Goal: Transaction & Acquisition: Purchase product/service

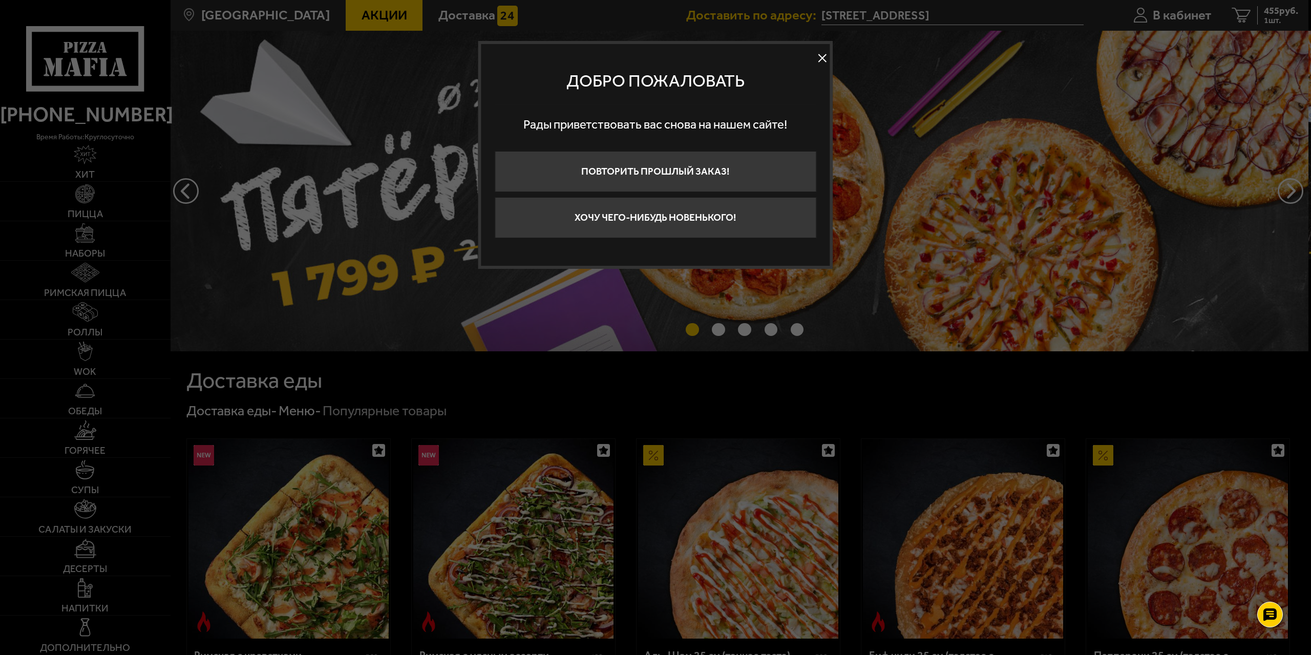
click at [829, 56] on button at bounding box center [822, 58] width 15 height 15
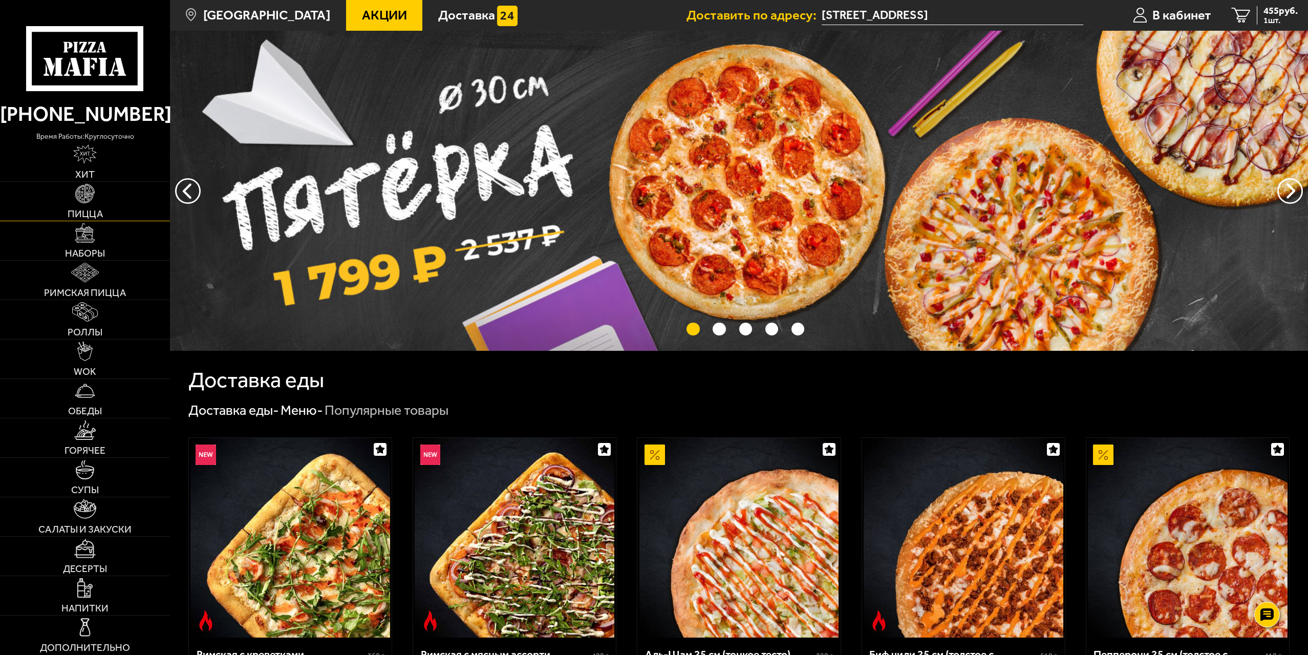
click at [105, 189] on link "Пицца" at bounding box center [85, 201] width 170 height 39
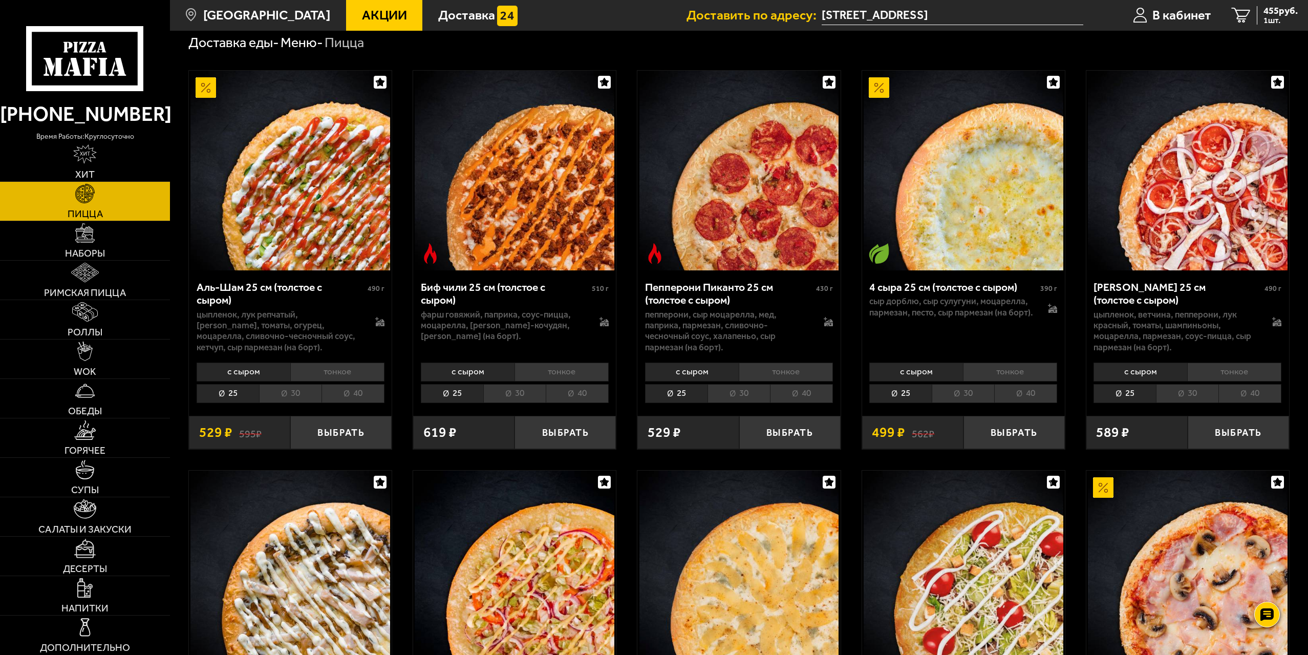
scroll to position [51, 0]
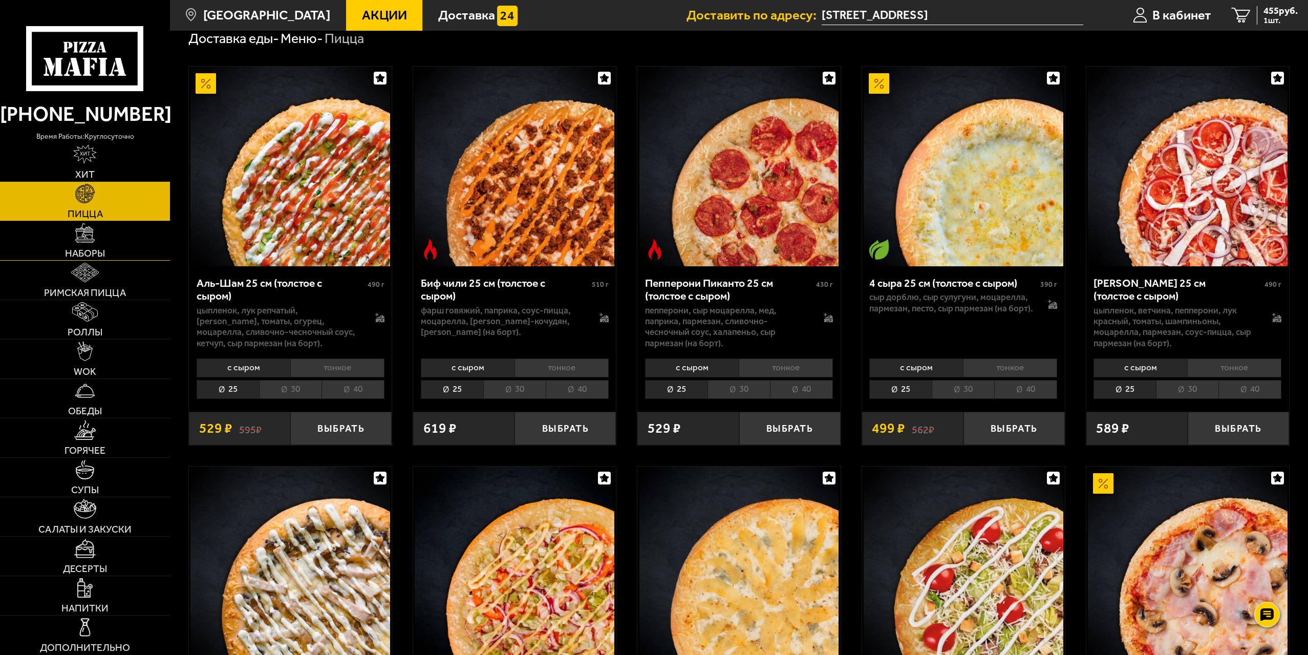
click at [98, 250] on span "Наборы" at bounding box center [85, 253] width 40 height 10
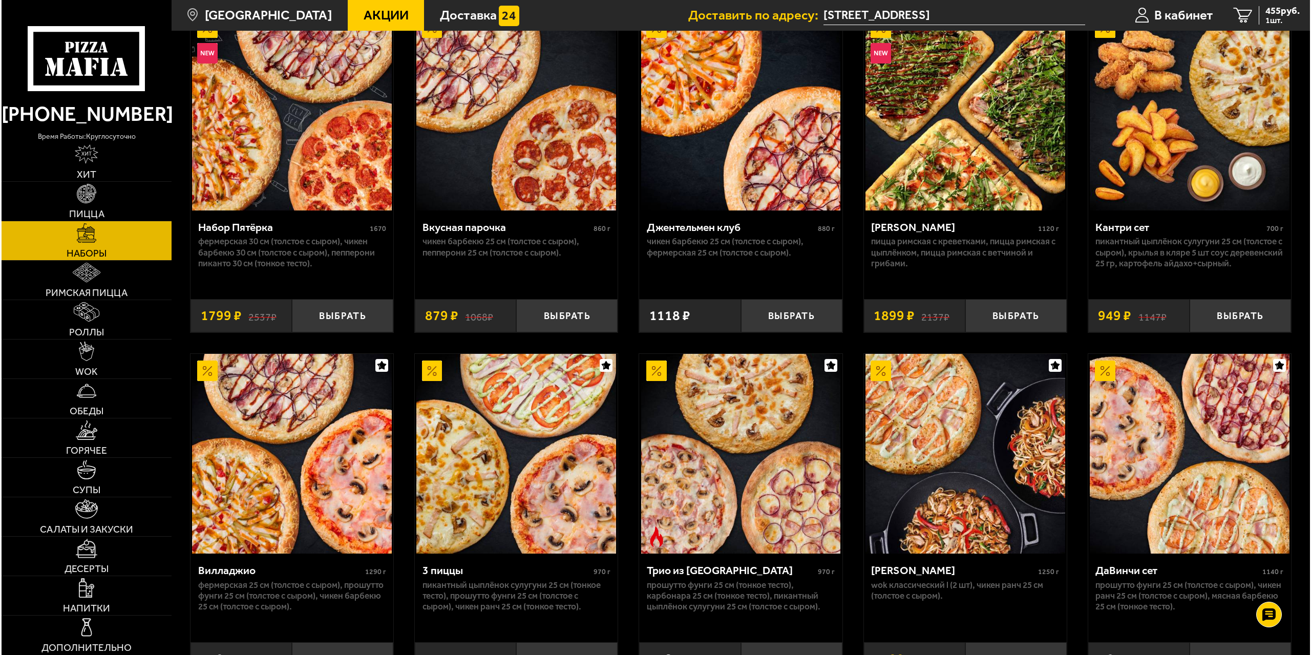
scroll to position [154, 0]
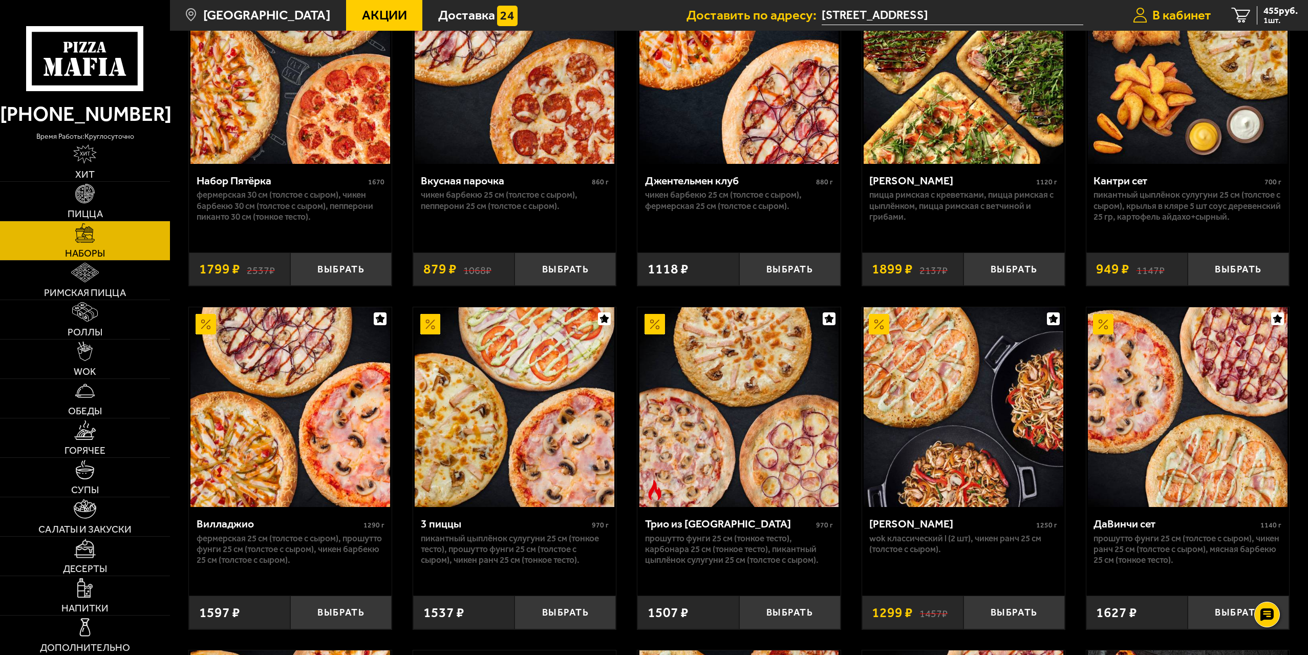
click at [1183, 20] on span "В кабинет" at bounding box center [1181, 15] width 59 height 13
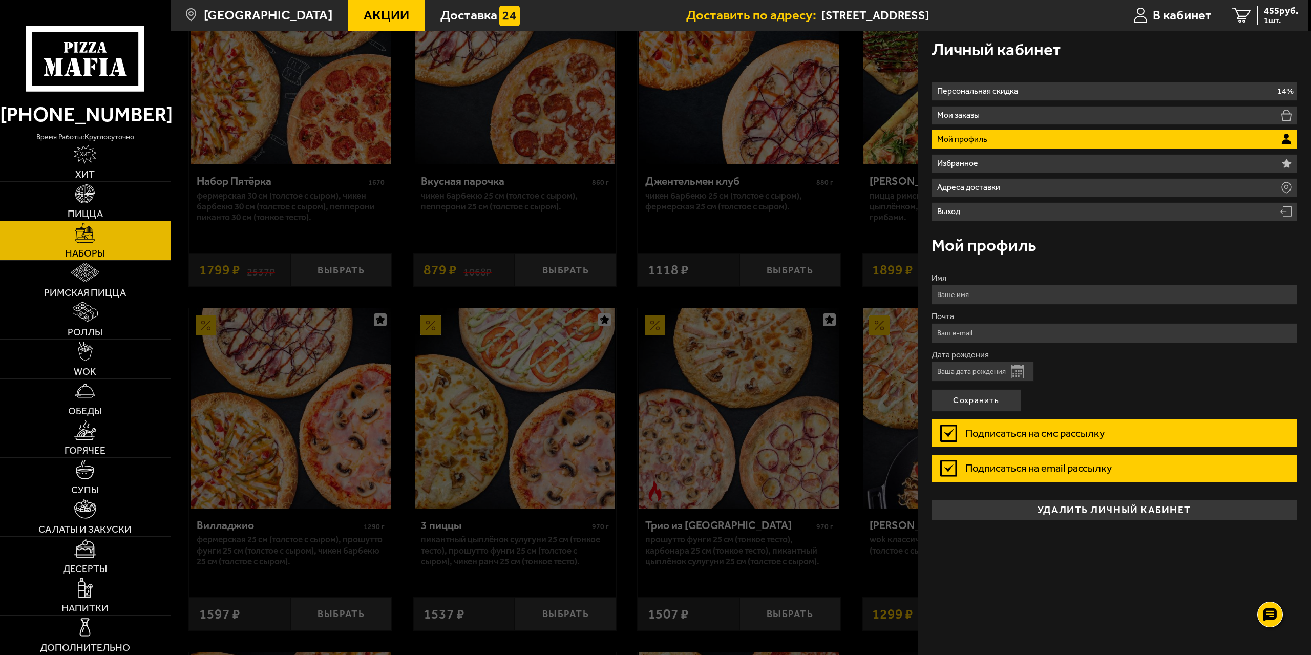
click at [634, 20] on ul "Акции Доставка" at bounding box center [517, 15] width 338 height 31
click at [643, 30] on ul "Акции Доставка" at bounding box center [517, 15] width 338 height 31
click at [1244, 13] on icon "1" at bounding box center [1241, 16] width 19 height 16
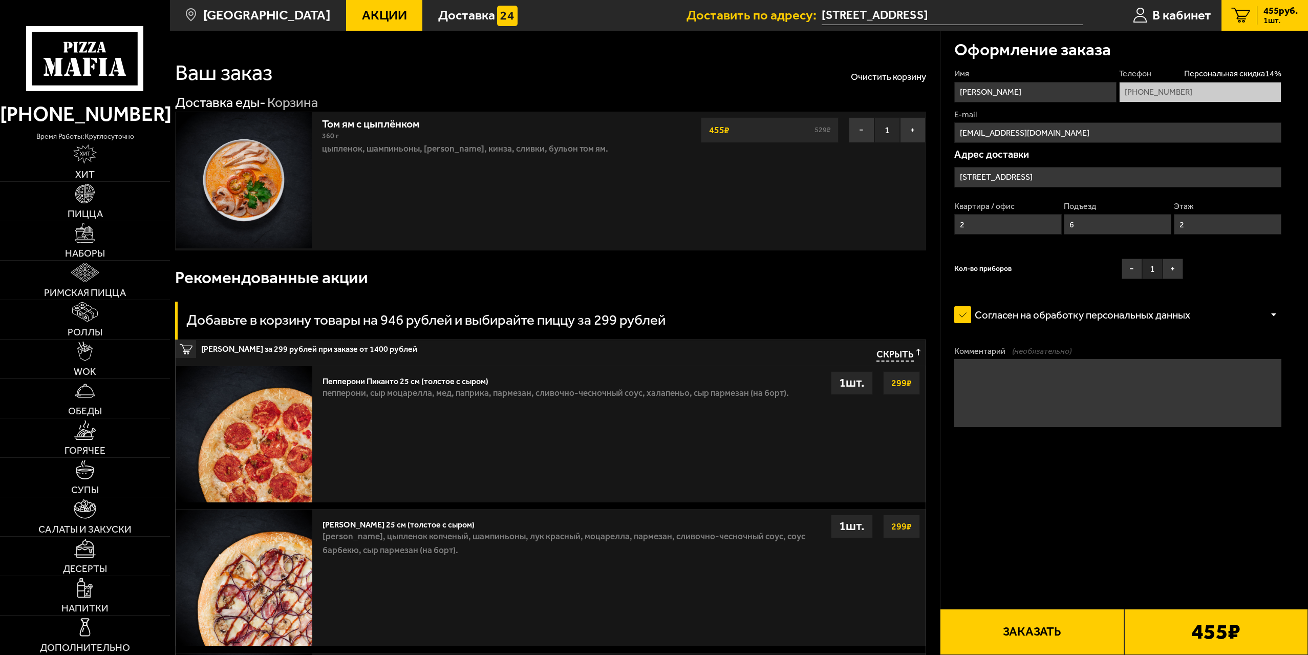
type input "проспект Наставников, 41к1"
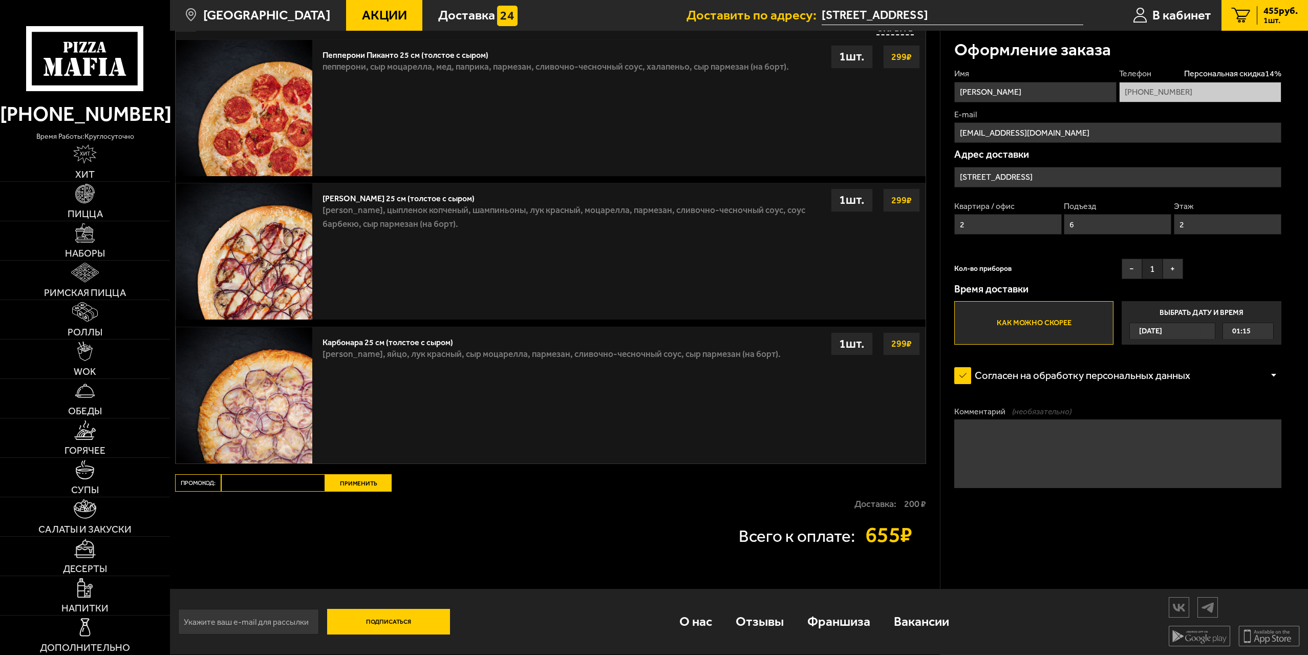
scroll to position [327, 0]
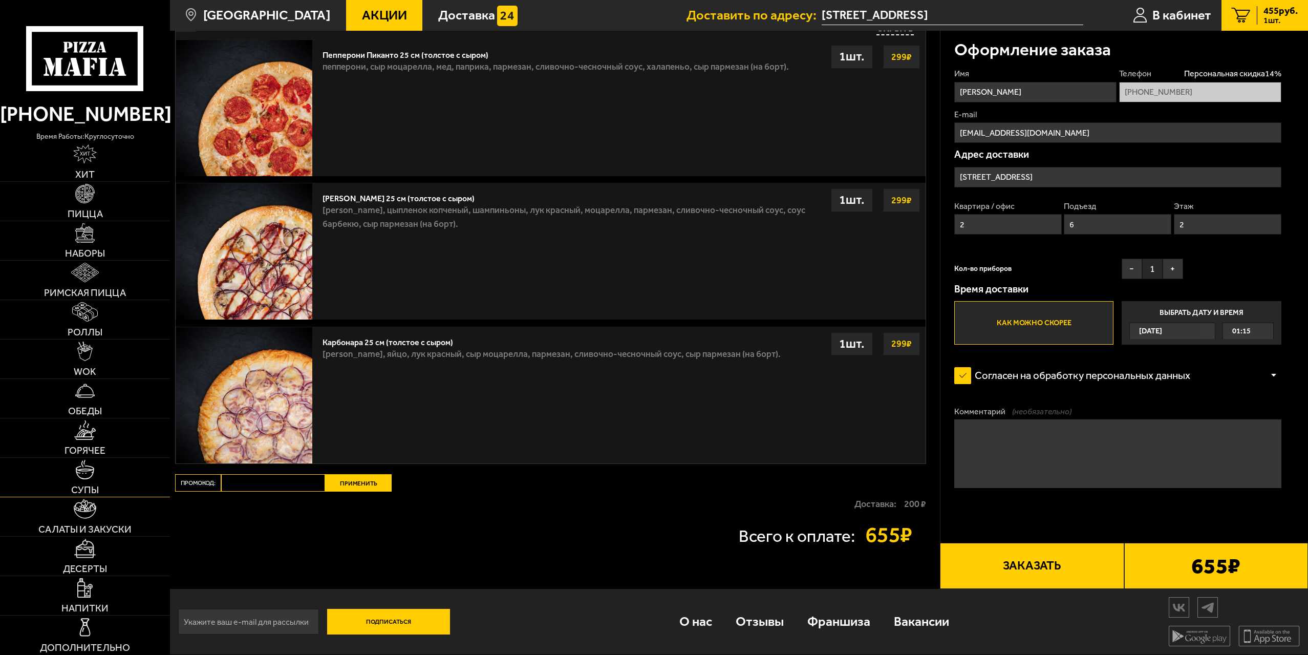
click at [103, 469] on link "Супы" at bounding box center [85, 477] width 170 height 39
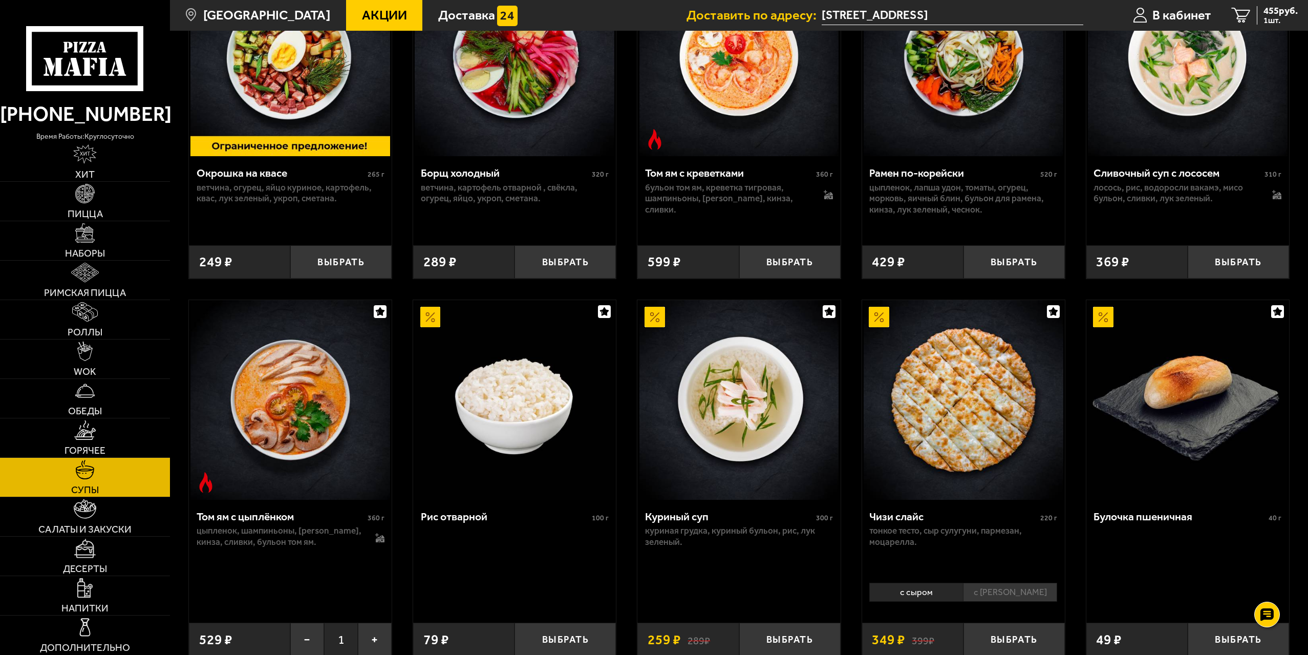
scroll to position [358, 0]
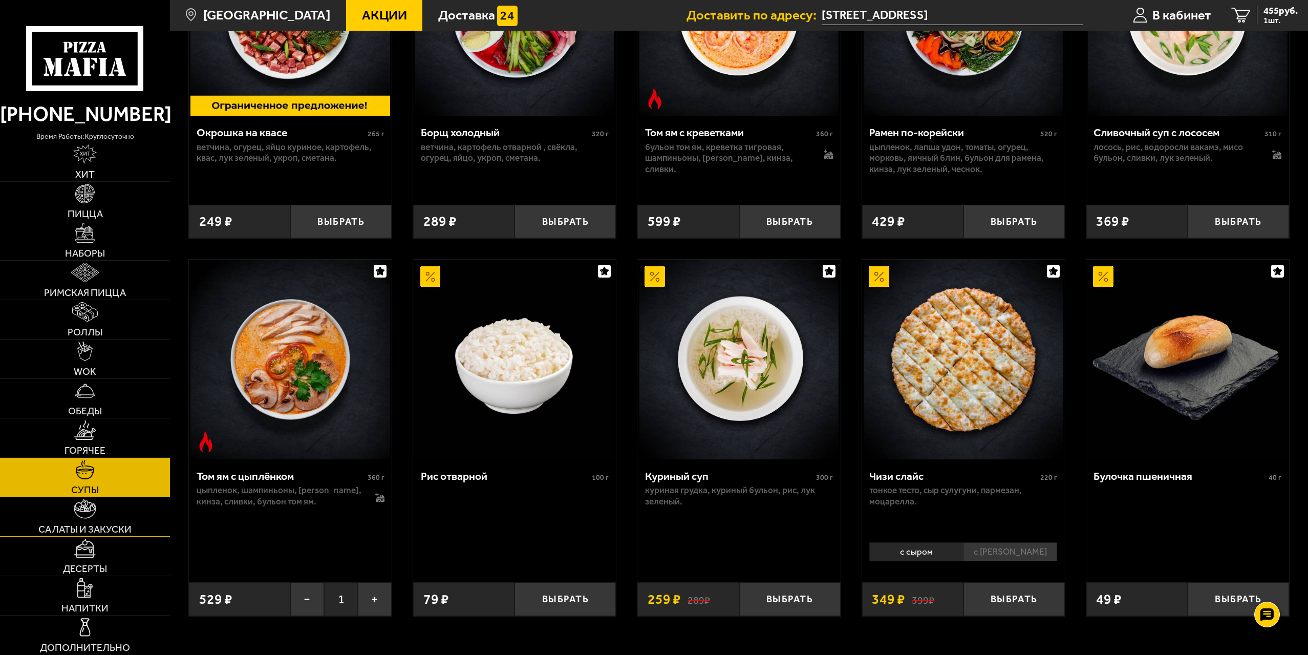
click at [133, 511] on link "Салаты и закуски" at bounding box center [85, 516] width 170 height 39
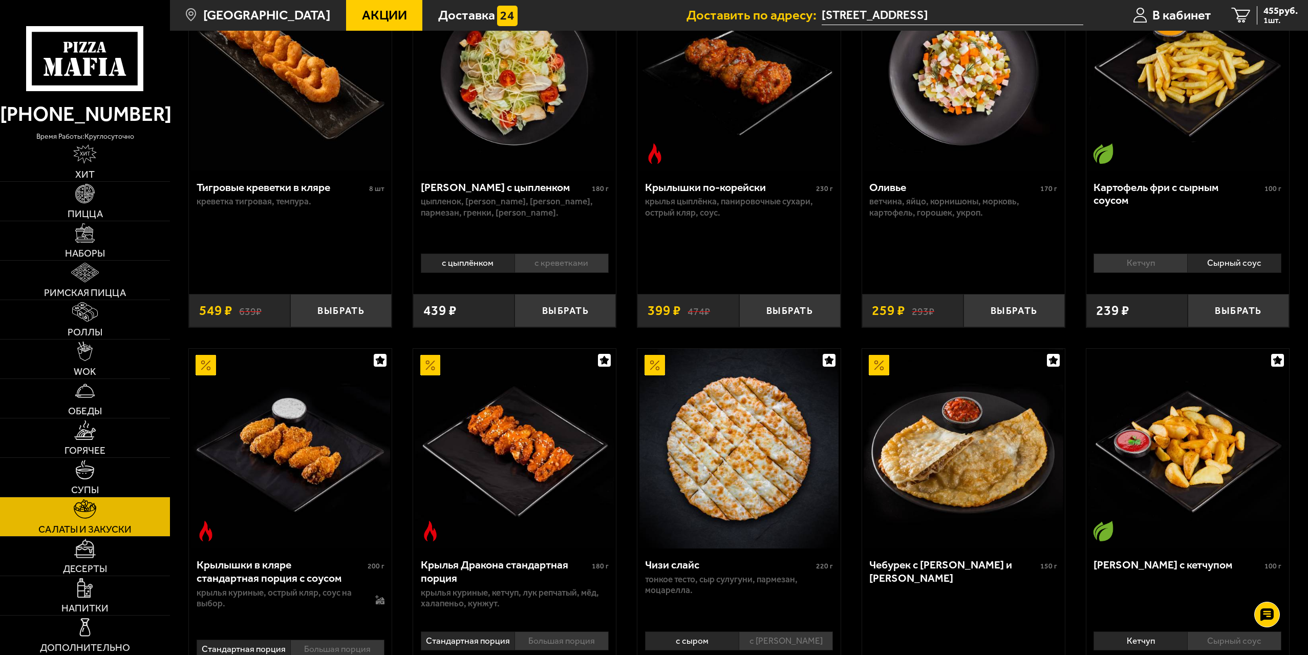
scroll to position [154, 0]
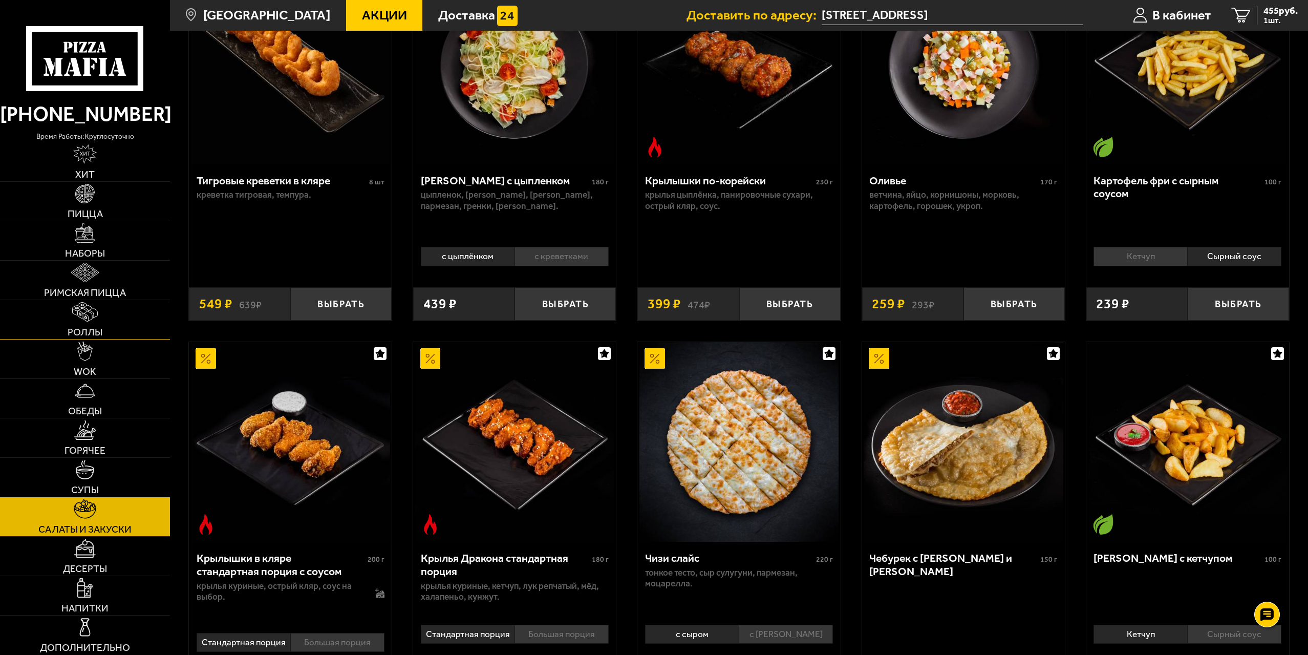
click at [79, 332] on span "Роллы" at bounding box center [85, 332] width 35 height 10
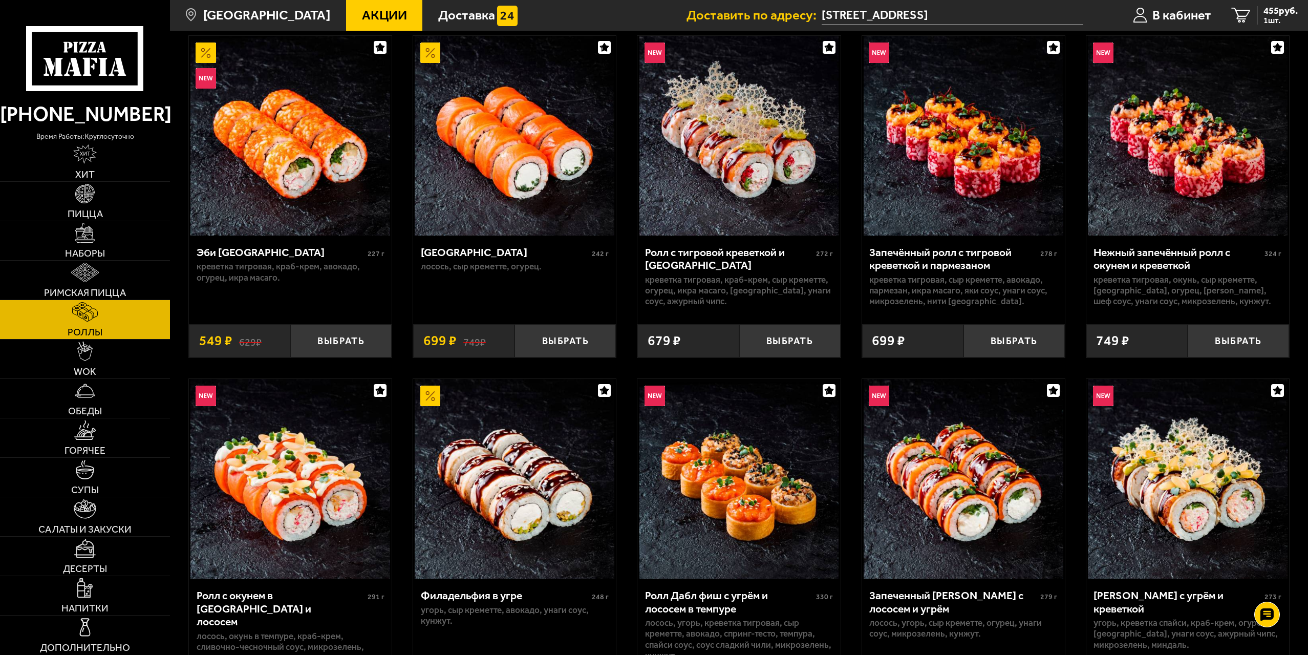
scroll to position [102, 0]
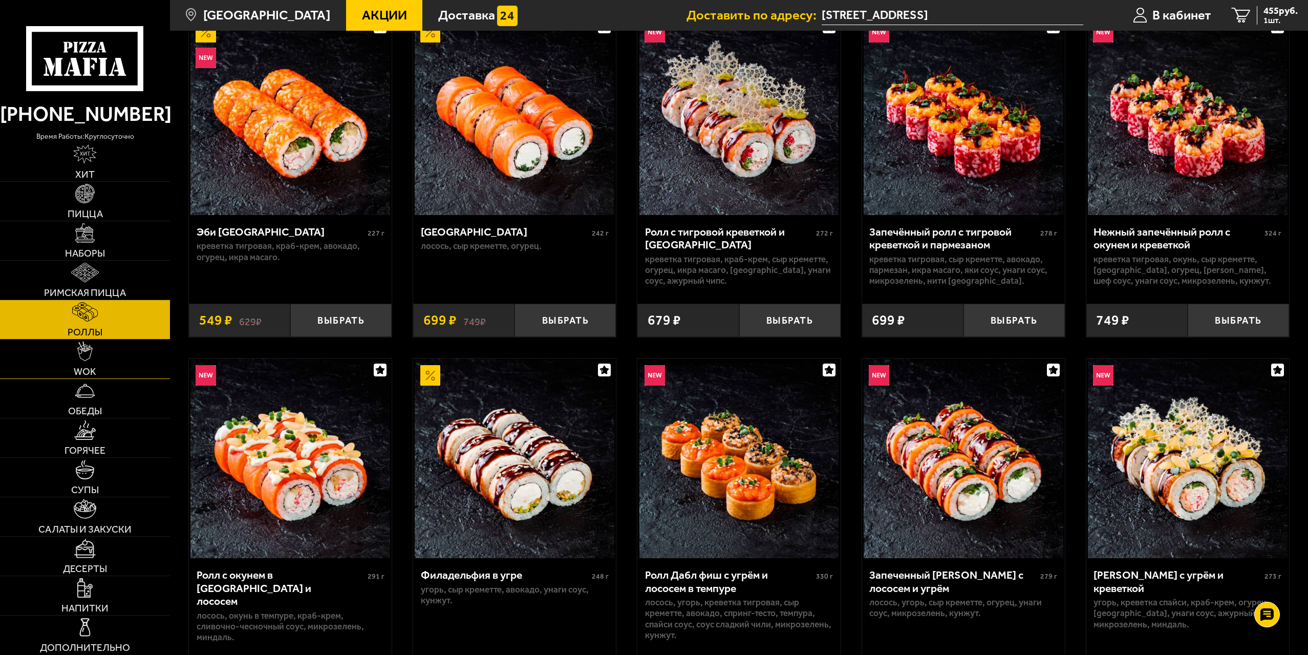
click at [109, 362] on link "WOK" at bounding box center [85, 358] width 170 height 39
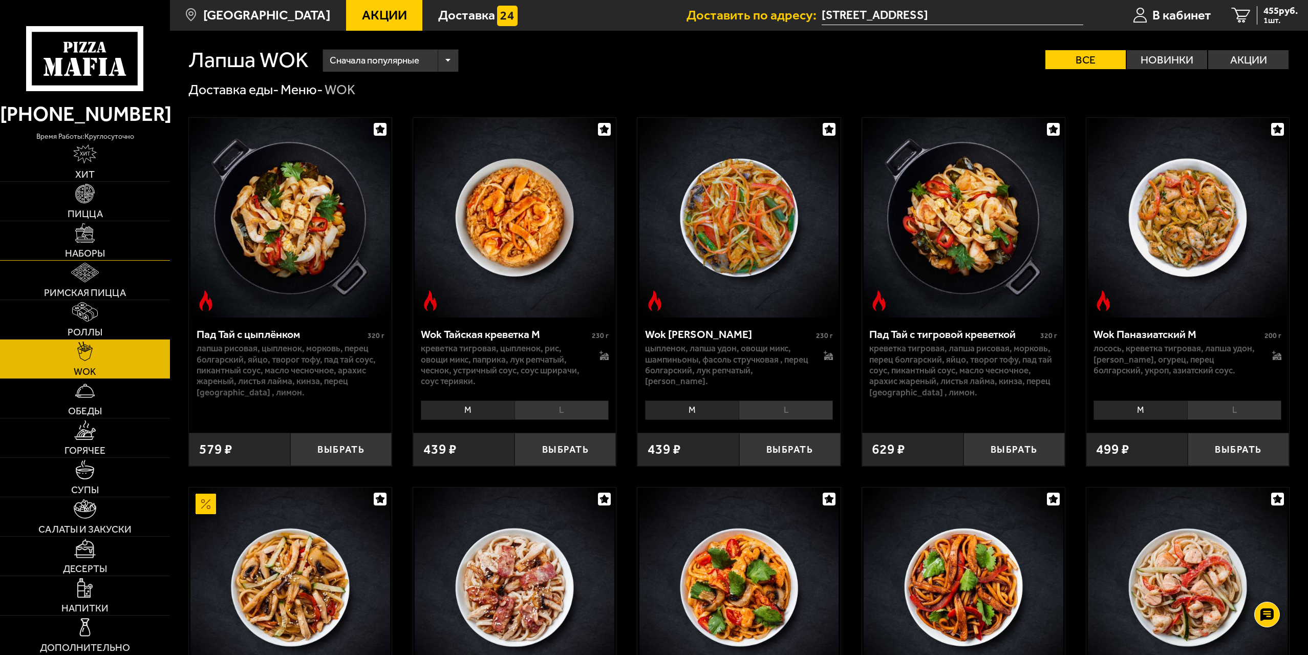
click at [85, 245] on link "Наборы" at bounding box center [85, 240] width 170 height 39
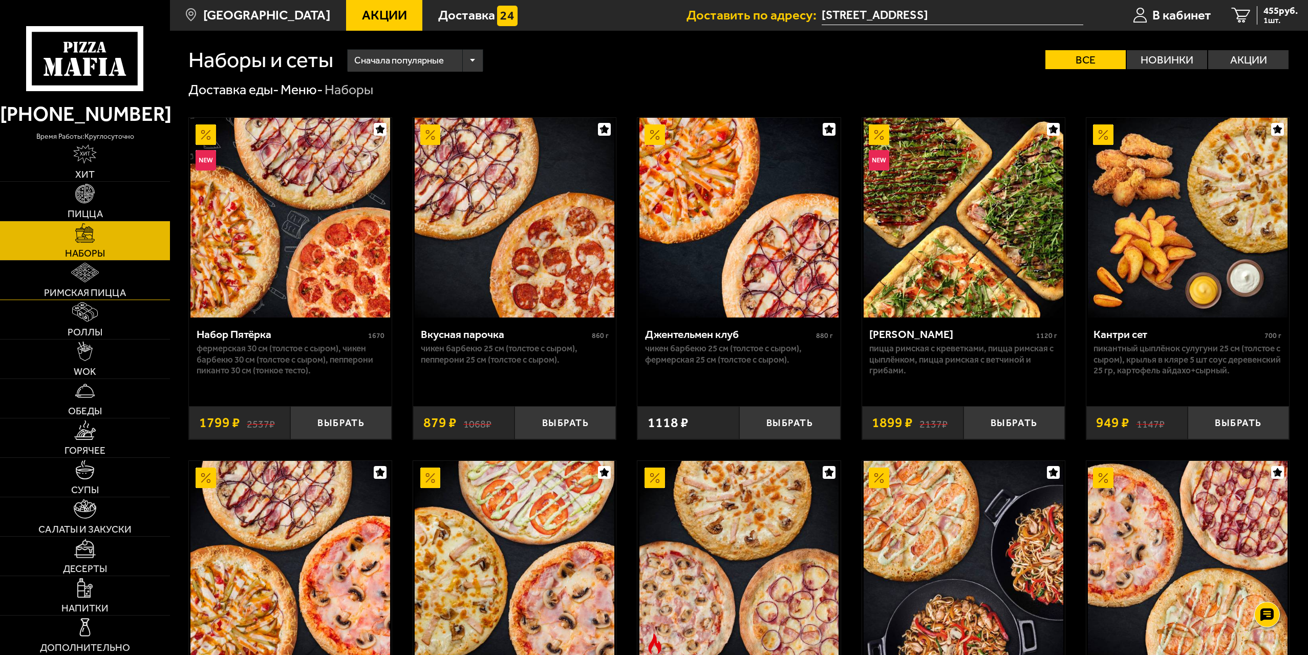
click at [107, 267] on link "Римская пицца" at bounding box center [85, 280] width 170 height 39
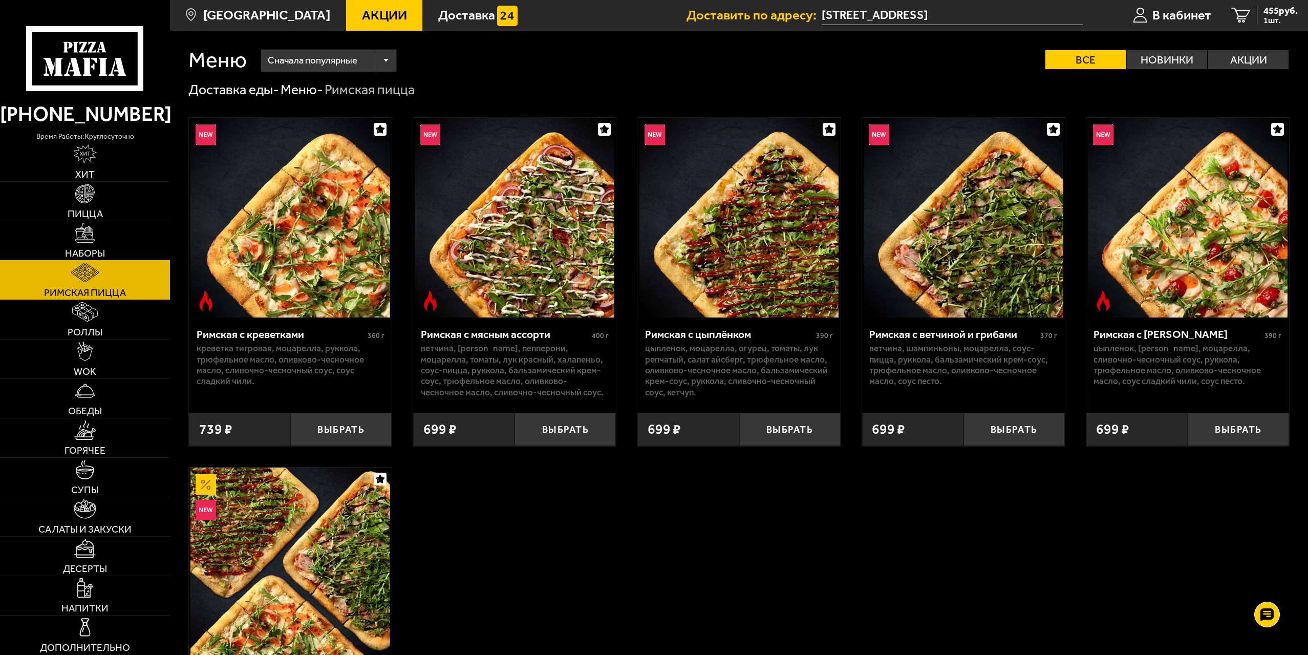
click at [103, 226] on link "Наборы" at bounding box center [85, 240] width 170 height 39
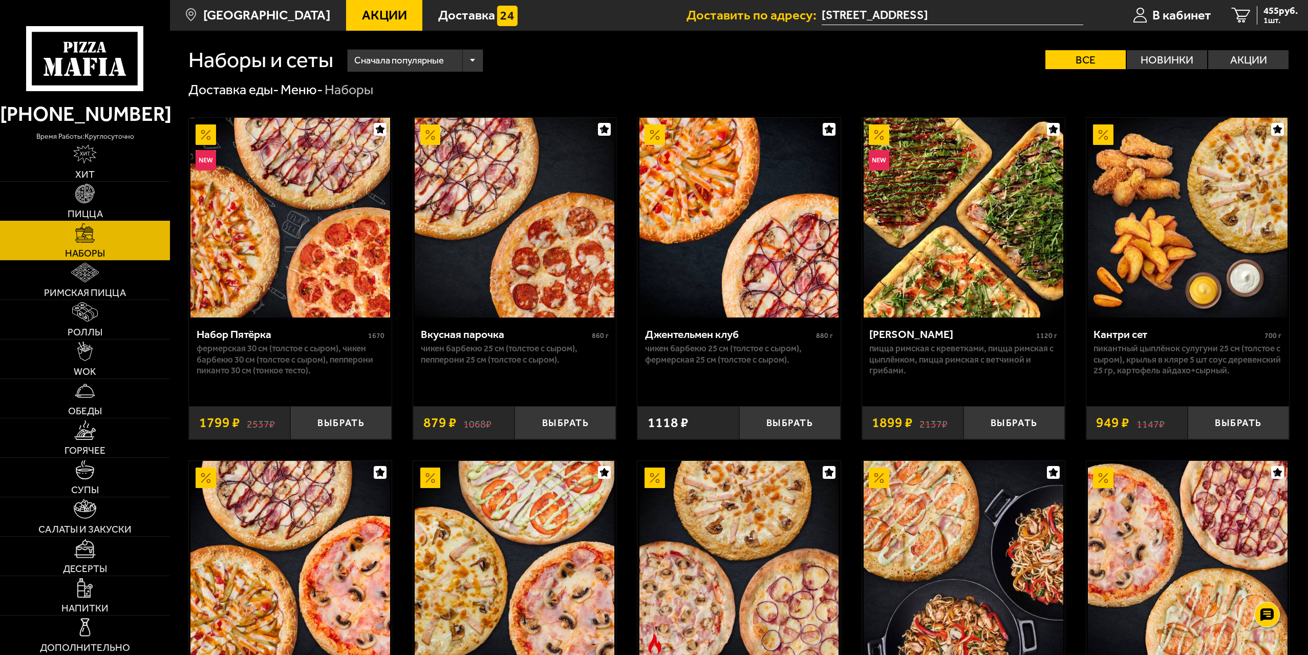
click at [100, 204] on link "Пицца" at bounding box center [85, 201] width 170 height 39
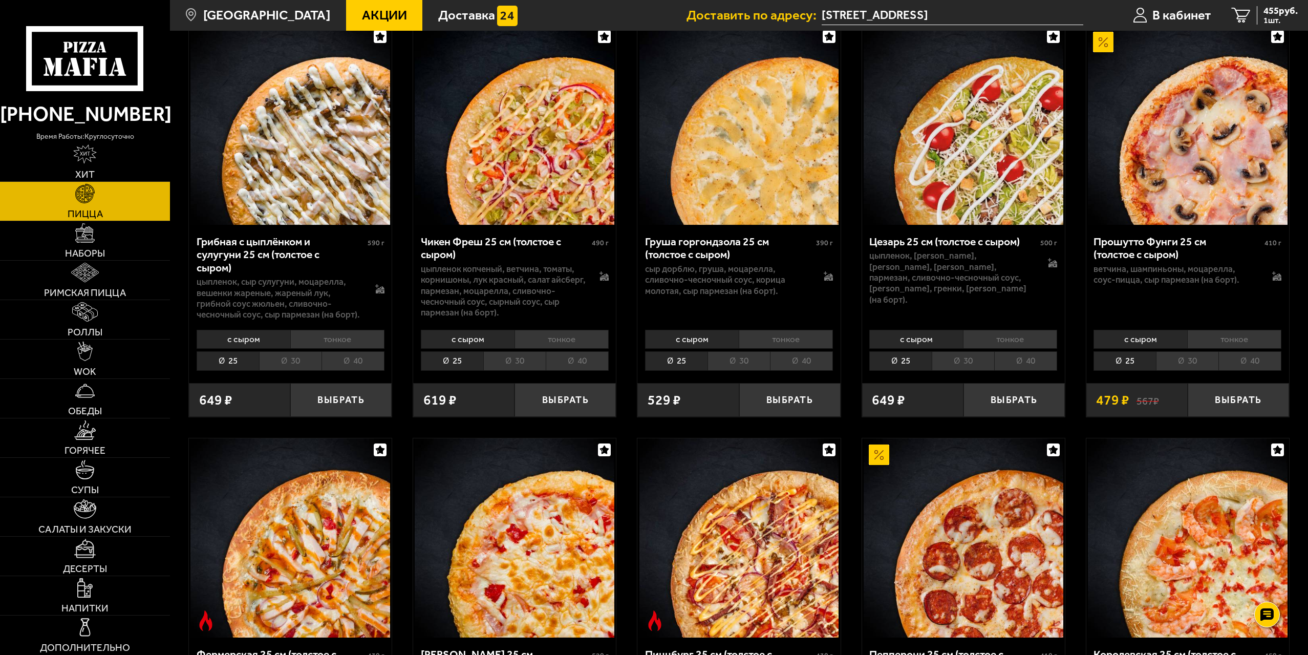
scroll to position [512, 0]
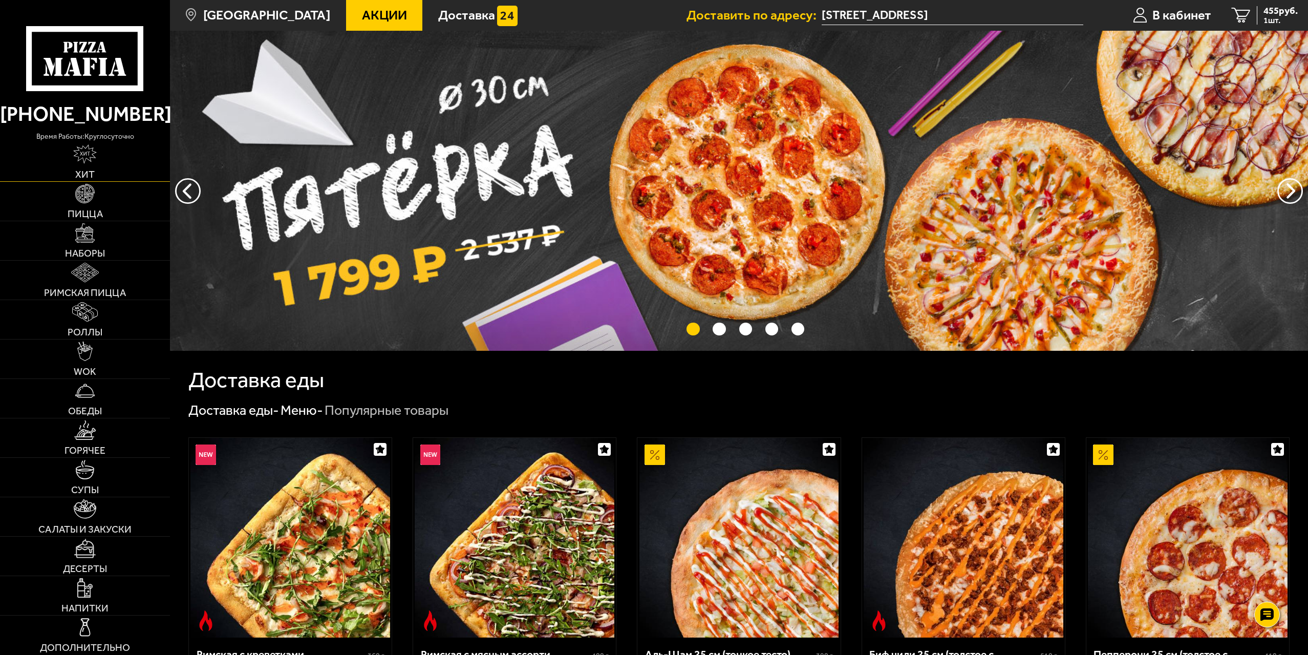
click at [99, 162] on link "Хит" at bounding box center [85, 161] width 170 height 39
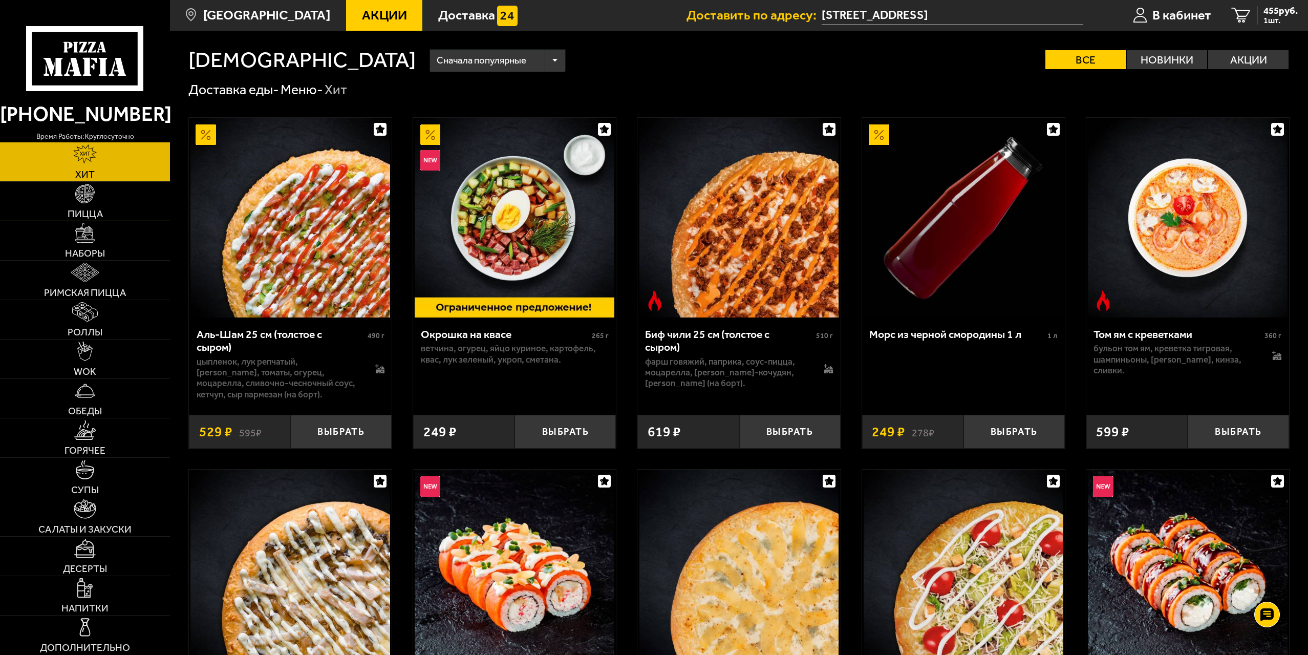
click at [79, 204] on link "Пицца" at bounding box center [85, 201] width 170 height 39
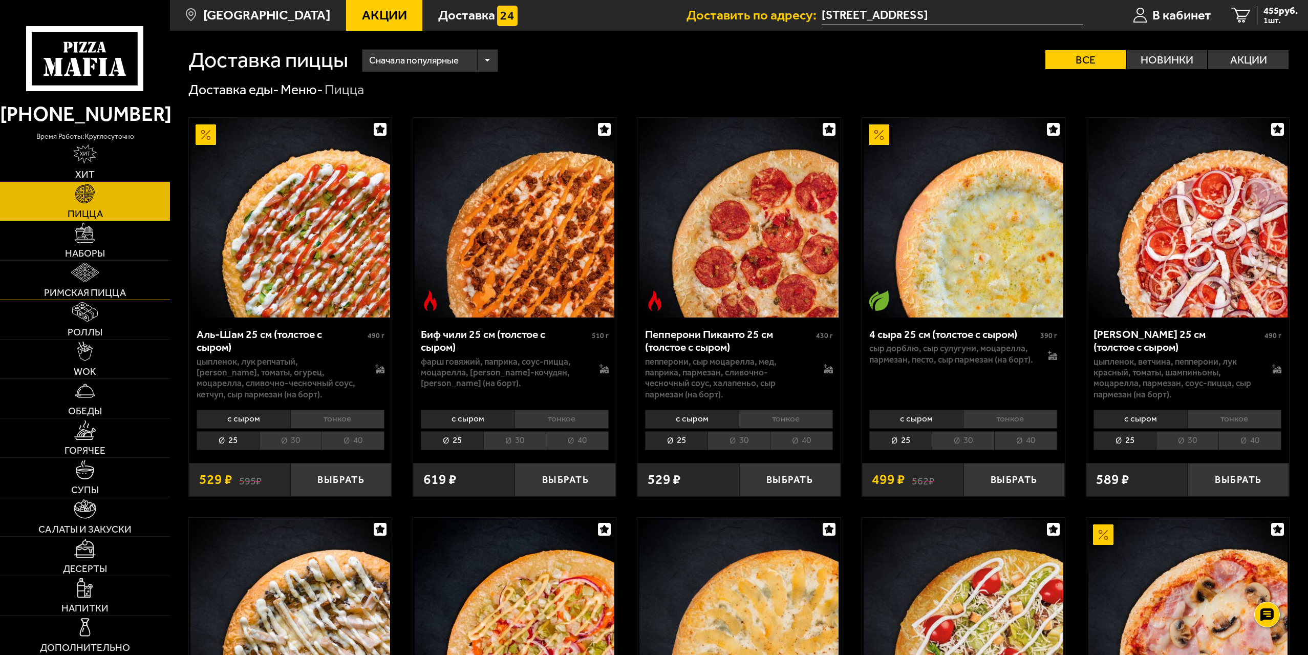
click at [38, 277] on link "Римская пицца" at bounding box center [85, 280] width 170 height 39
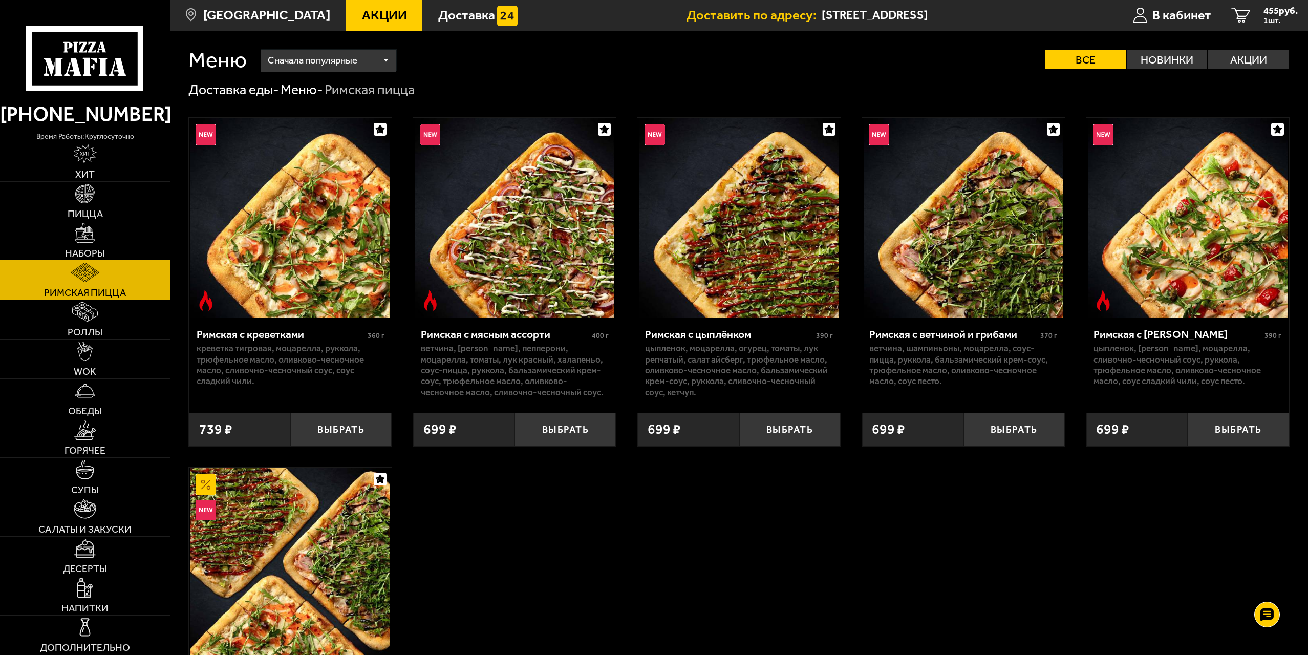
click at [69, 248] on span "Наборы" at bounding box center [85, 253] width 40 height 10
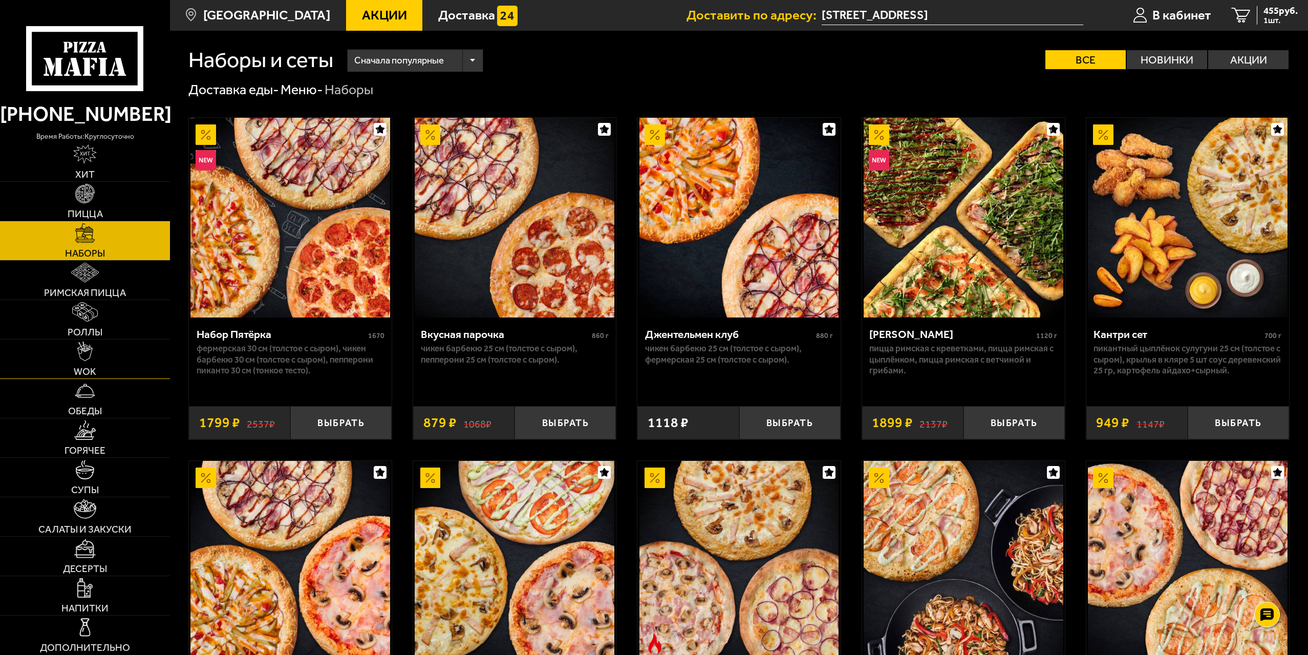
click at [82, 340] on link "WOK" at bounding box center [85, 358] width 170 height 39
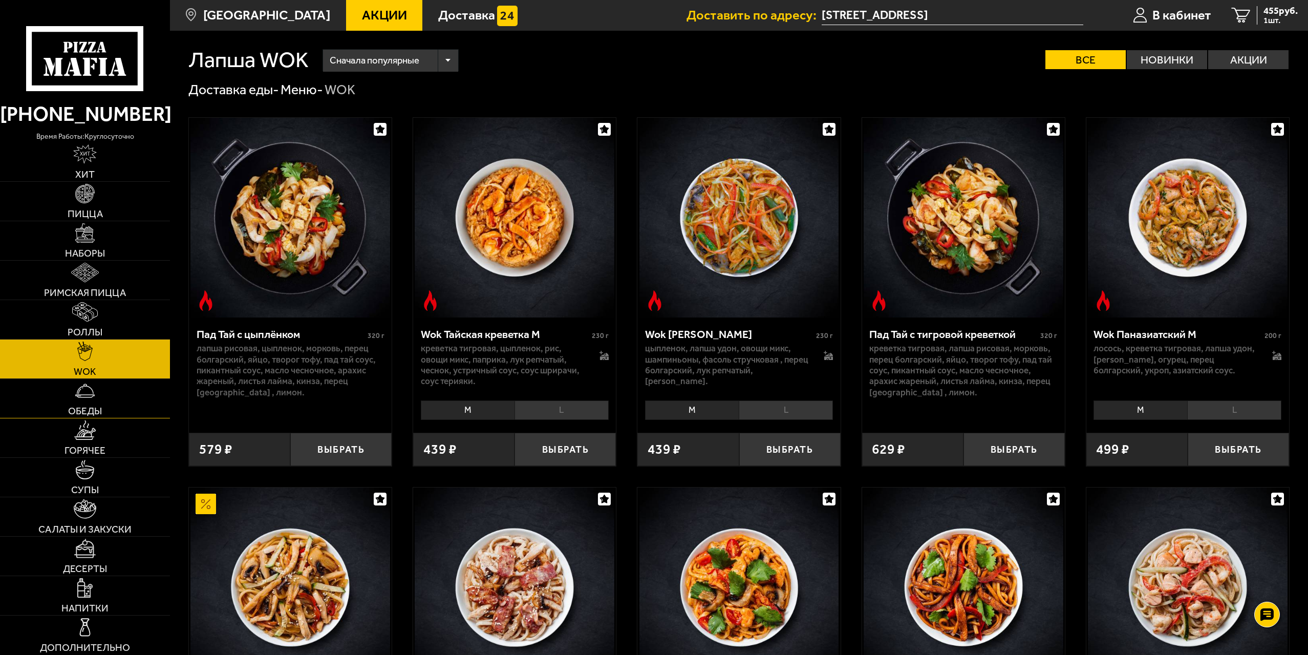
click at [119, 385] on link "Обеды" at bounding box center [85, 398] width 170 height 39
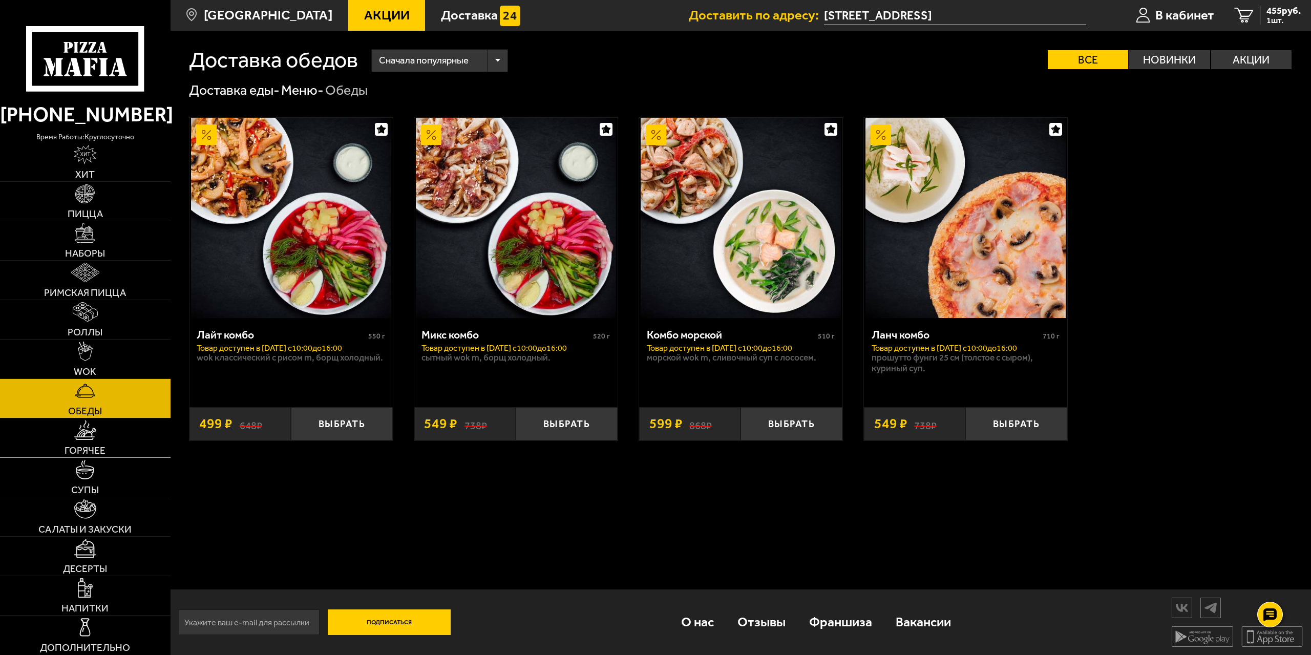
click at [88, 442] on link "Горячее" at bounding box center [85, 437] width 170 height 39
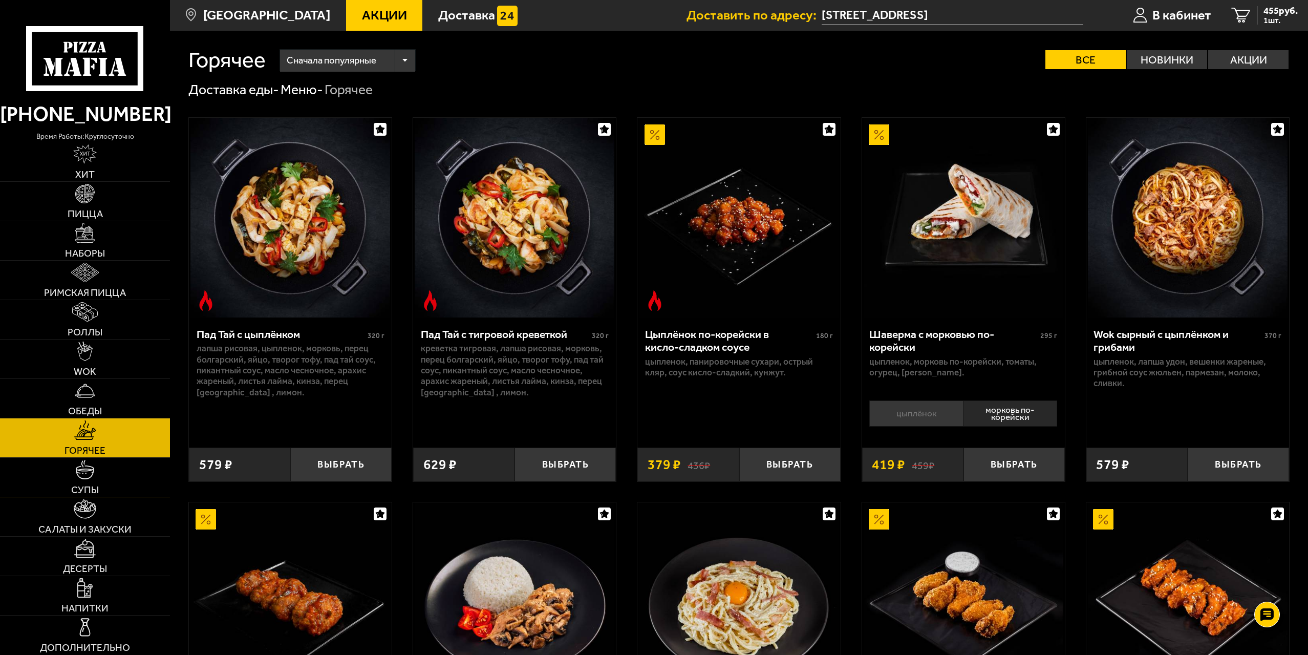
click at [88, 489] on span "Супы" at bounding box center [85, 490] width 28 height 10
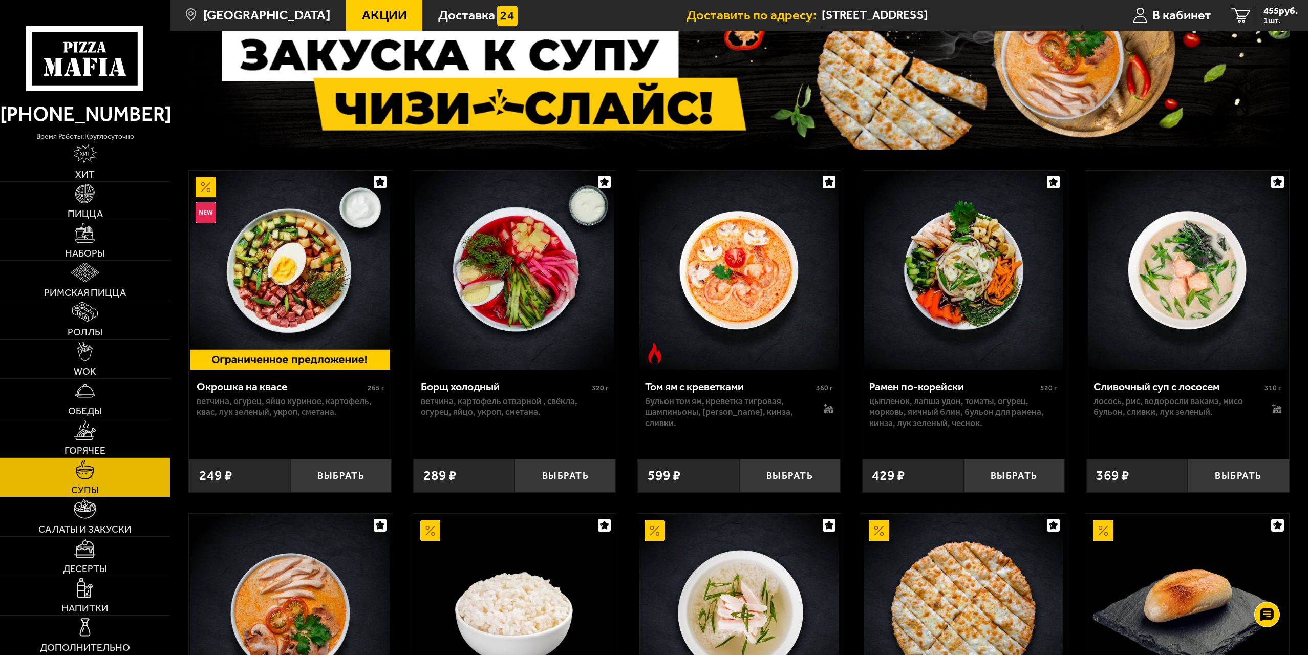
scroll to position [154, 0]
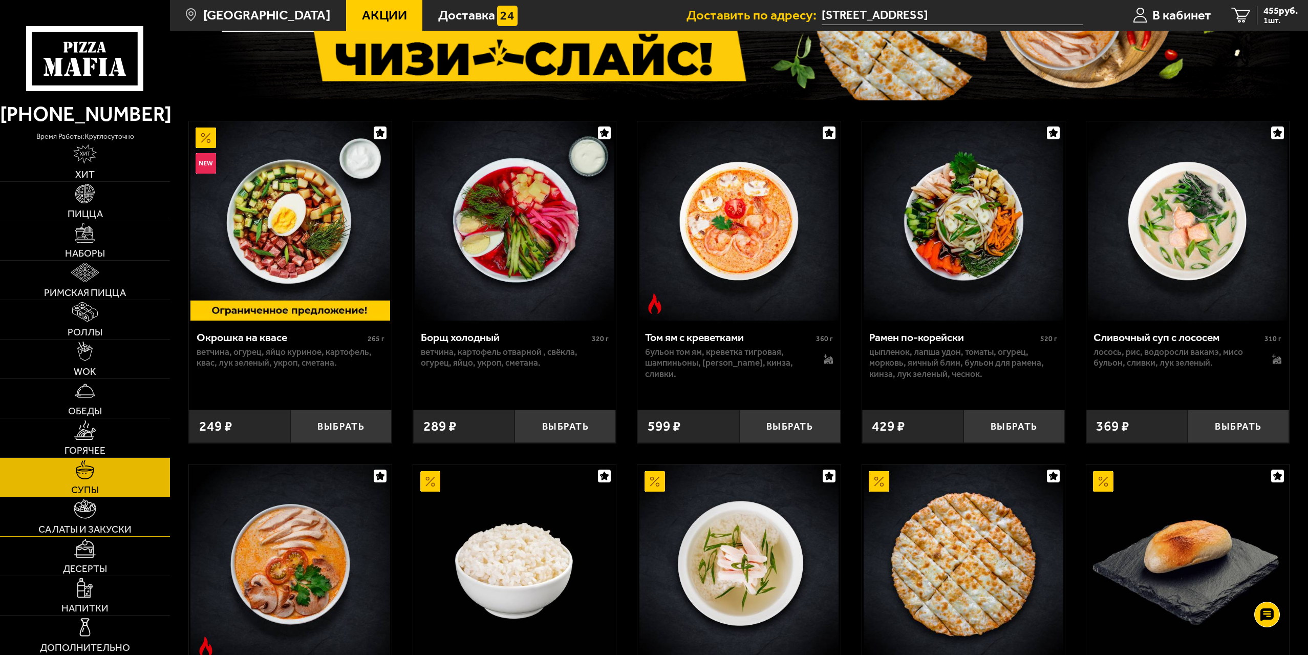
click at [99, 520] on link "Салаты и закуски" at bounding box center [85, 516] width 170 height 39
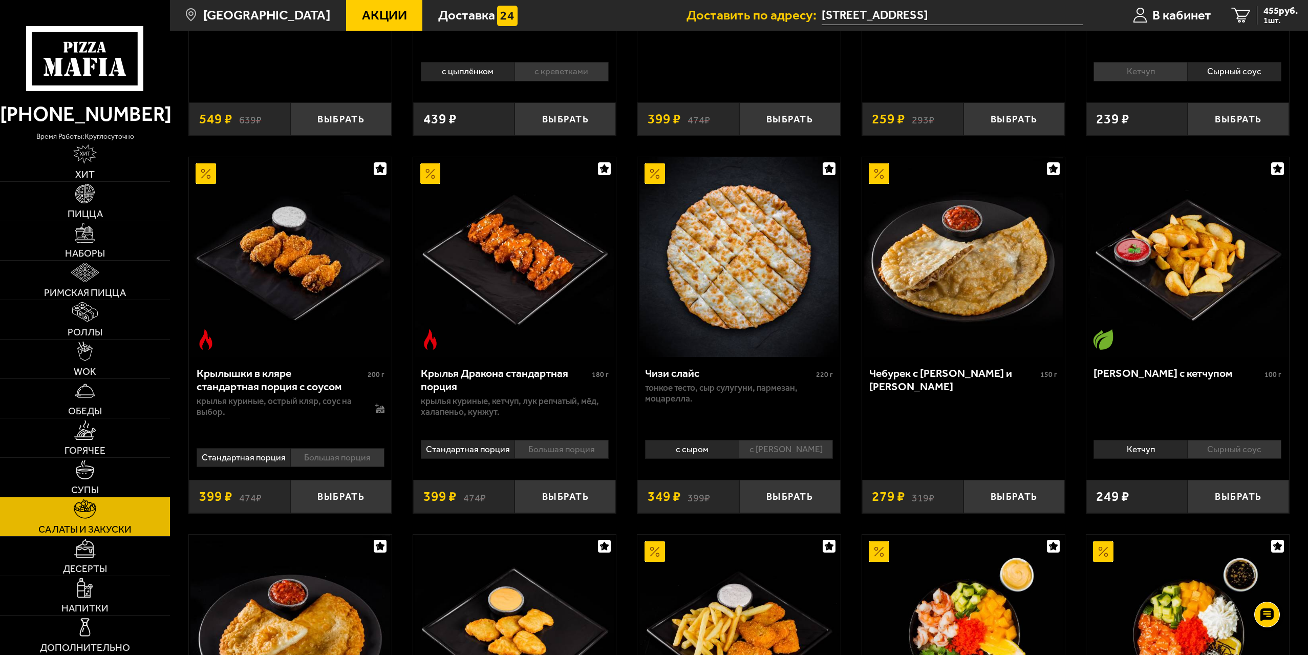
scroll to position [358, 0]
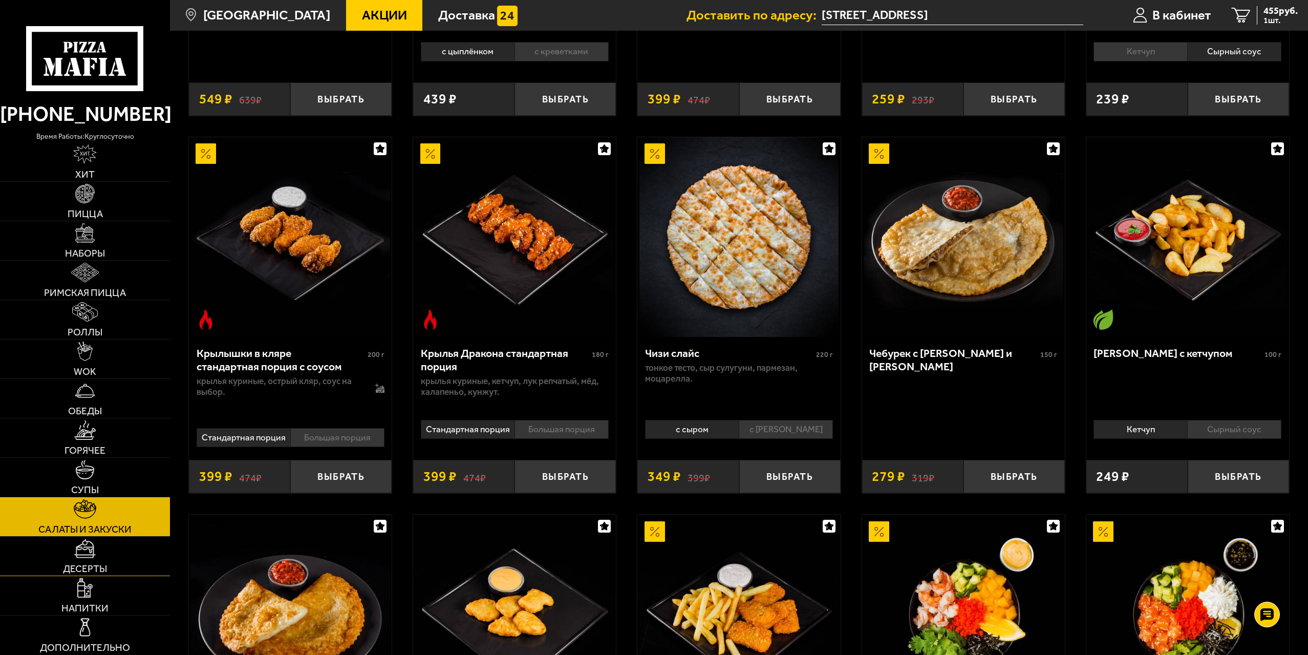
click at [123, 559] on link "Десерты" at bounding box center [85, 556] width 170 height 39
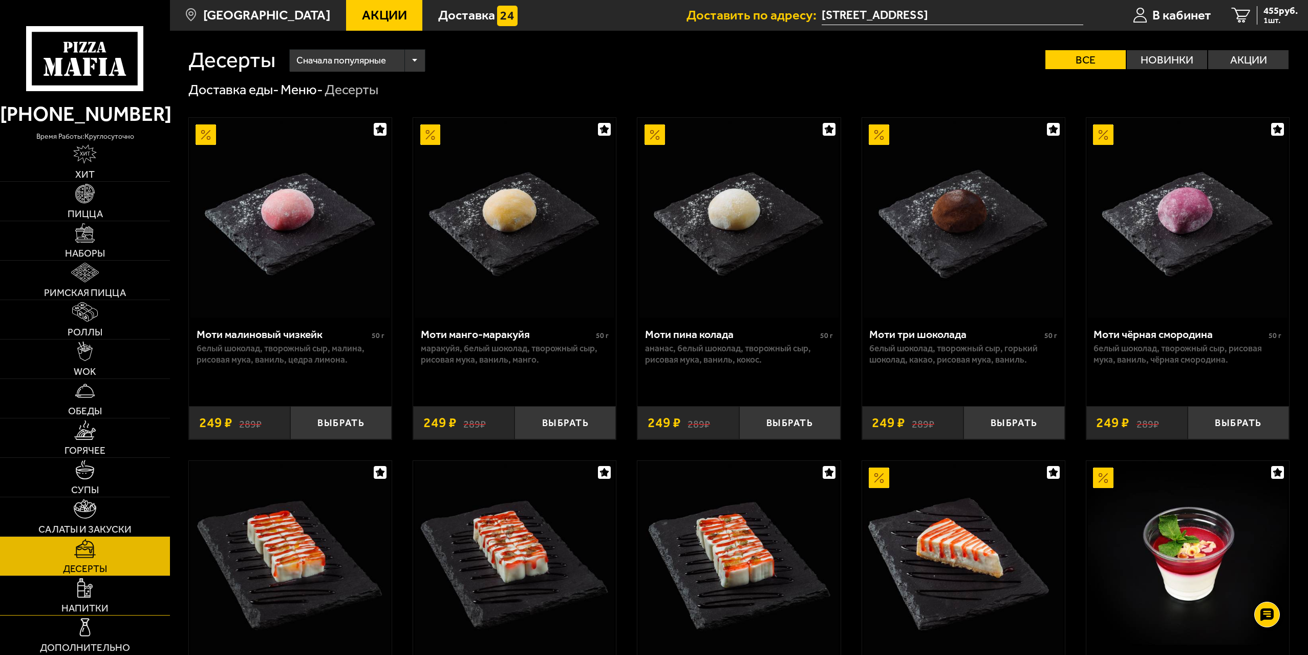
click at [131, 590] on link "Напитки" at bounding box center [85, 595] width 170 height 39
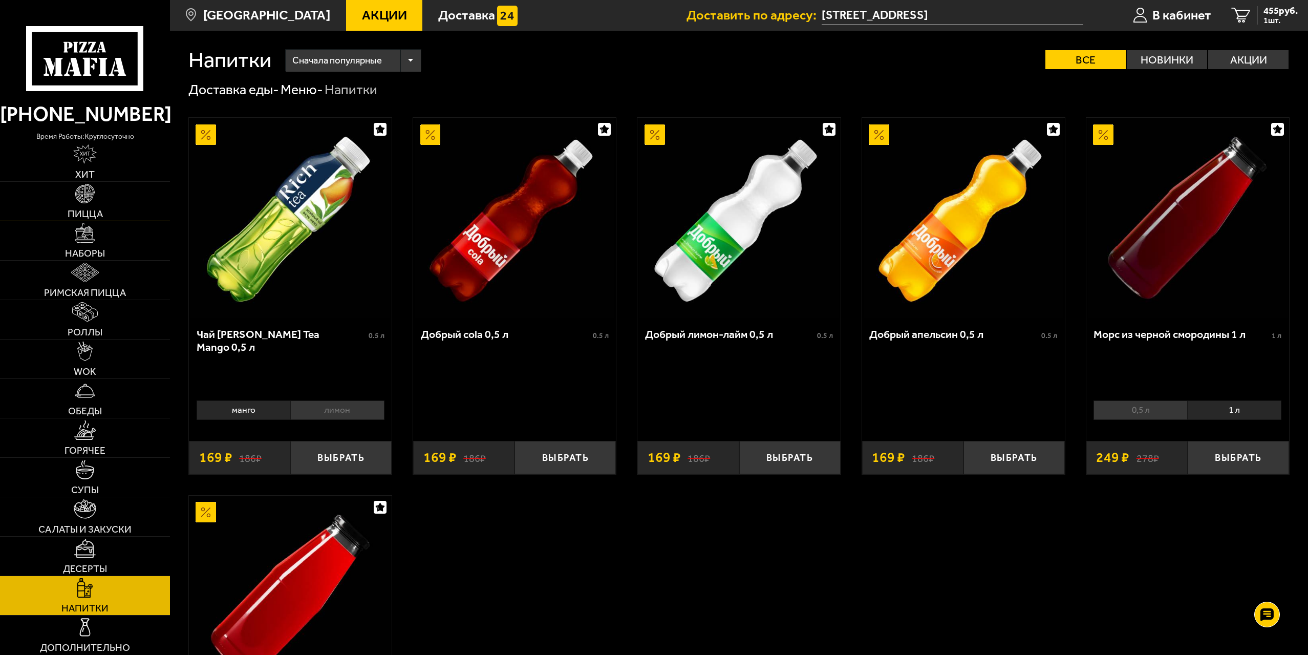
click at [138, 216] on link "Пицца" at bounding box center [85, 201] width 170 height 39
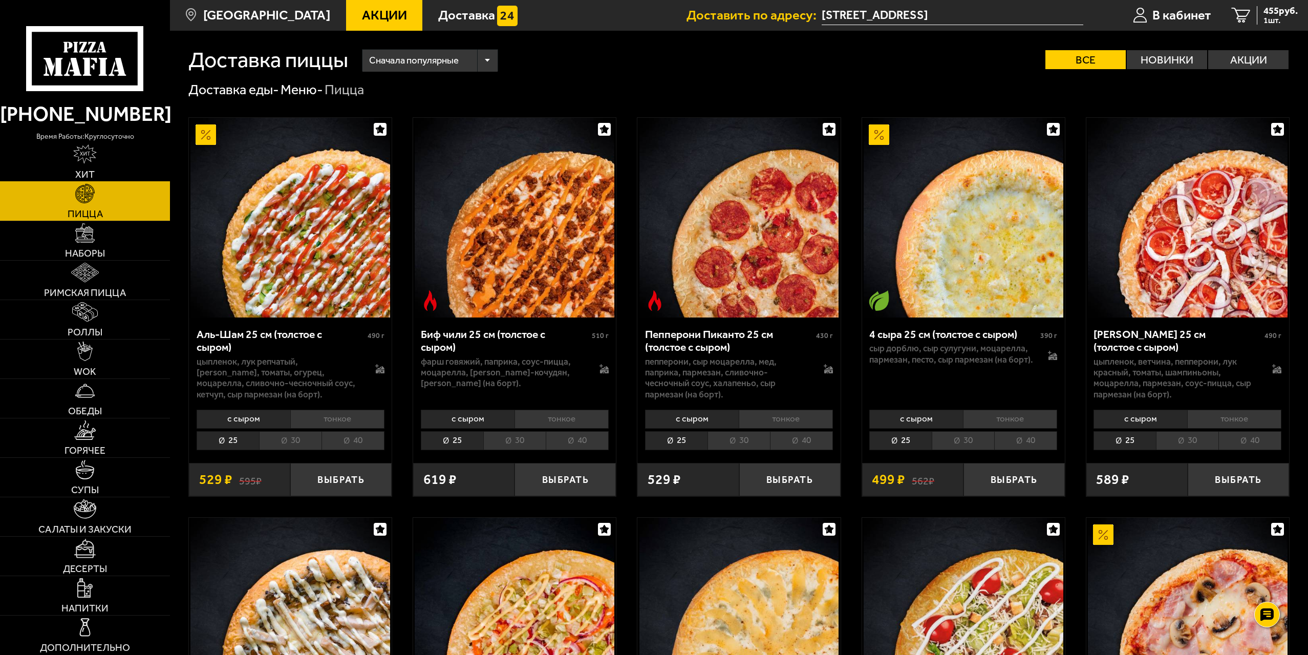
click at [133, 162] on link "Хит" at bounding box center [85, 161] width 170 height 39
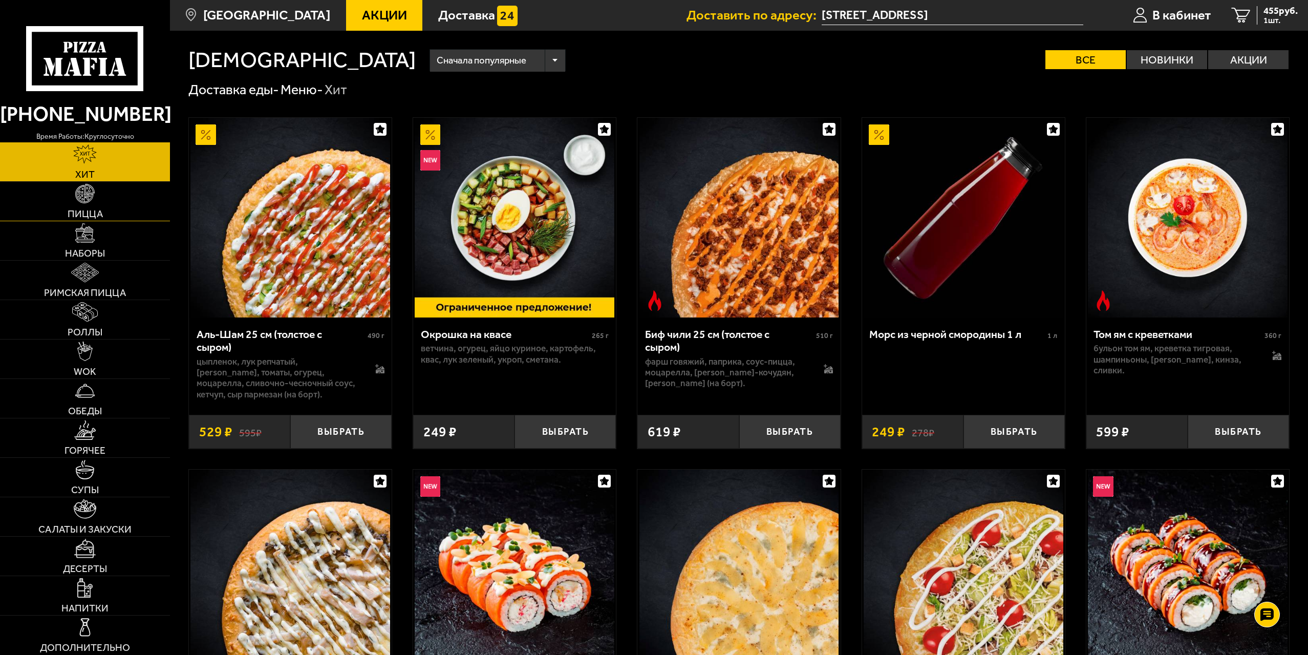
click at [153, 216] on link "Пицца" at bounding box center [85, 201] width 170 height 39
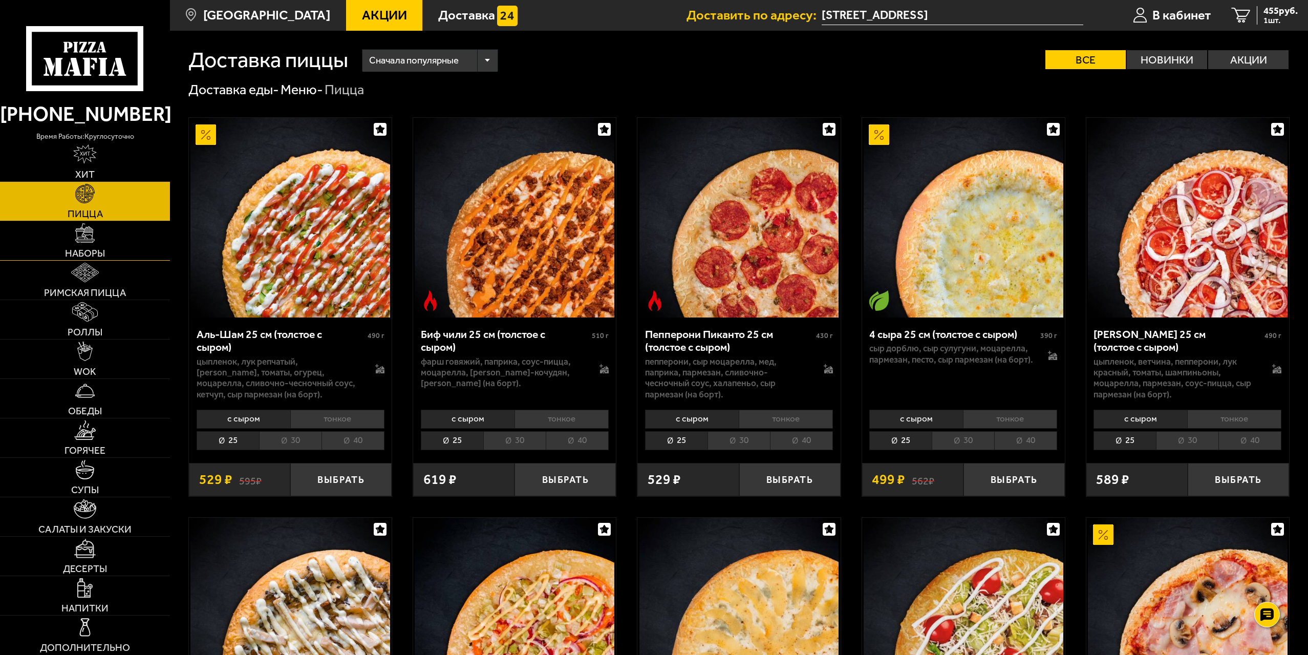
click at [73, 237] on link "Наборы" at bounding box center [85, 240] width 170 height 39
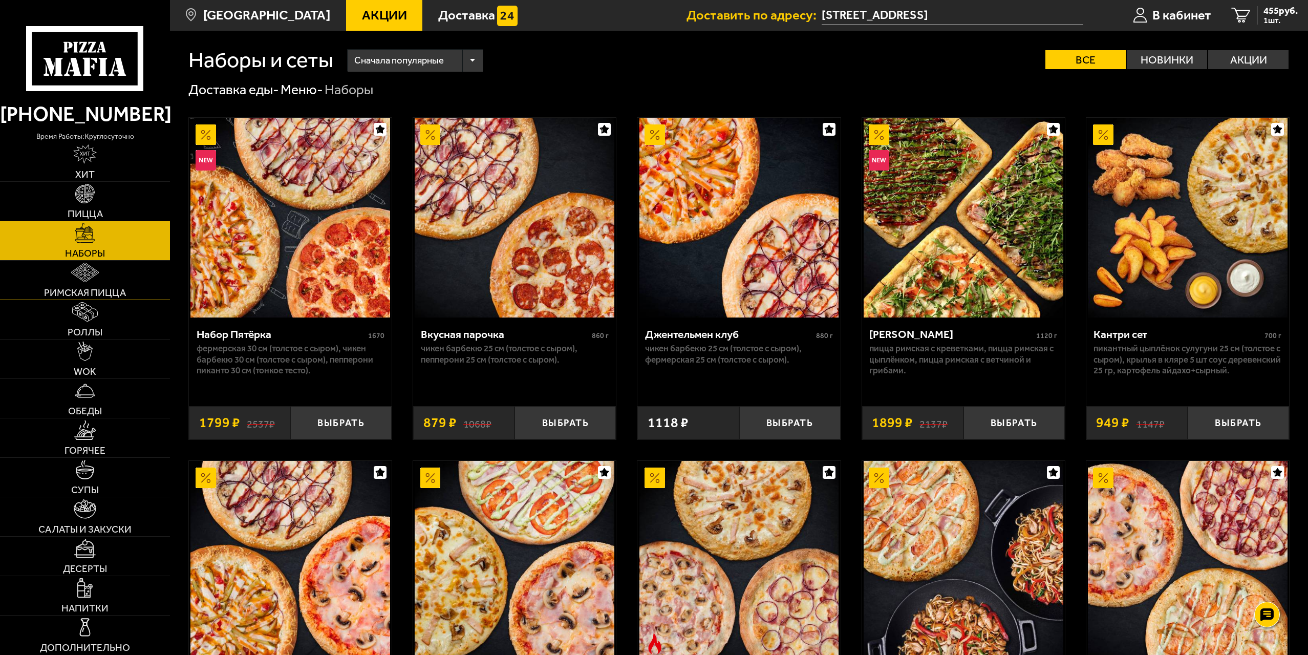
click at [78, 283] on link "Римская пицца" at bounding box center [85, 280] width 170 height 39
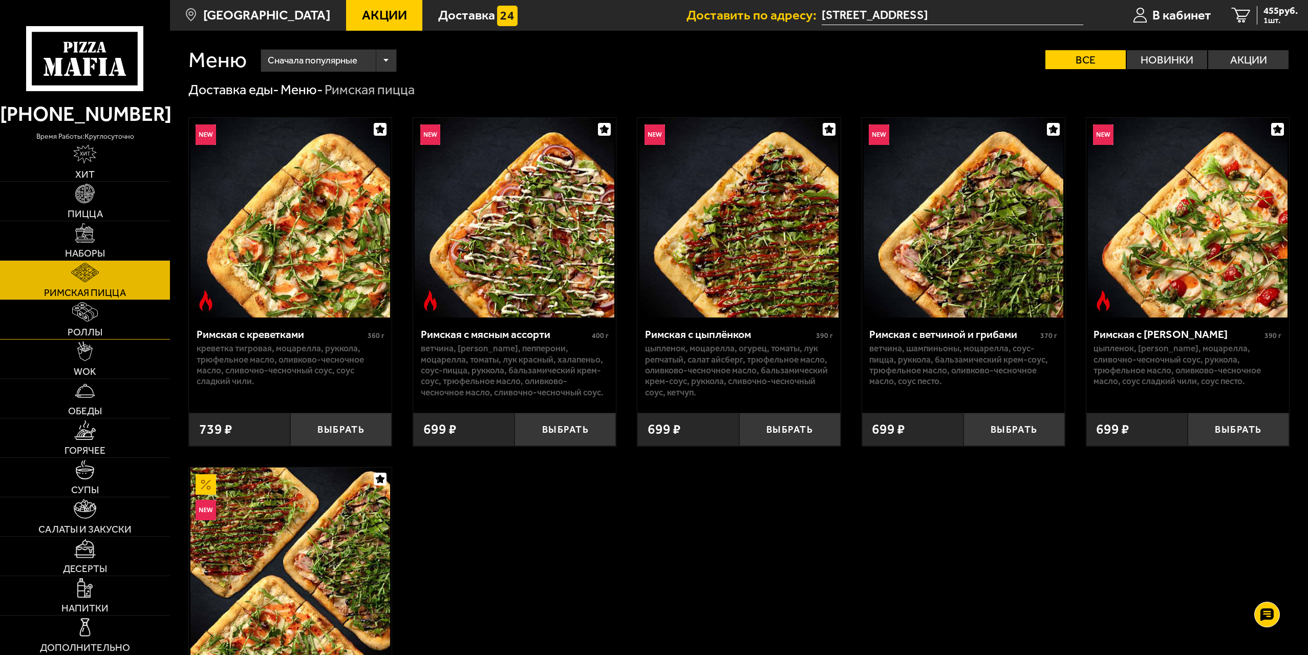
click at [84, 319] on img at bounding box center [84, 311] width 25 height 19
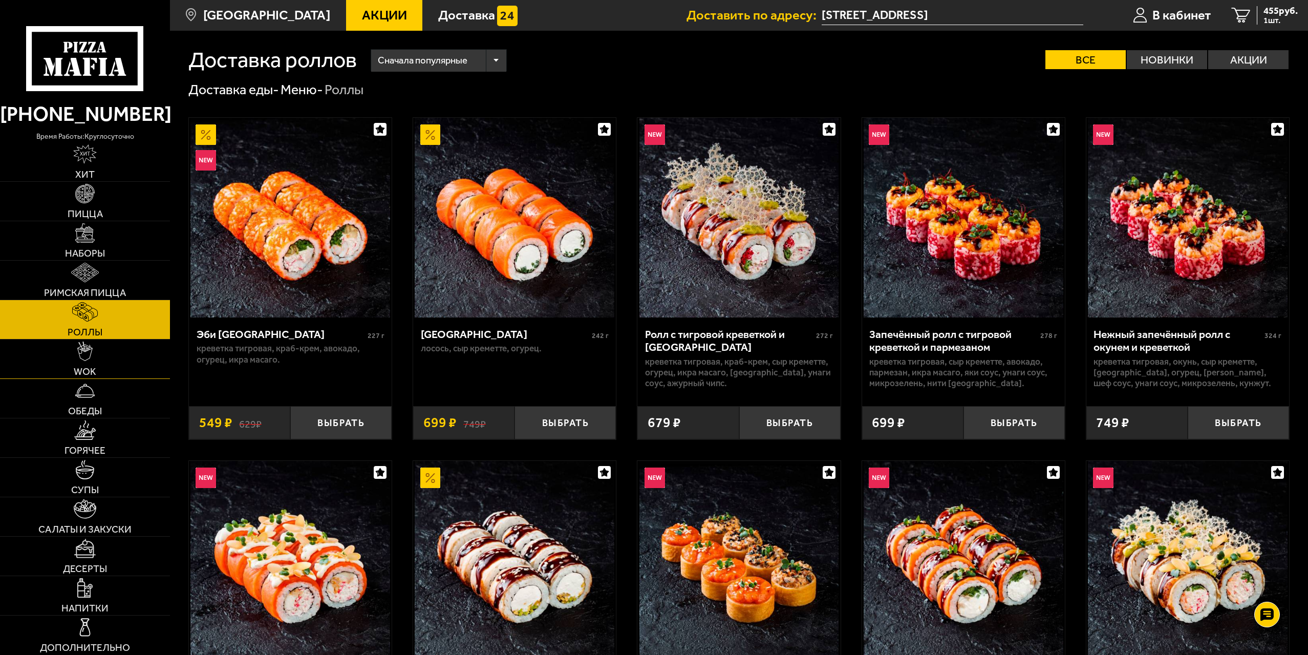
click at [122, 354] on link "WOK" at bounding box center [85, 358] width 170 height 39
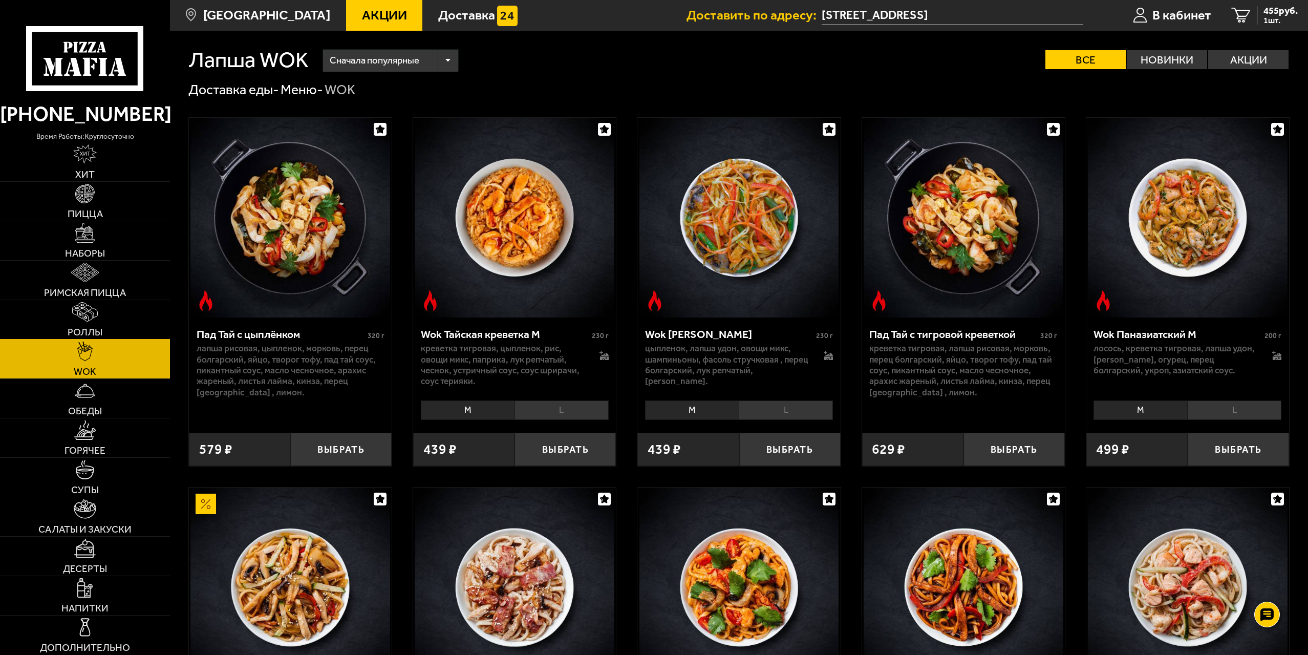
click at [116, 318] on link "Роллы" at bounding box center [85, 319] width 170 height 39
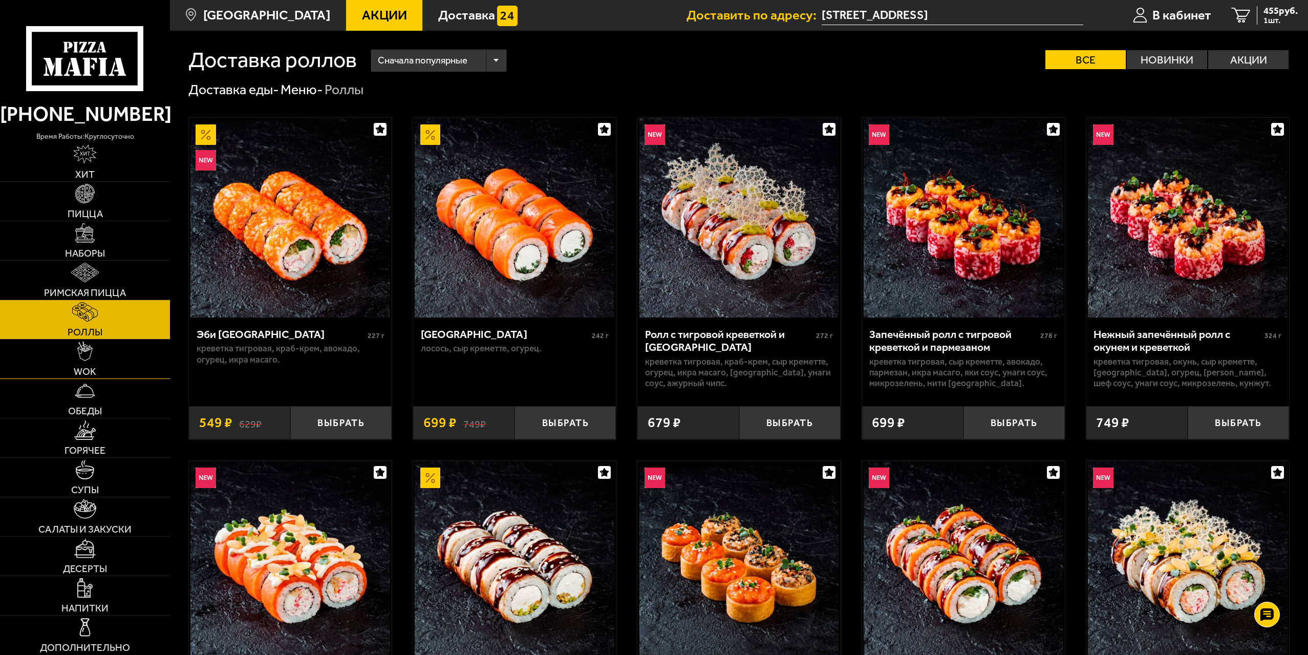
click at [129, 364] on link "WOK" at bounding box center [85, 358] width 170 height 39
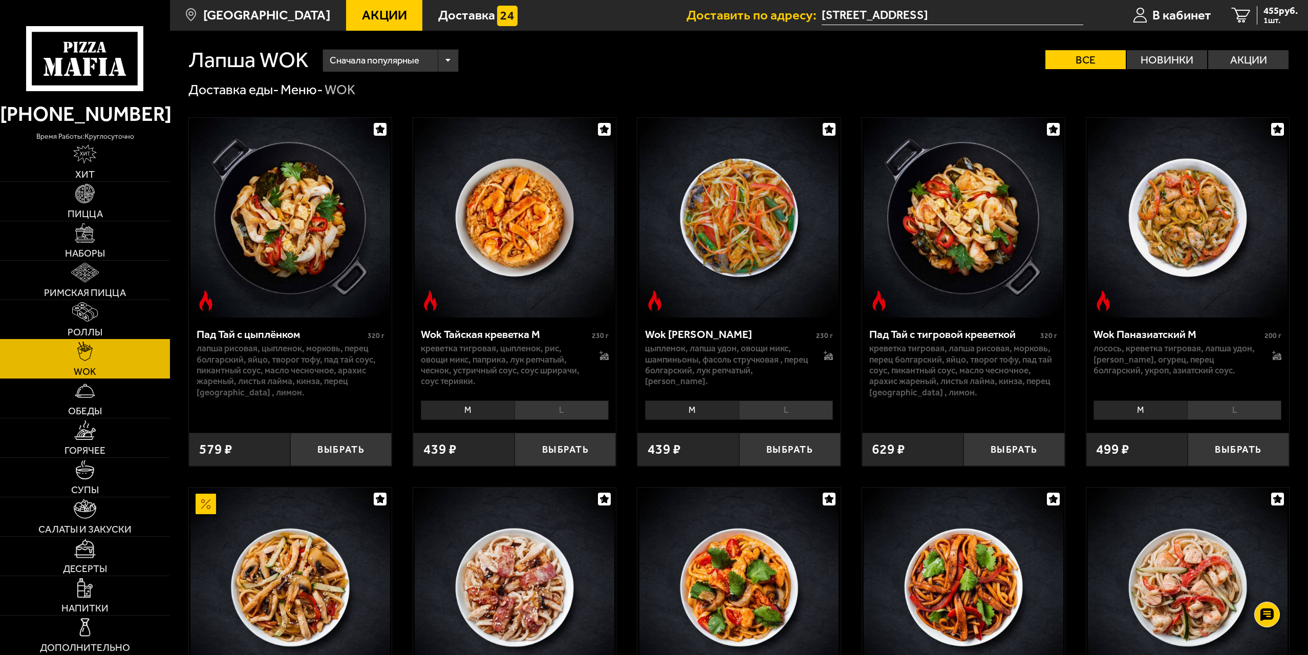
click at [79, 320] on img at bounding box center [84, 311] width 25 height 19
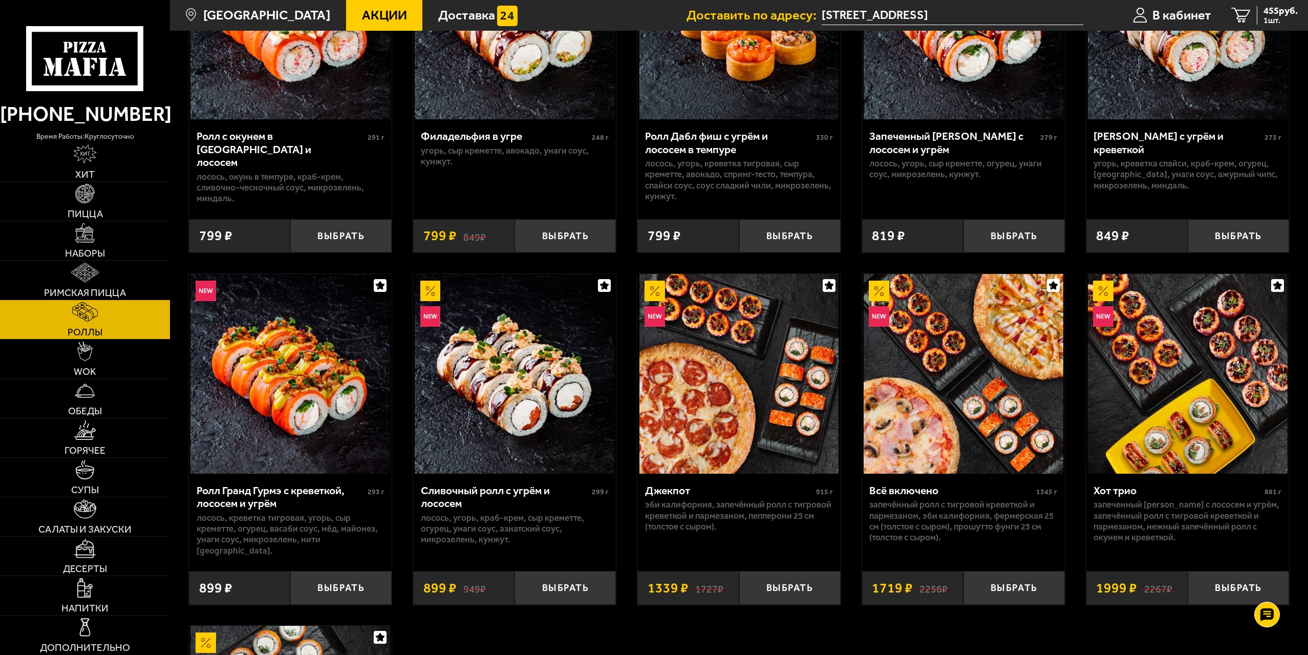
scroll to position [512, 0]
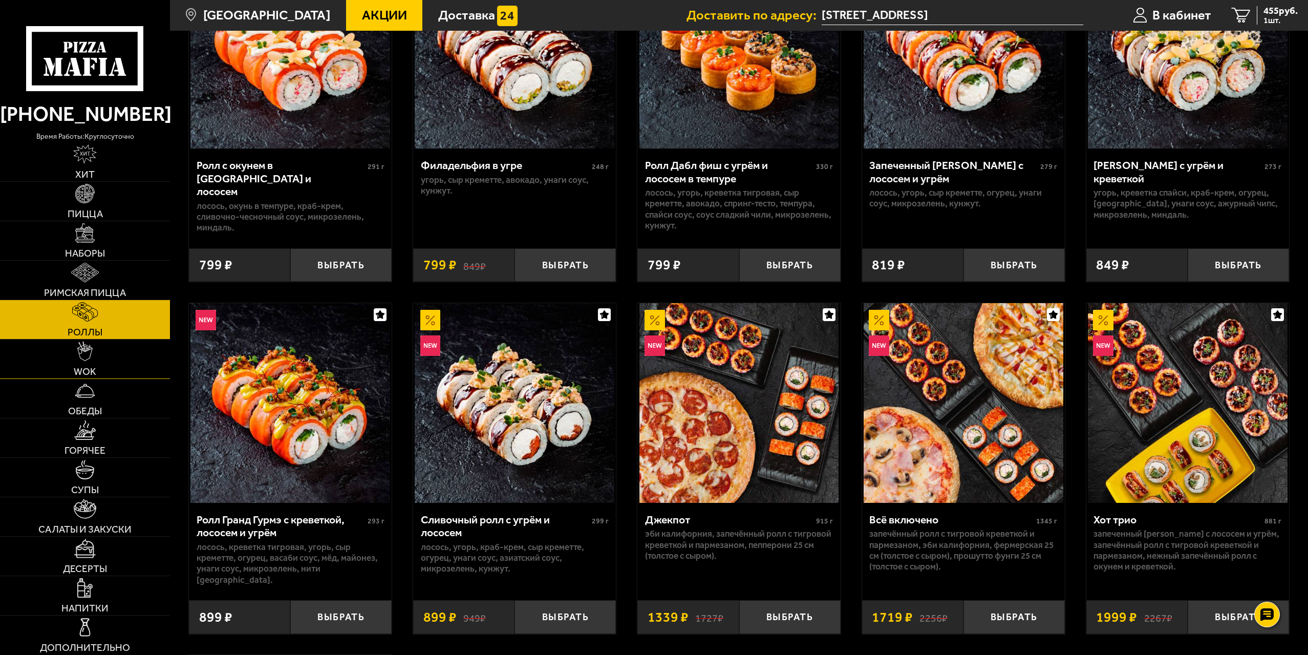
click at [104, 355] on link "WOK" at bounding box center [85, 358] width 170 height 39
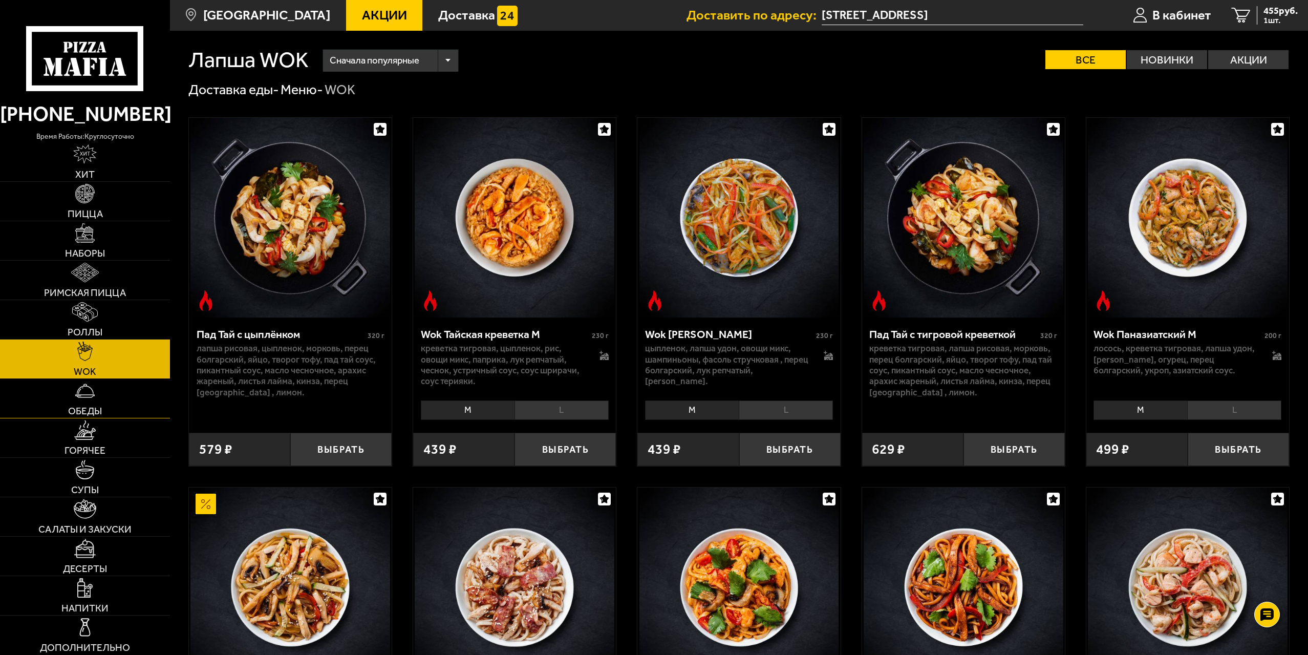
click at [104, 405] on link "Обеды" at bounding box center [85, 398] width 170 height 39
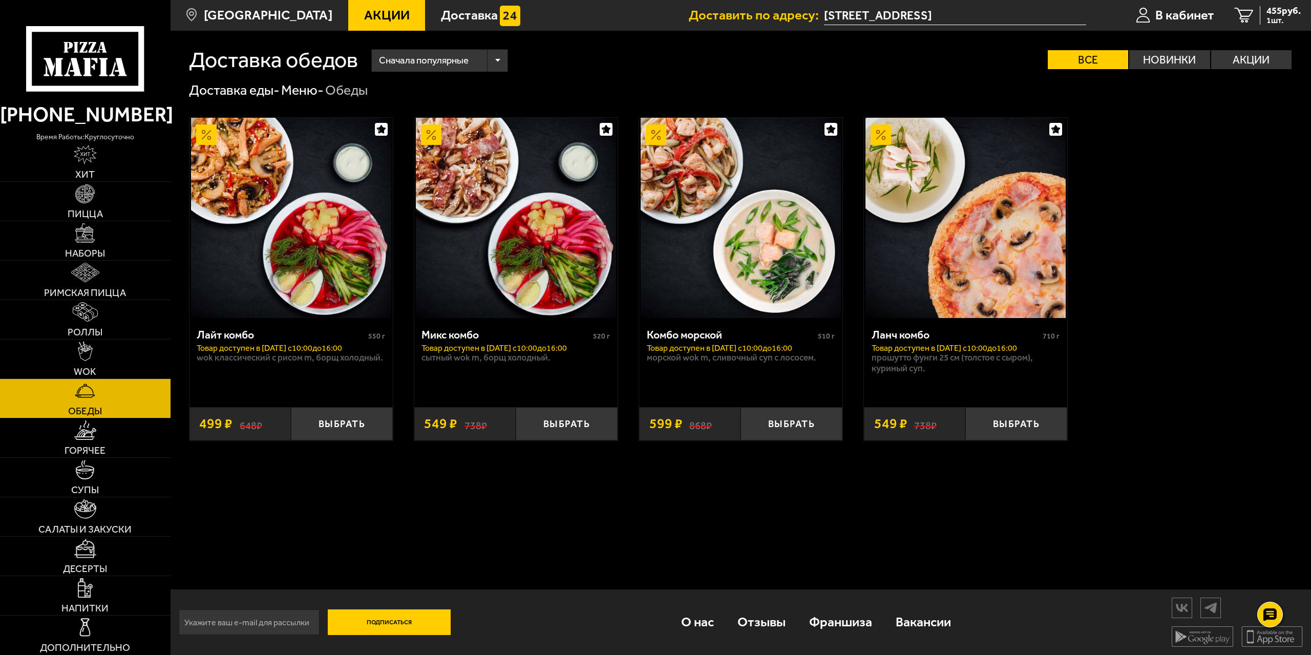
click at [105, 387] on link "Обеды" at bounding box center [85, 398] width 170 height 39
click at [109, 369] on link "WOK" at bounding box center [85, 358] width 170 height 39
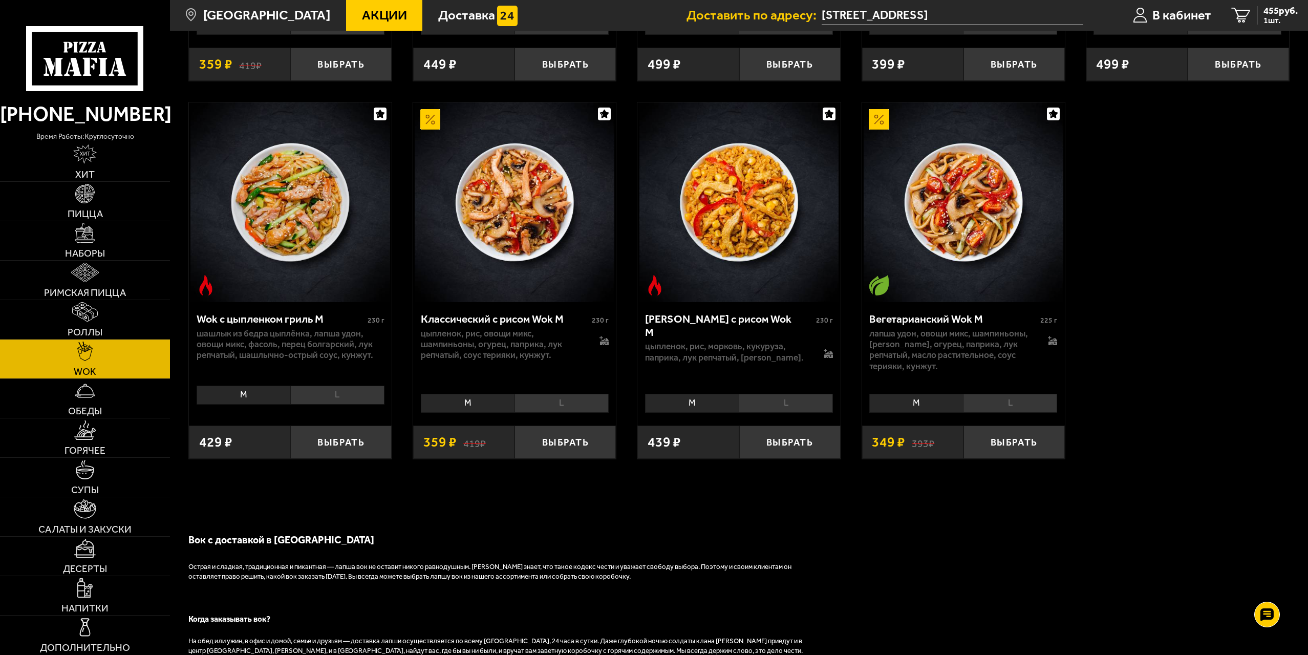
scroll to position [768, 0]
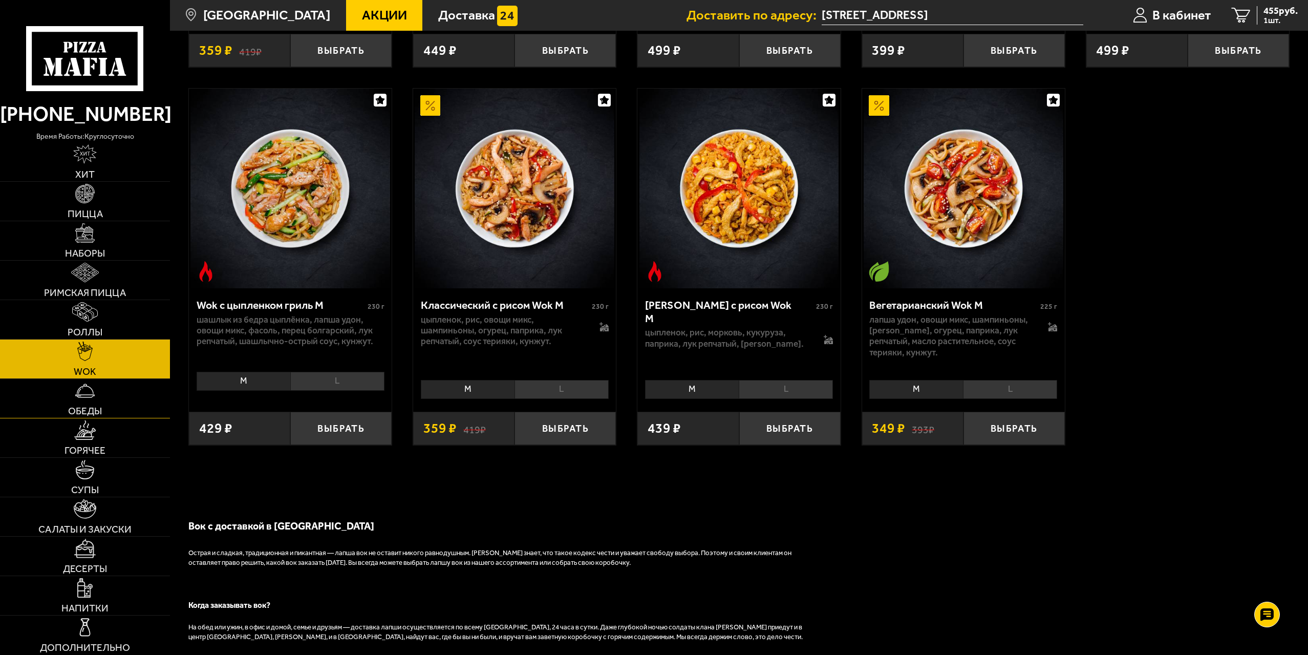
click at [117, 384] on link "Обеды" at bounding box center [85, 398] width 170 height 39
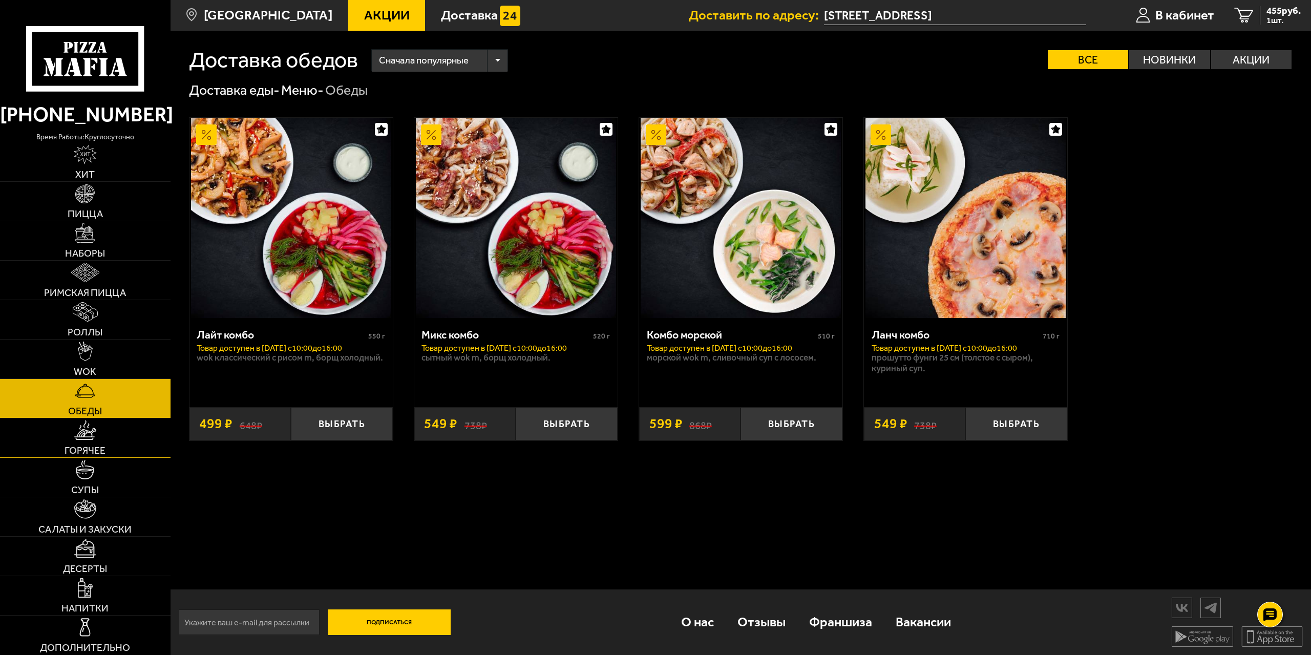
click at [126, 435] on link "Горячее" at bounding box center [85, 437] width 170 height 39
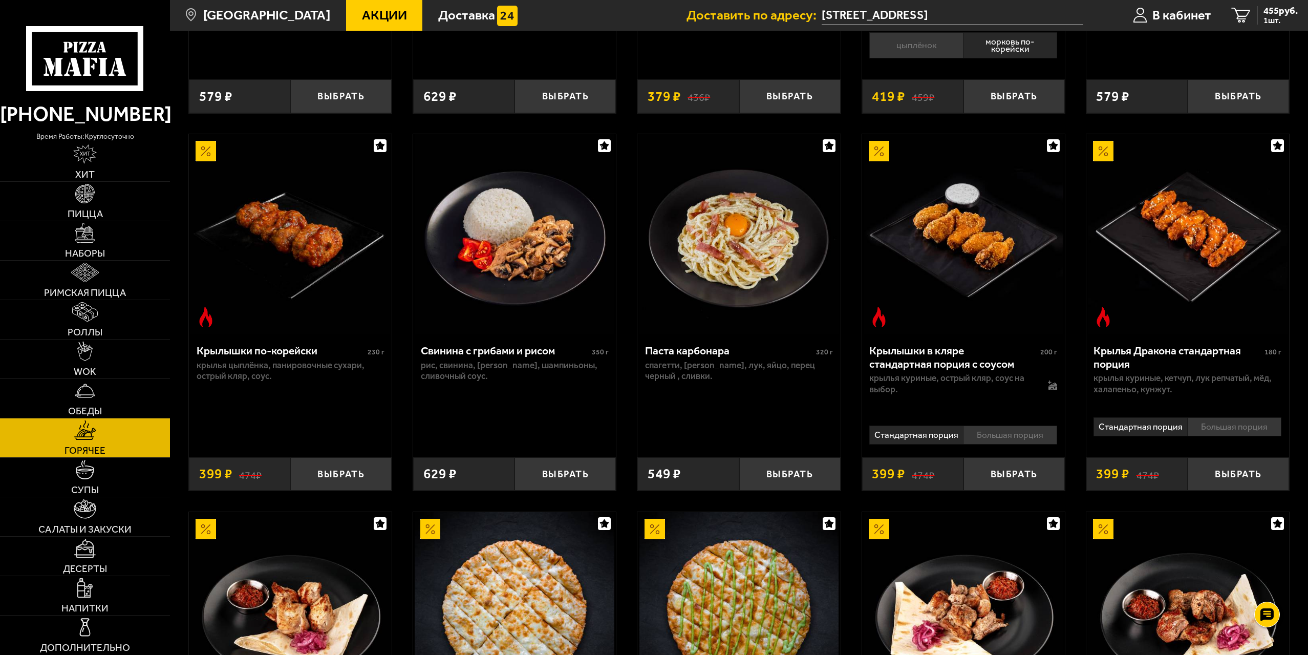
scroll to position [410, 0]
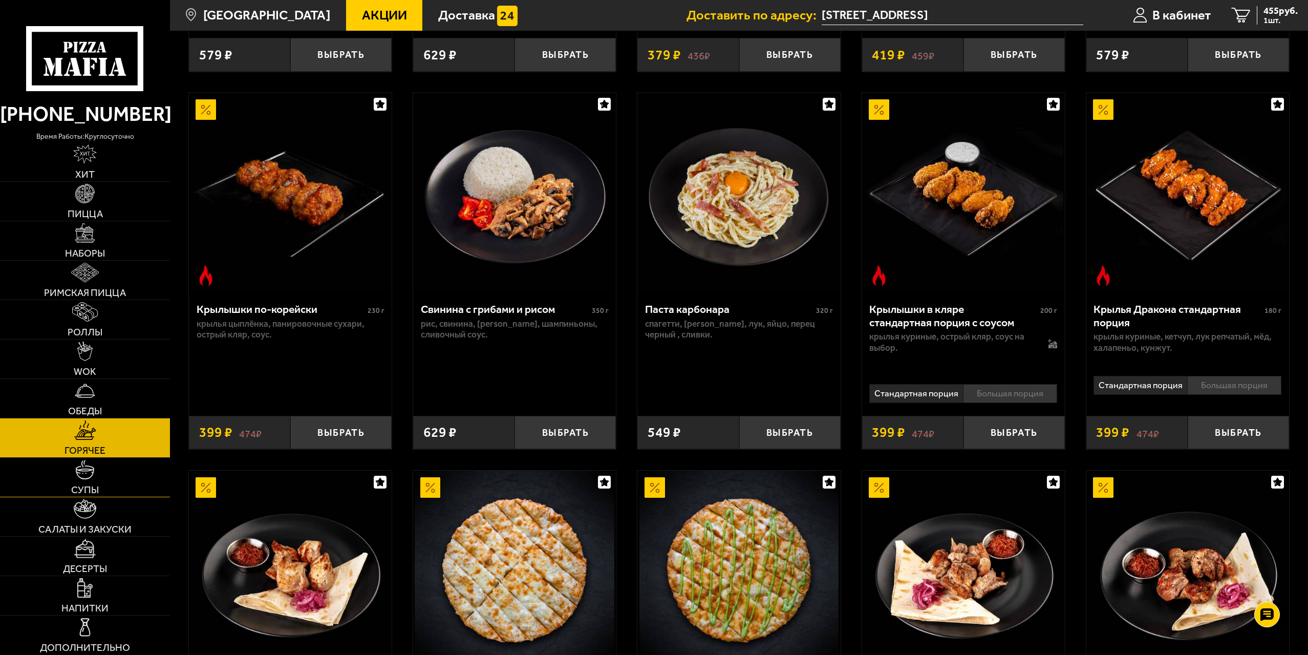
click at [126, 469] on link "Супы" at bounding box center [85, 477] width 170 height 39
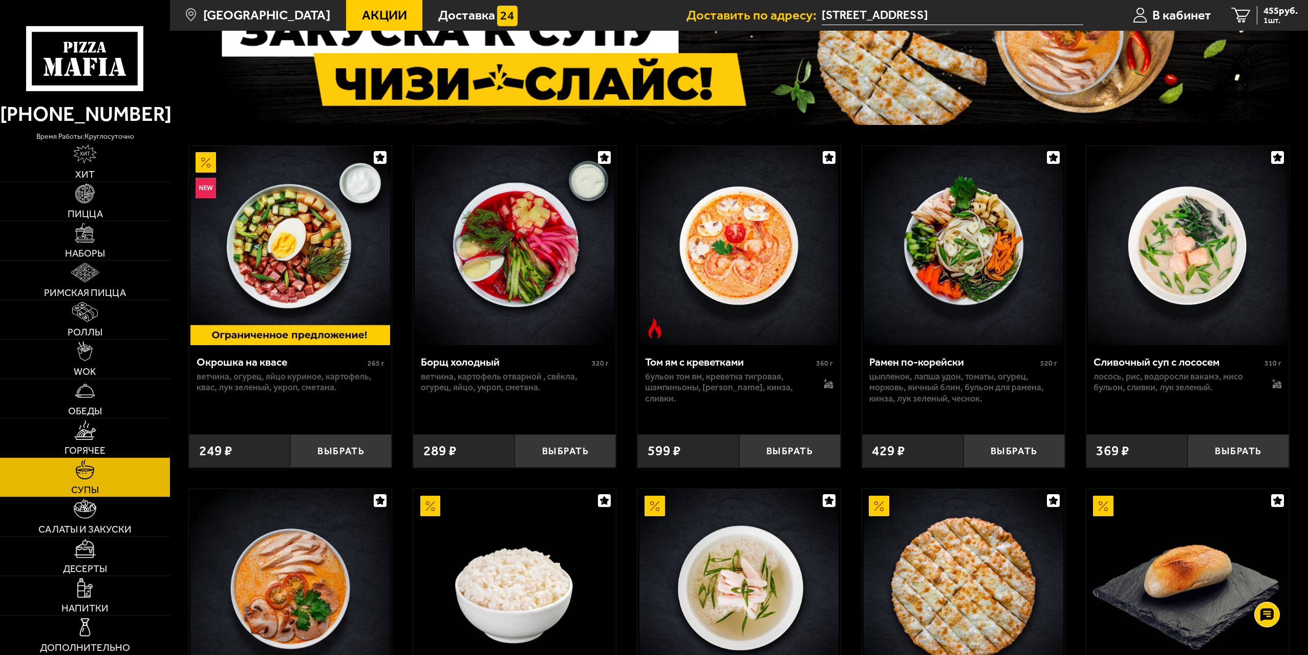
scroll to position [154, 0]
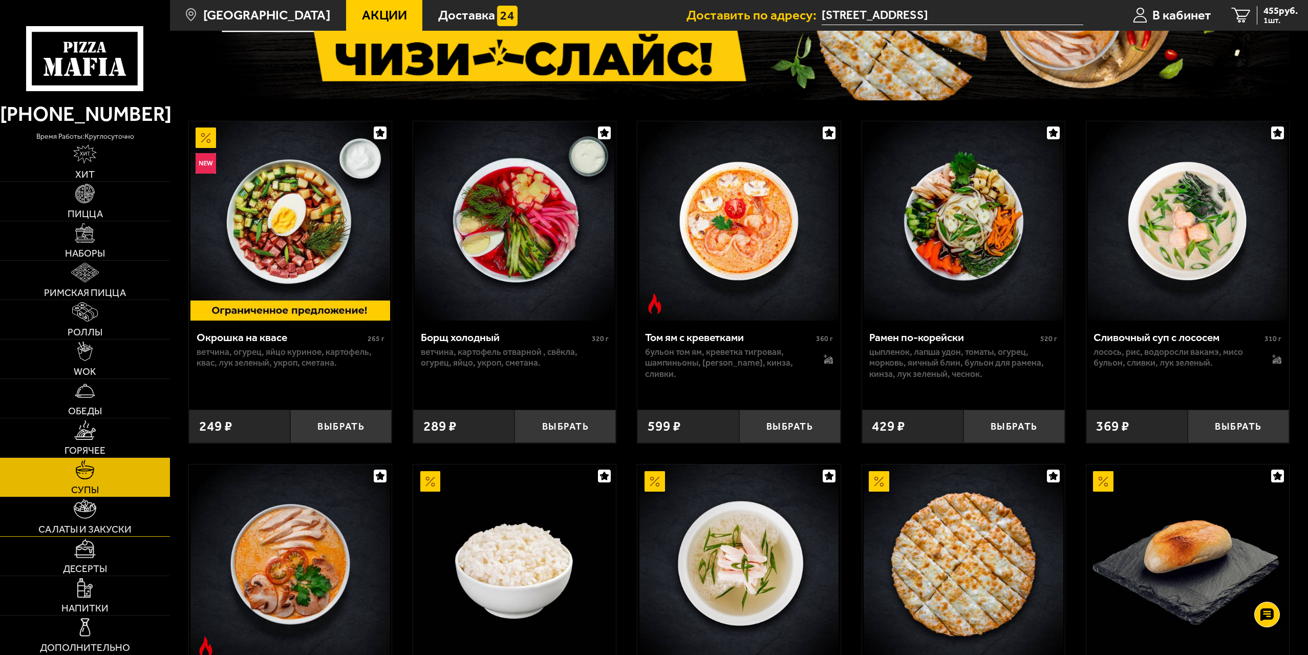
click at [152, 513] on link "Салаты и закуски" at bounding box center [85, 516] width 170 height 39
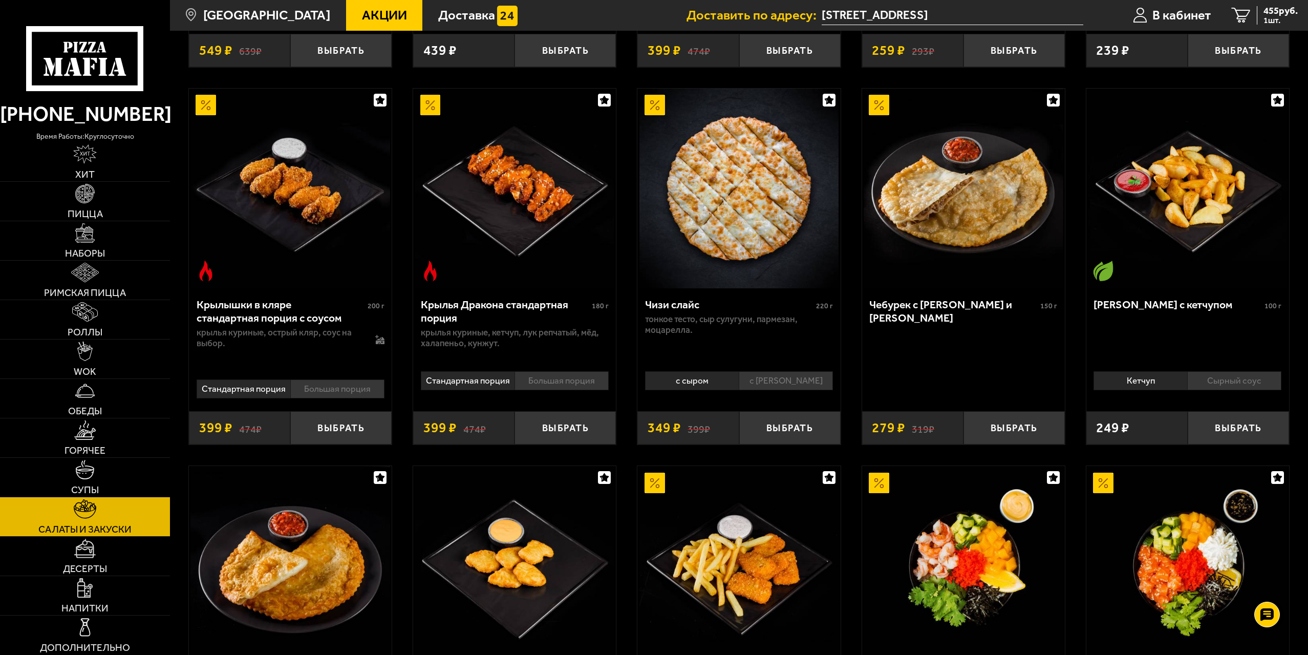
scroll to position [410, 0]
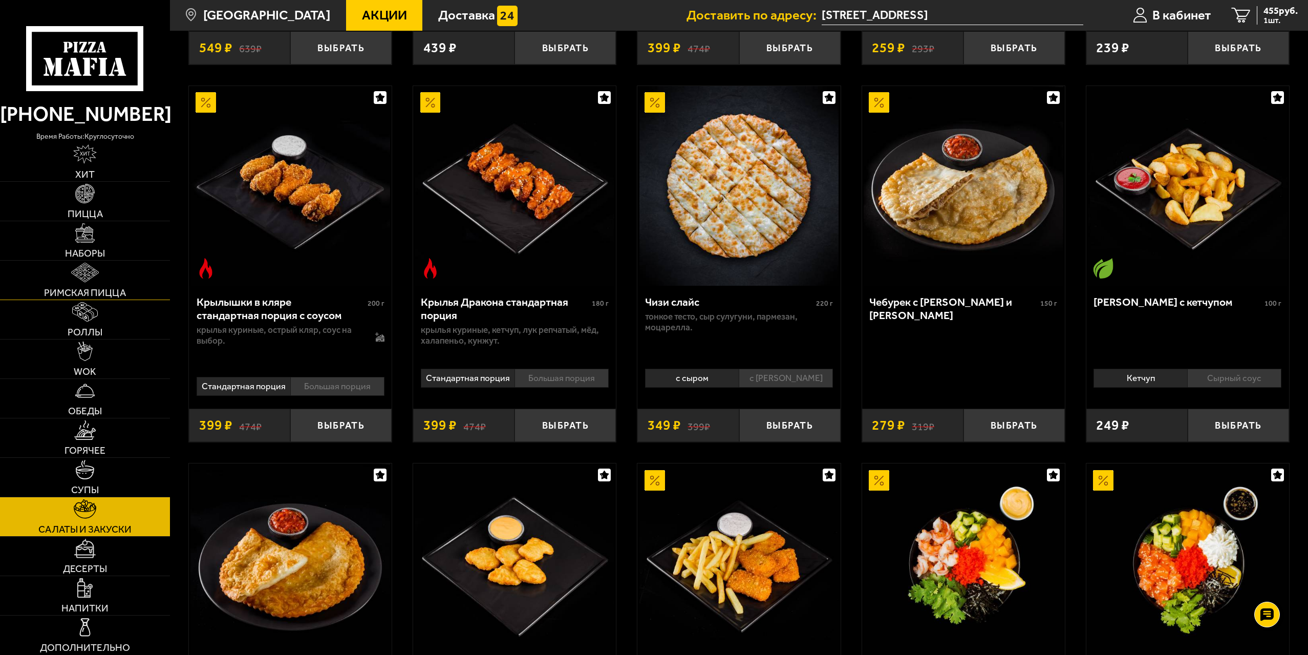
click at [66, 296] on span "Римская пицца" at bounding box center [85, 293] width 82 height 10
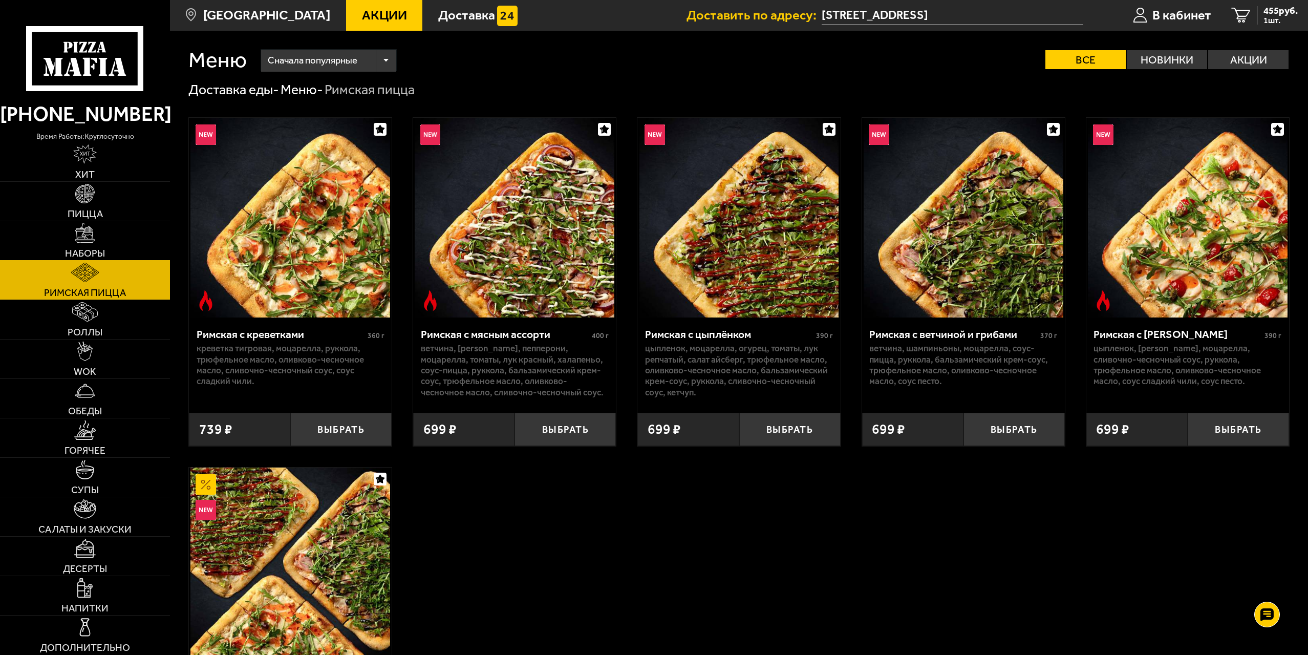
click at [86, 256] on span "Наборы" at bounding box center [85, 253] width 40 height 10
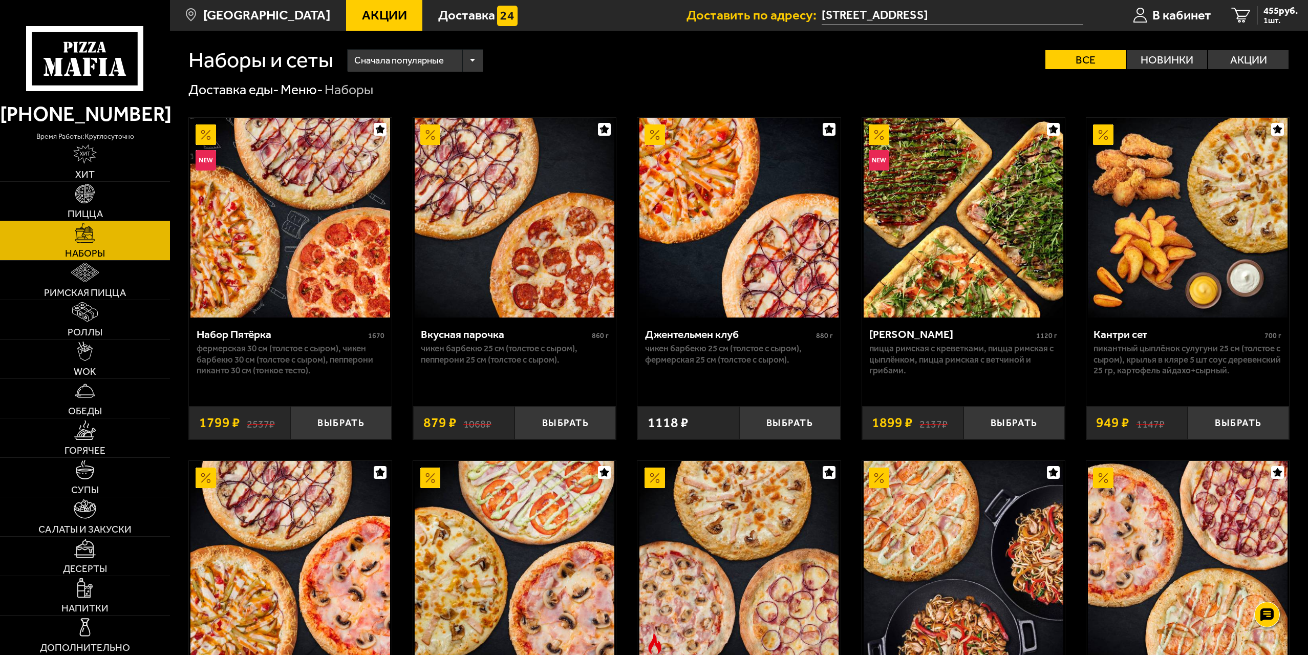
click at [99, 200] on link "Пицца" at bounding box center [85, 201] width 170 height 39
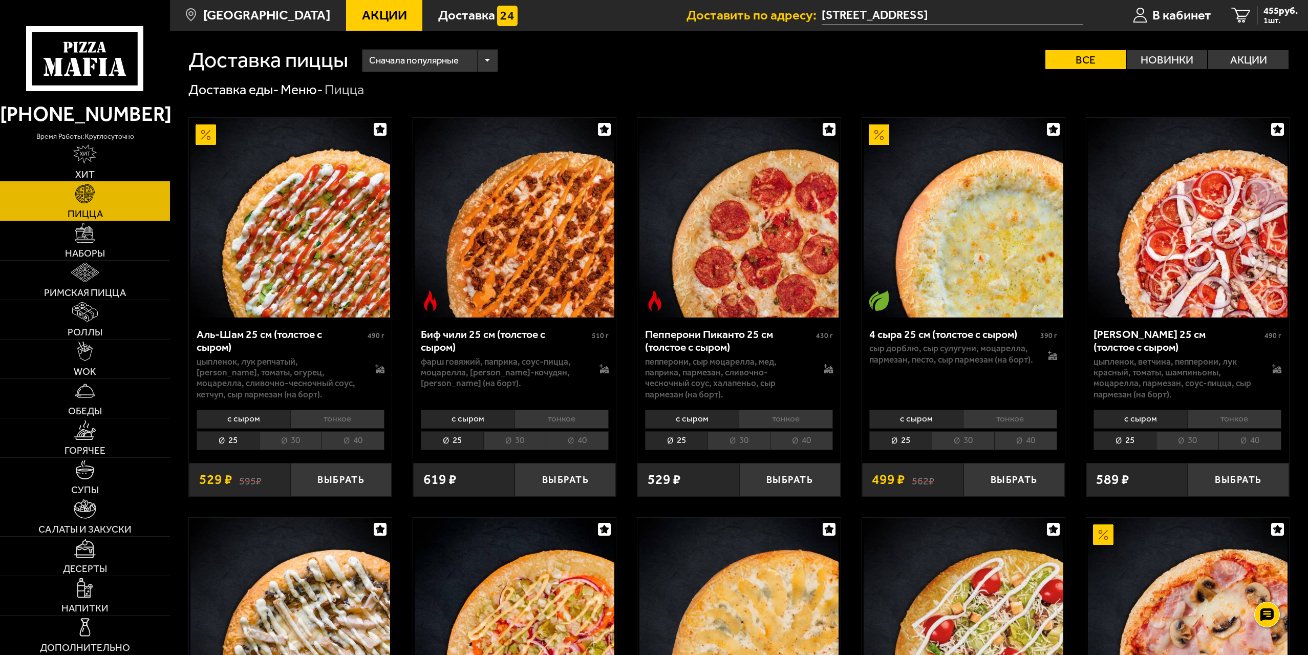
click at [101, 164] on link "Хит" at bounding box center [85, 161] width 170 height 39
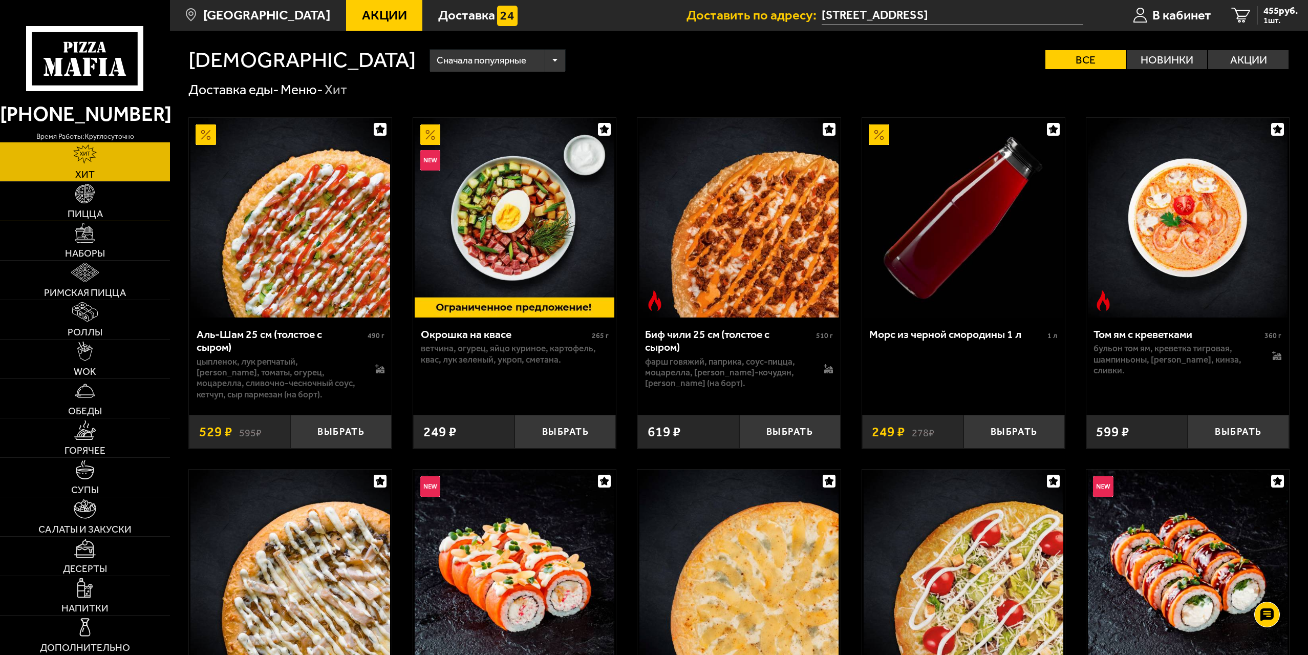
click at [82, 205] on link "Пицца" at bounding box center [85, 201] width 170 height 39
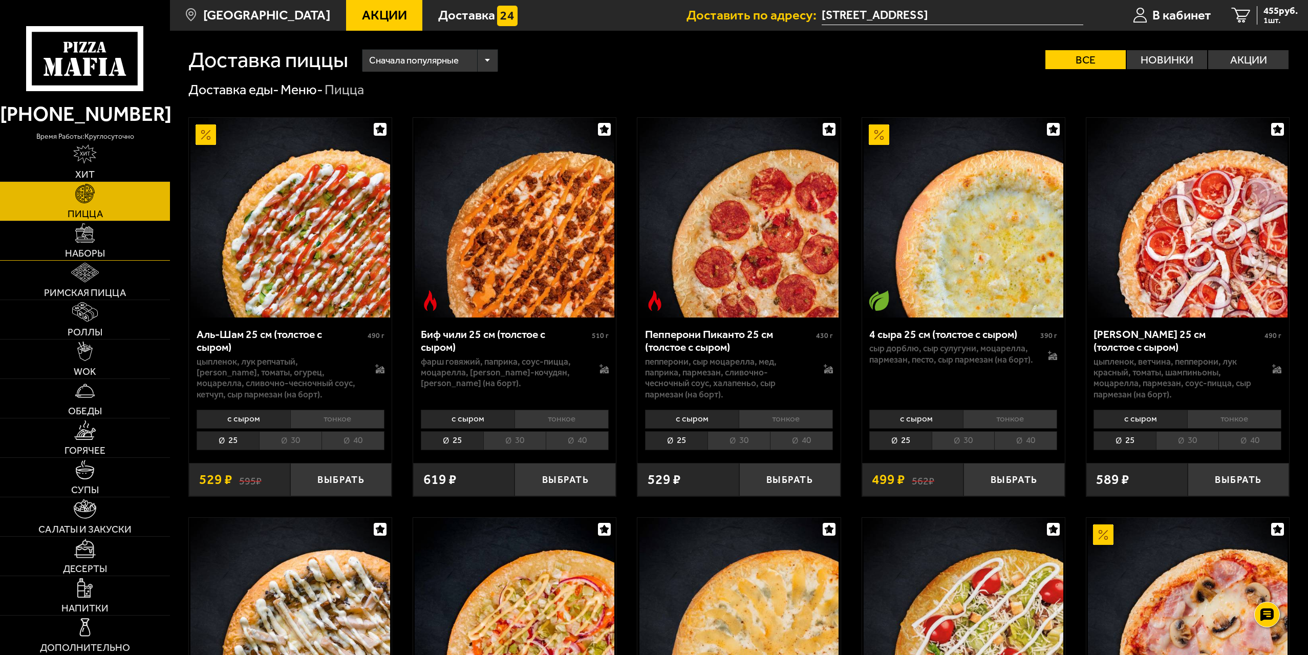
click at [96, 254] on span "Наборы" at bounding box center [85, 253] width 40 height 10
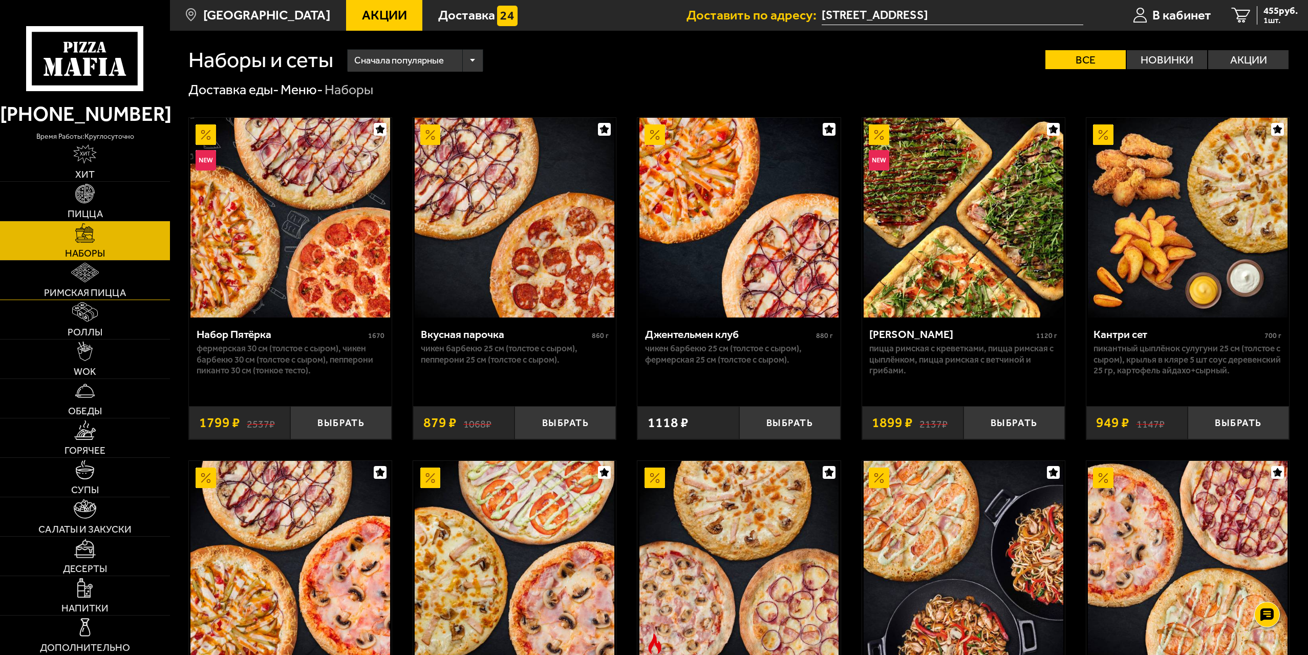
click at [100, 297] on span "Римская пицца" at bounding box center [85, 293] width 82 height 10
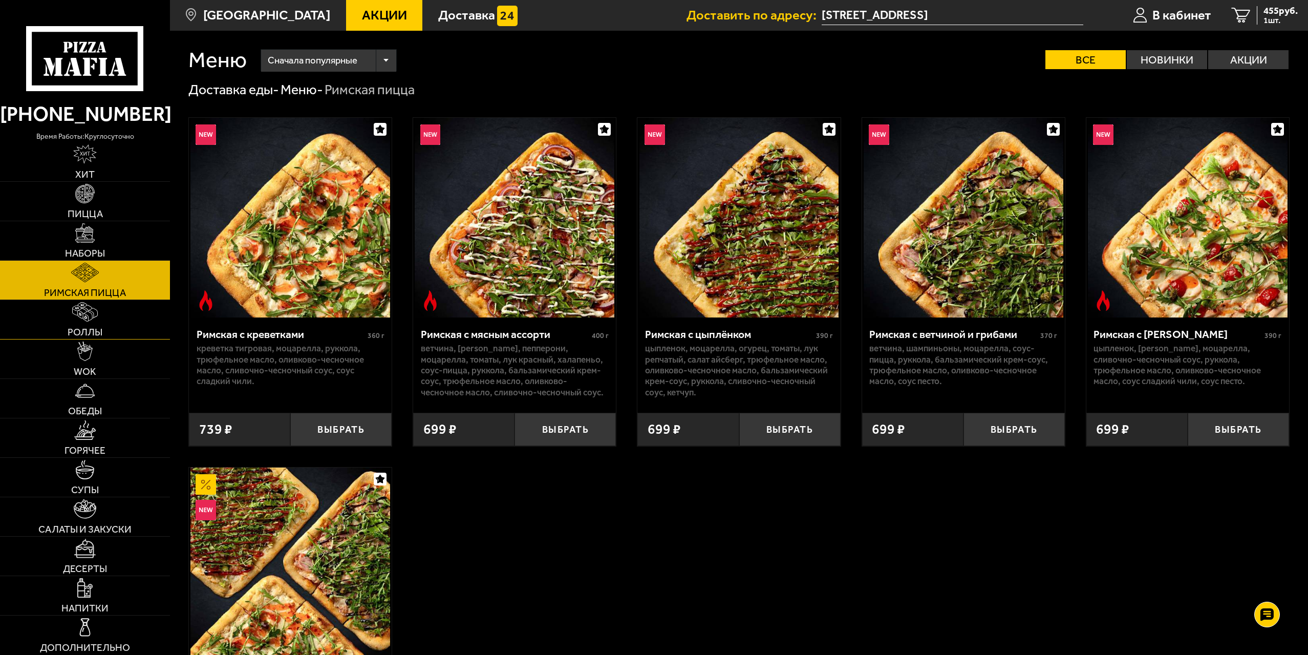
click at [110, 317] on link "Роллы" at bounding box center [85, 319] width 170 height 39
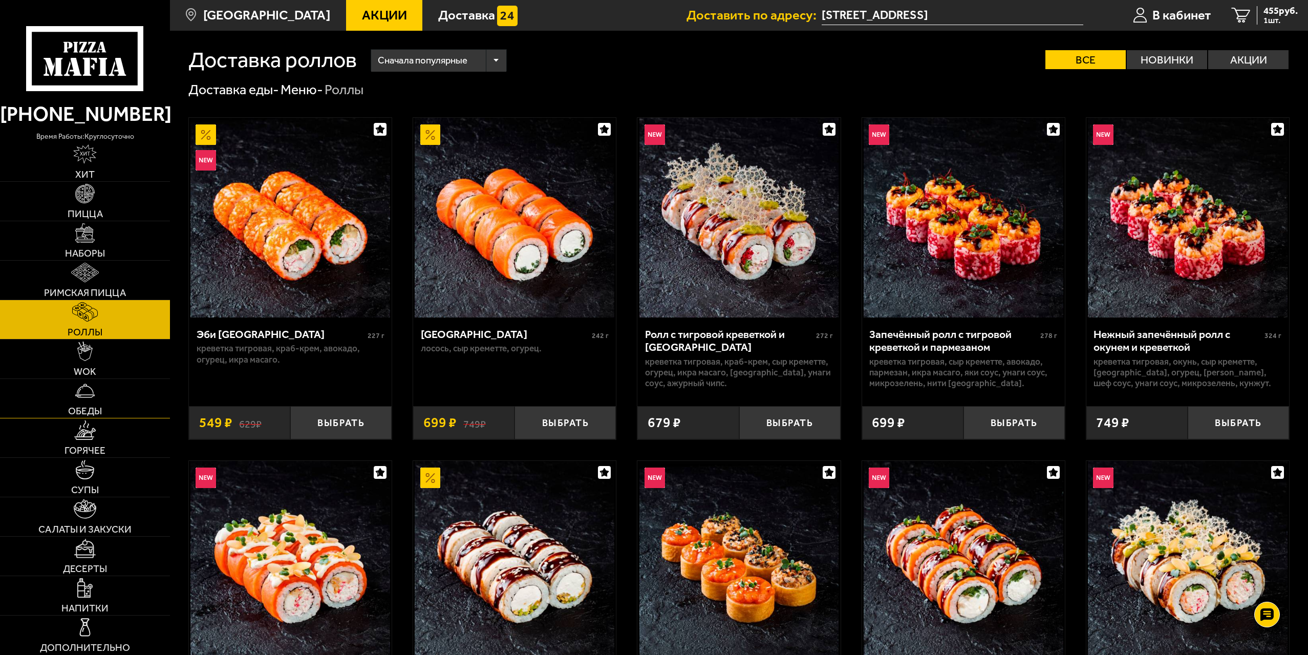
click at [125, 400] on link "Обеды" at bounding box center [85, 398] width 170 height 39
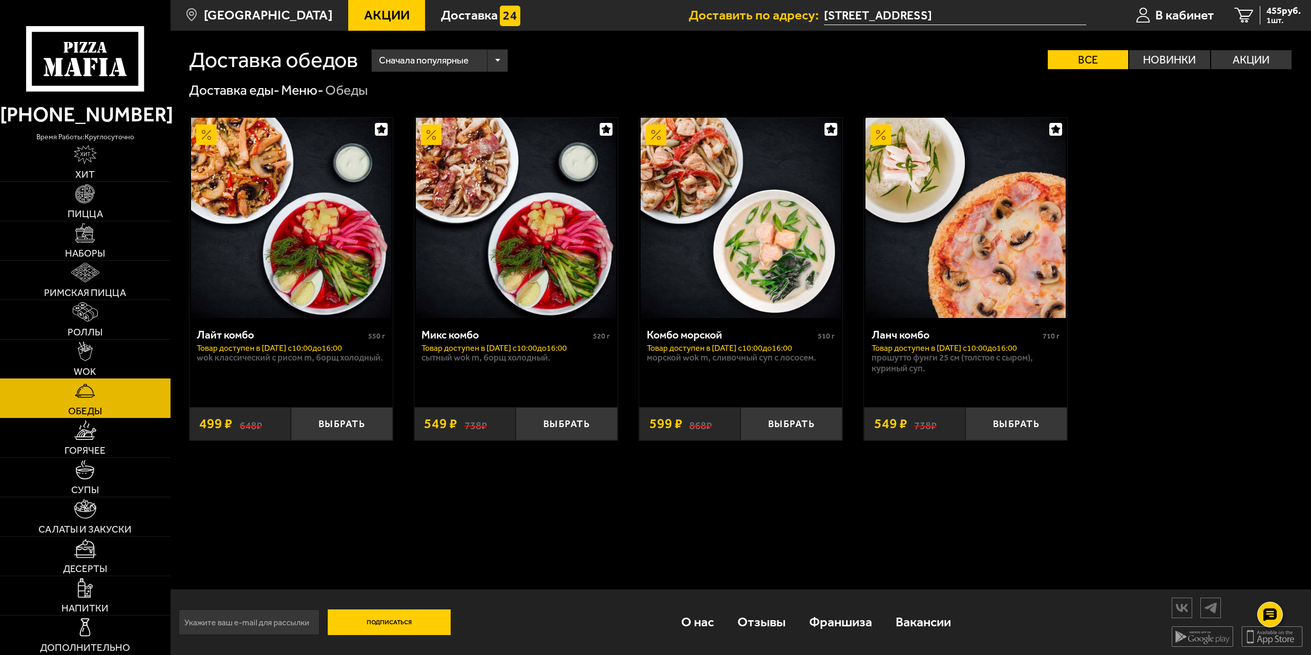
click at [117, 376] on link "WOK" at bounding box center [85, 358] width 170 height 39
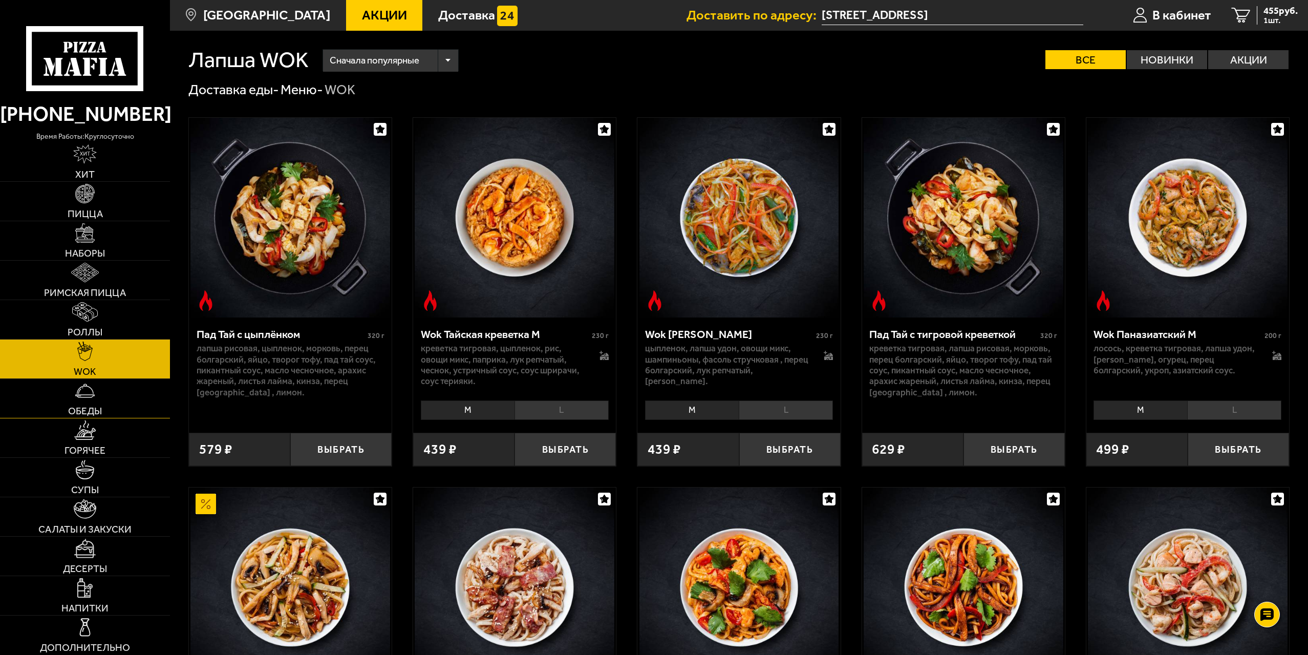
drag, startPoint x: 106, startPoint y: 400, endPoint x: 106, endPoint y: 395, distance: 5.1
click at [106, 399] on link "Обеды" at bounding box center [85, 398] width 170 height 39
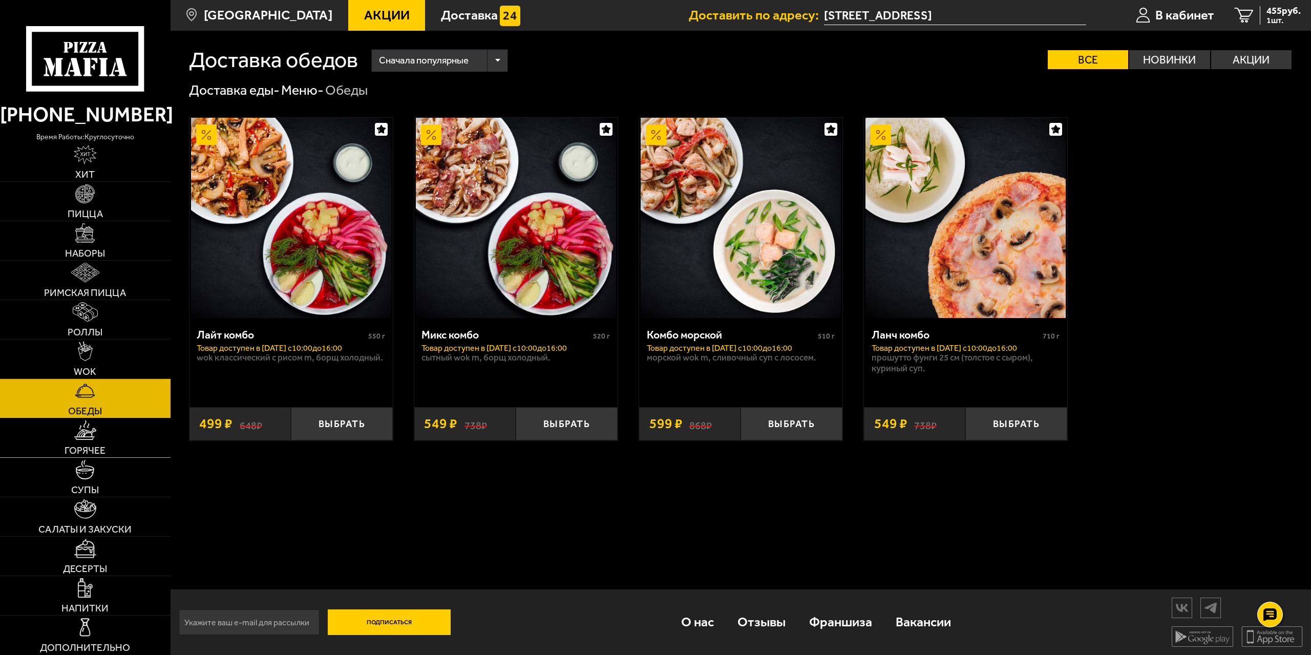
click at [120, 426] on link "Горячее" at bounding box center [85, 437] width 170 height 39
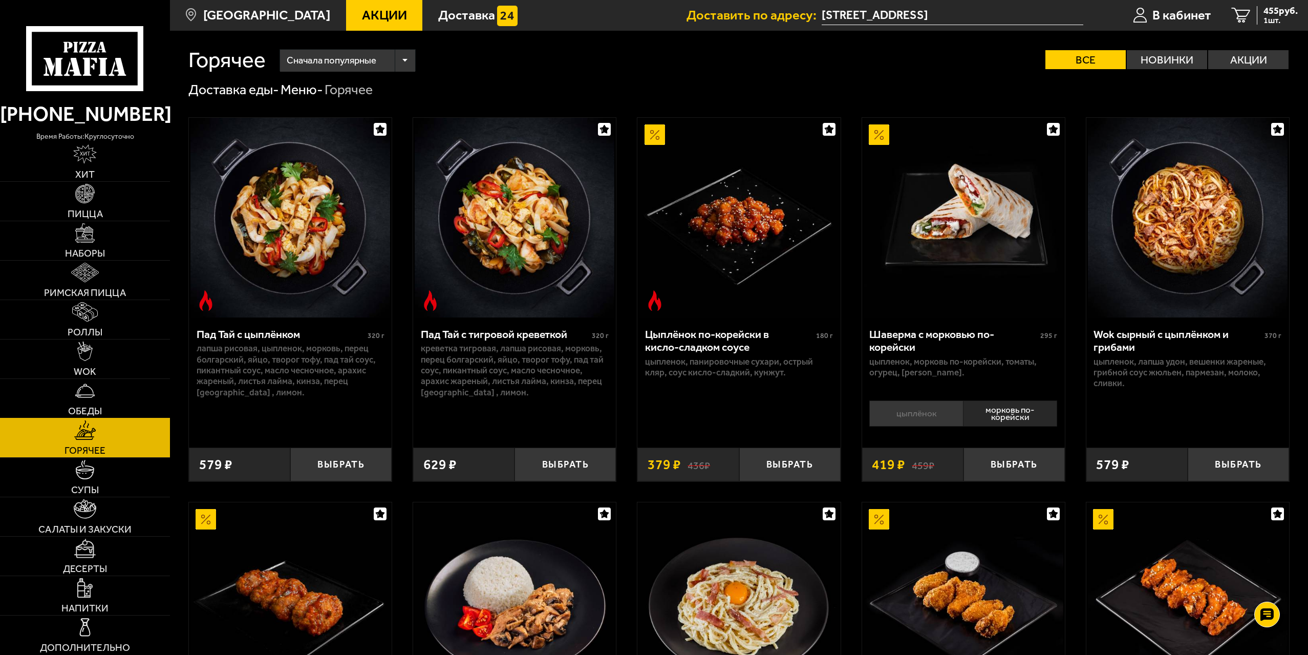
click at [118, 392] on link "Обеды" at bounding box center [85, 398] width 170 height 39
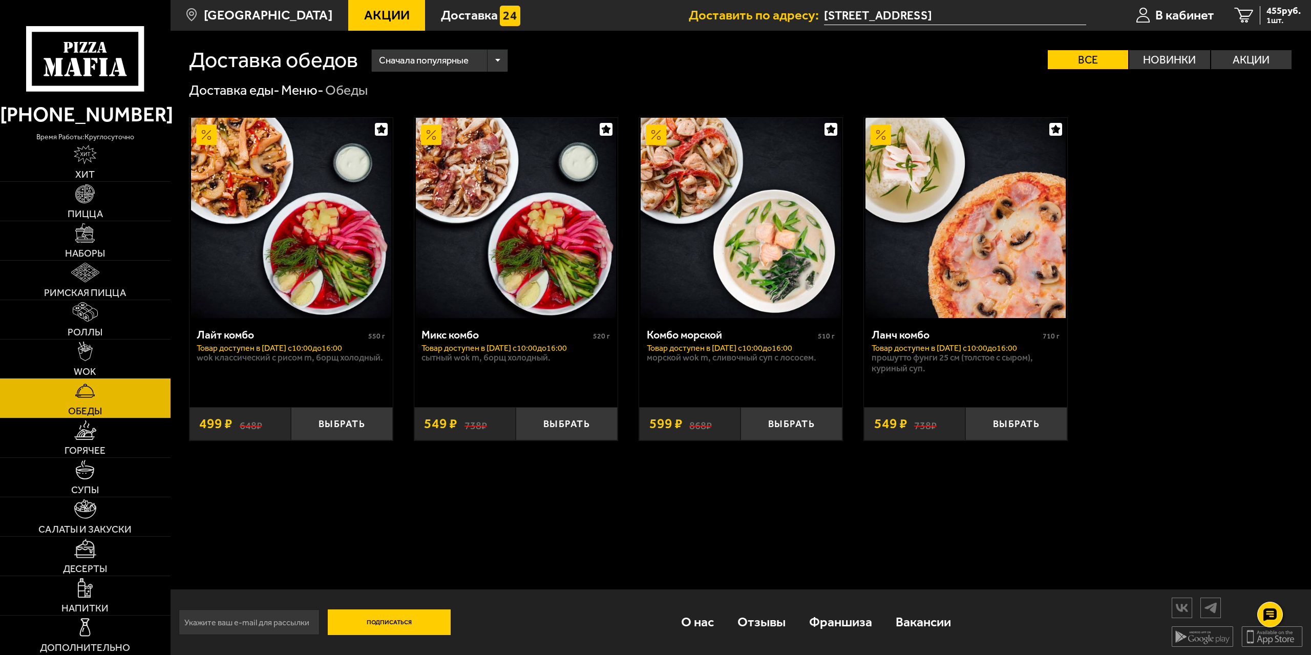
click at [158, 370] on link "WOK" at bounding box center [85, 358] width 170 height 39
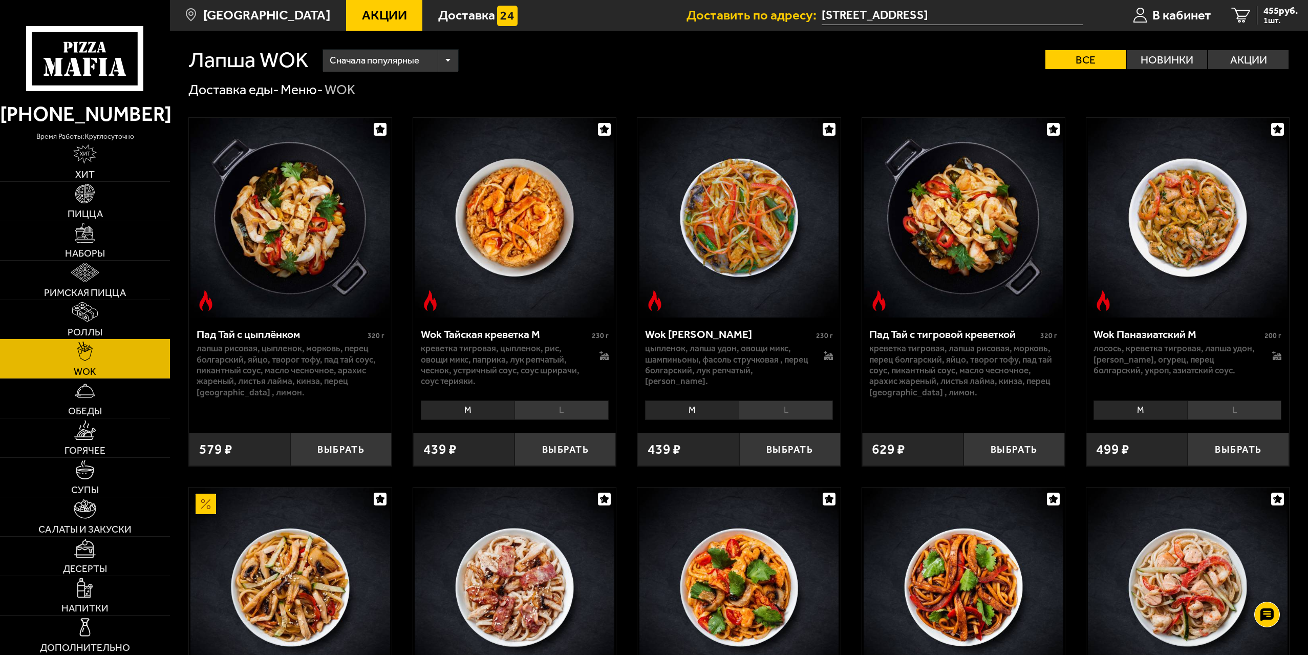
click at [86, 328] on span "Роллы" at bounding box center [85, 332] width 35 height 10
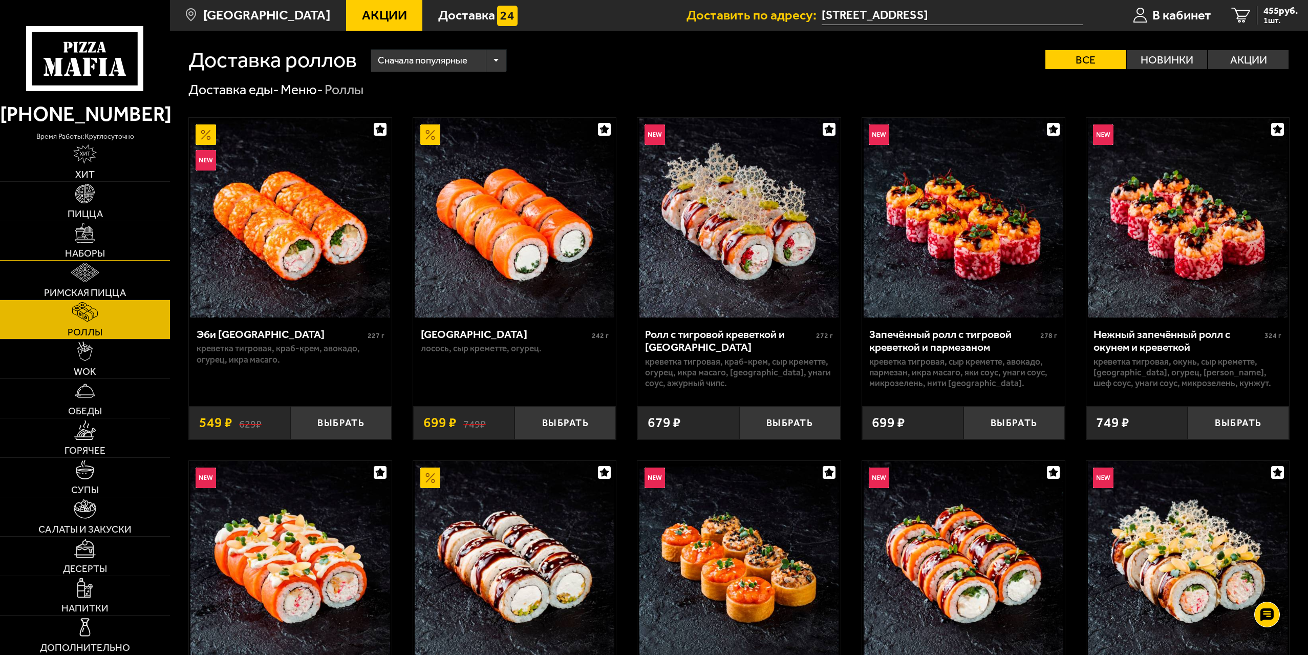
click at [78, 243] on link "Наборы" at bounding box center [85, 240] width 170 height 39
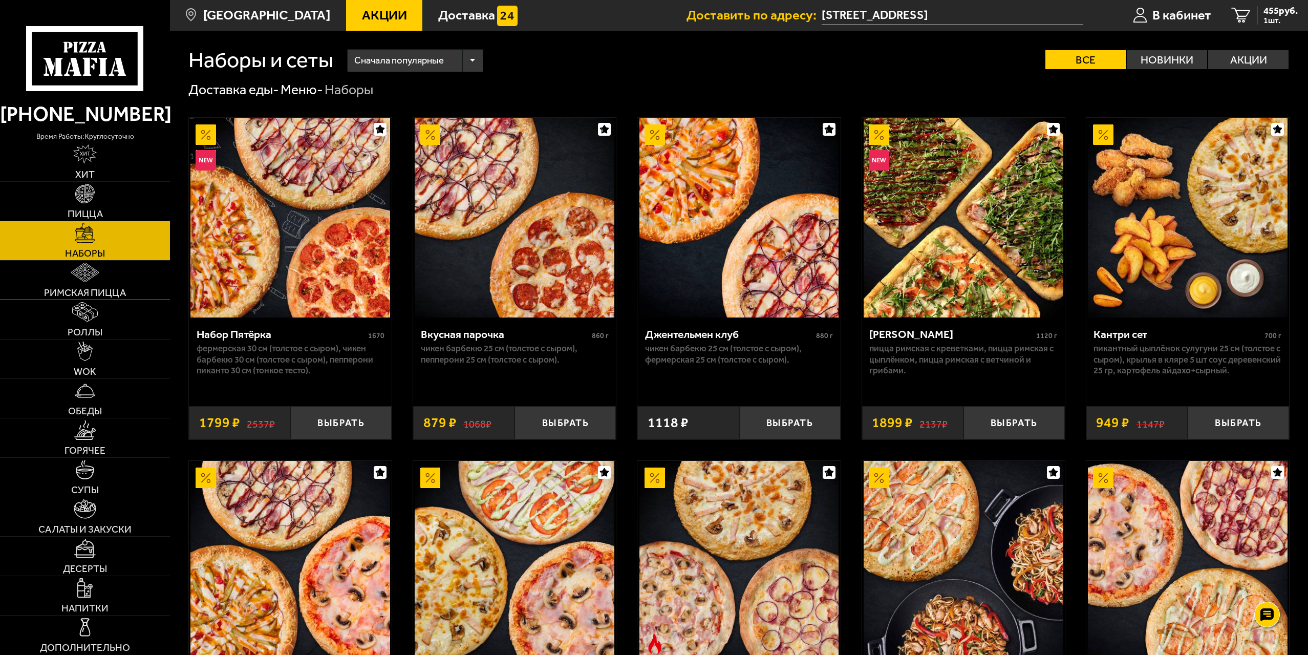
click at [87, 280] on img at bounding box center [85, 272] width 28 height 19
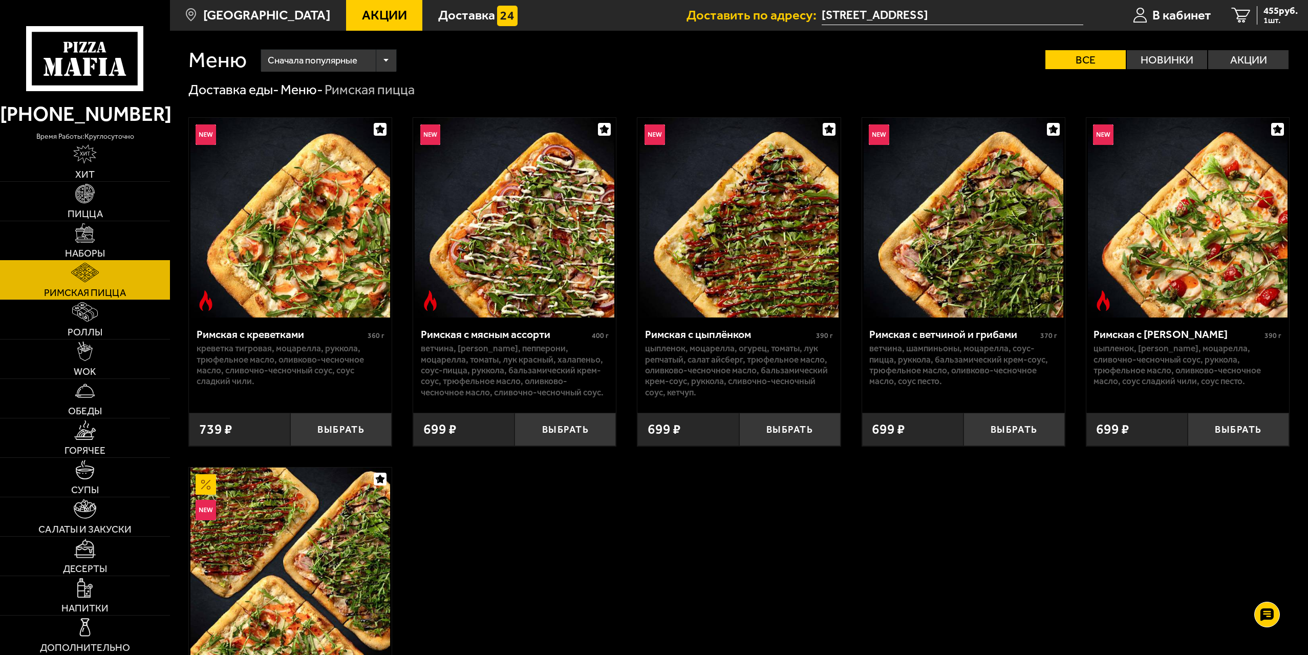
click at [76, 228] on img at bounding box center [84, 232] width 19 height 19
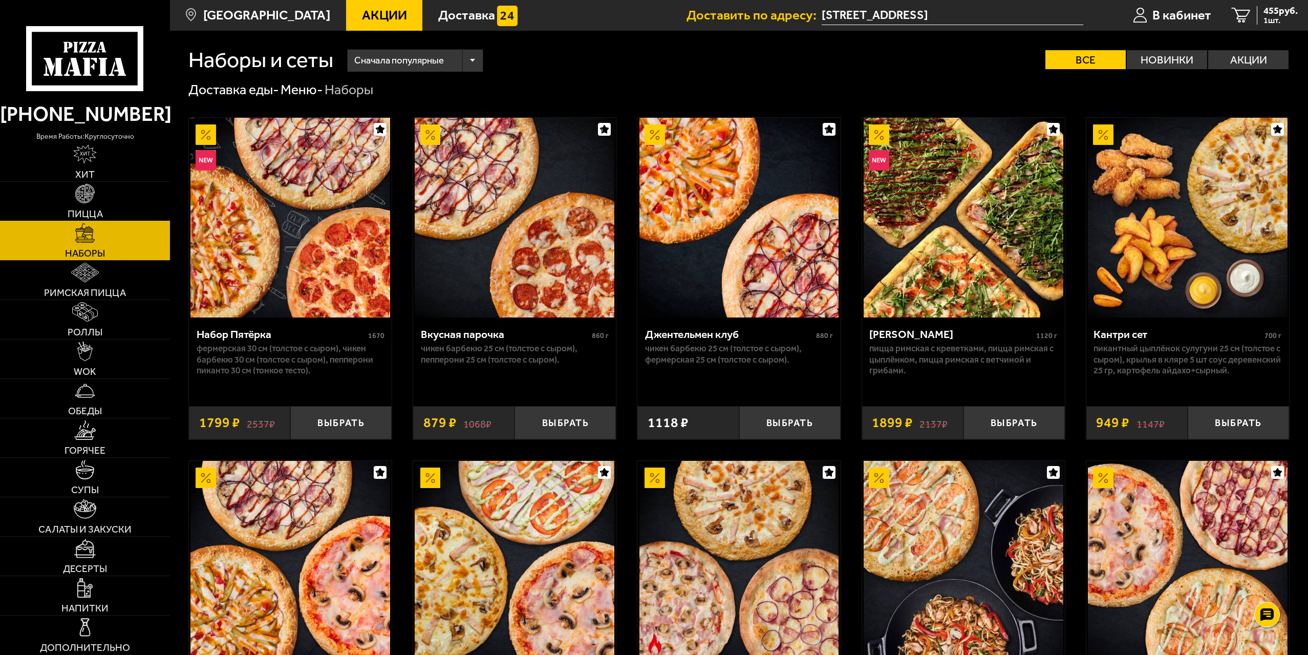
click at [106, 193] on link "Пицца" at bounding box center [85, 201] width 170 height 39
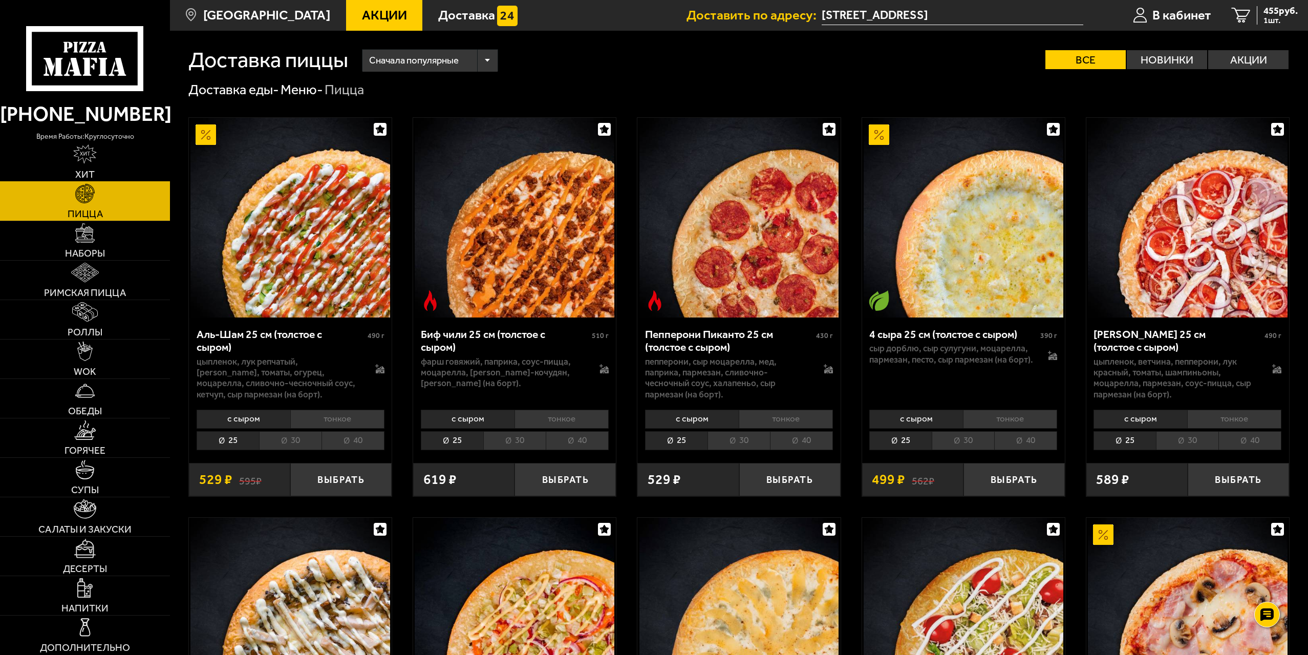
click at [114, 168] on link "Хит" at bounding box center [85, 161] width 170 height 39
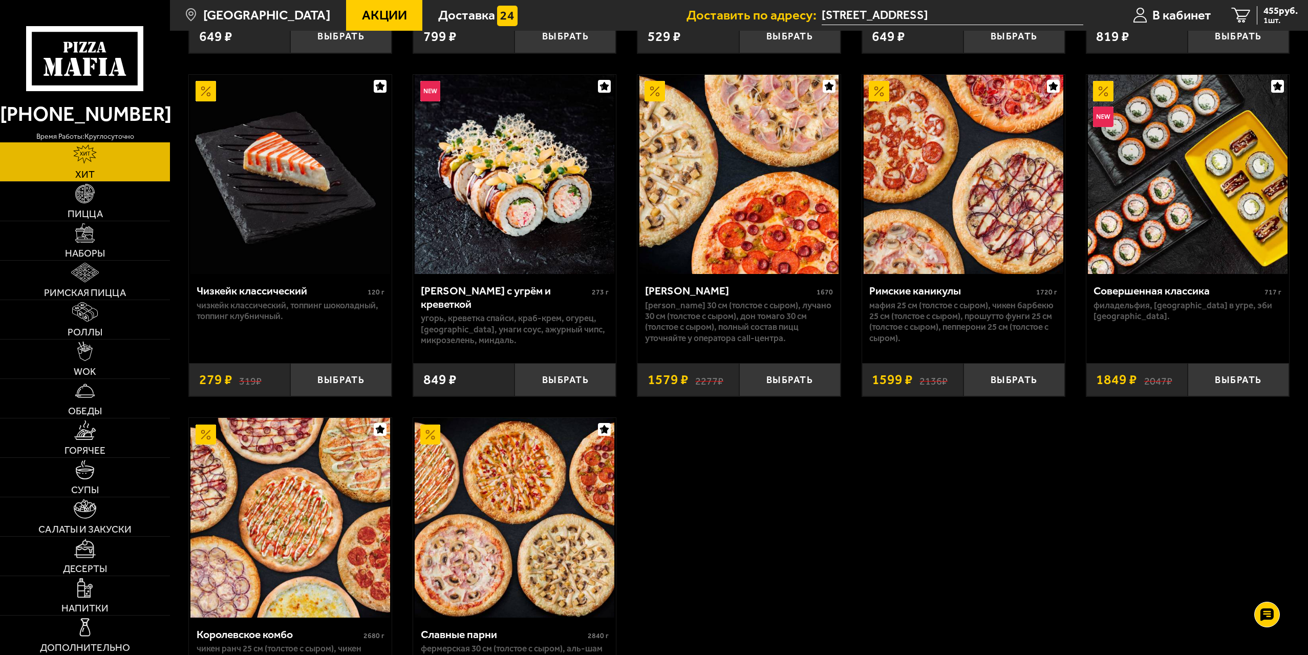
scroll to position [768, 0]
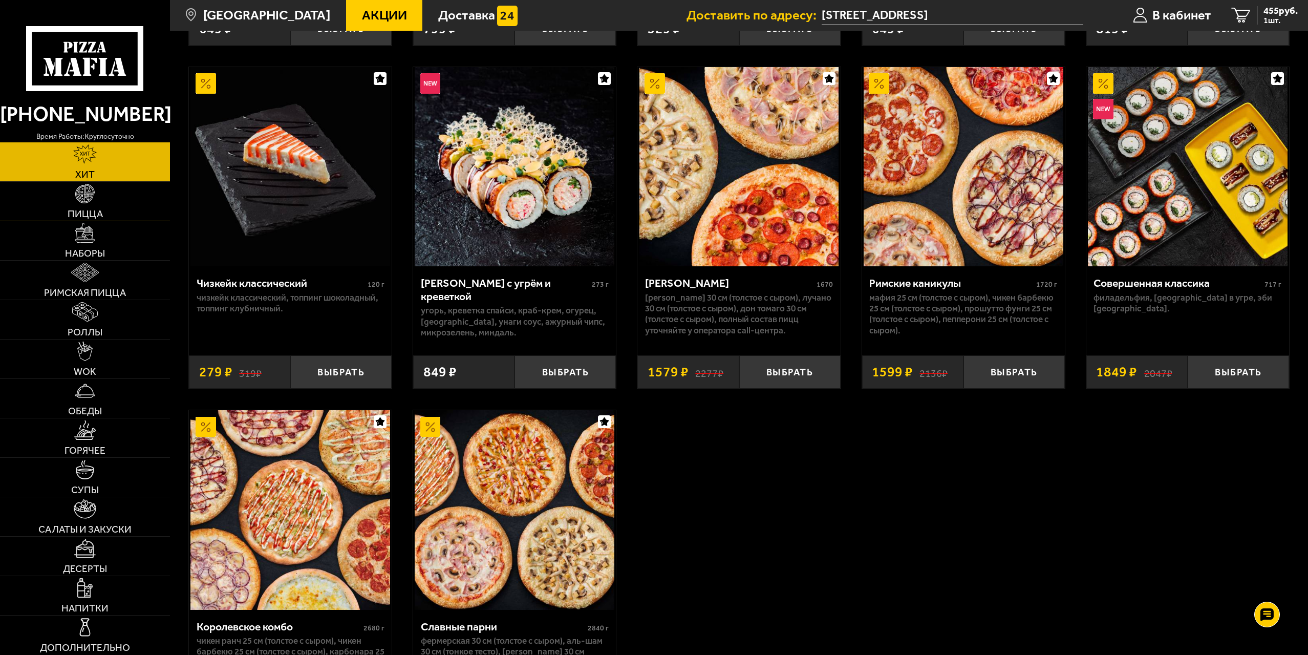
click at [78, 189] on img at bounding box center [84, 193] width 19 height 19
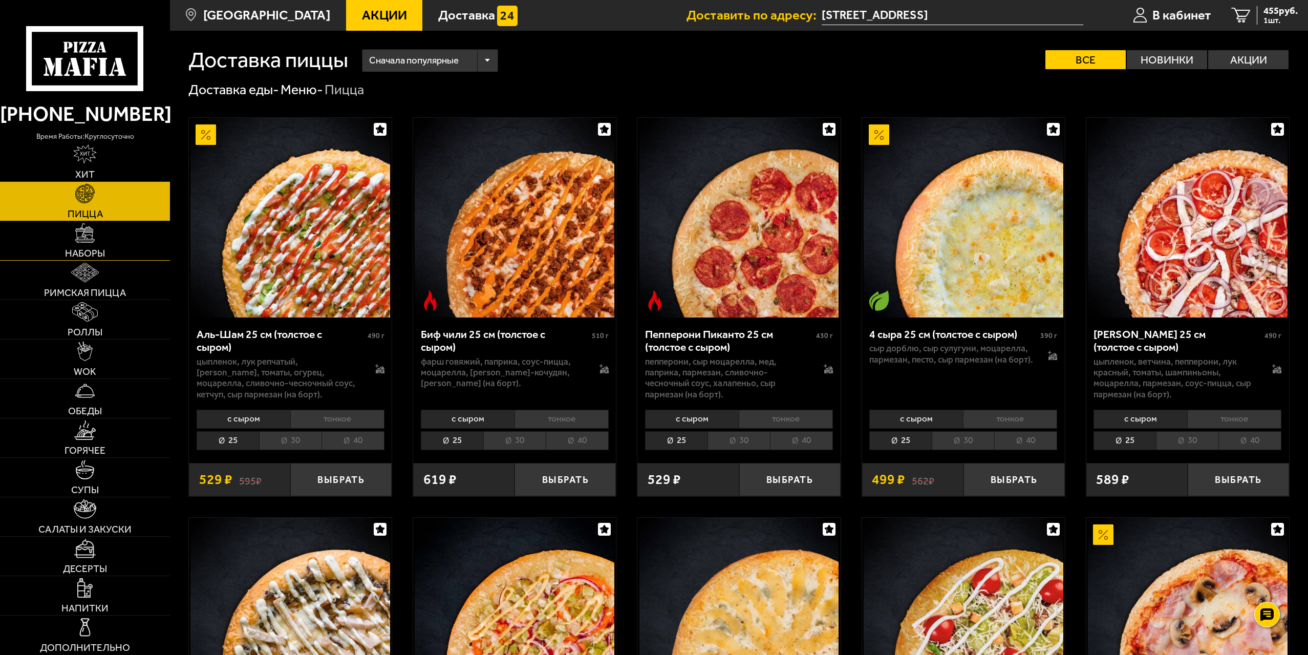
click at [108, 229] on link "Наборы" at bounding box center [85, 240] width 170 height 39
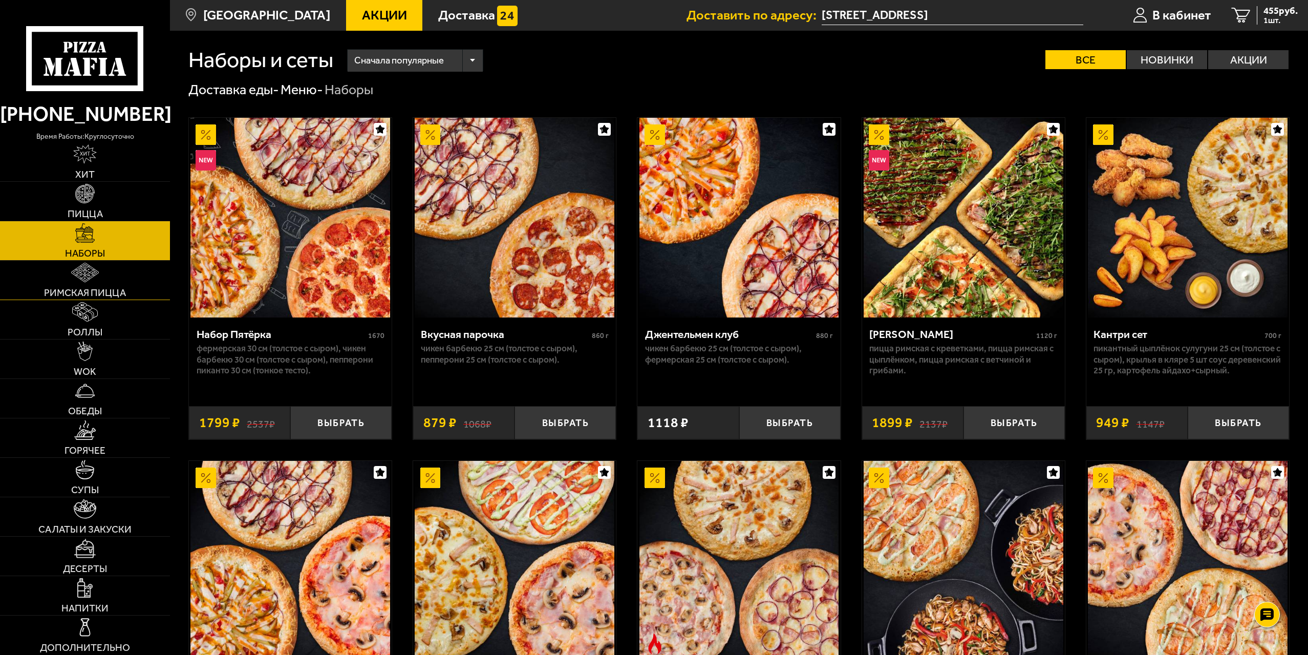
click at [128, 273] on link "Римская пицца" at bounding box center [85, 280] width 170 height 39
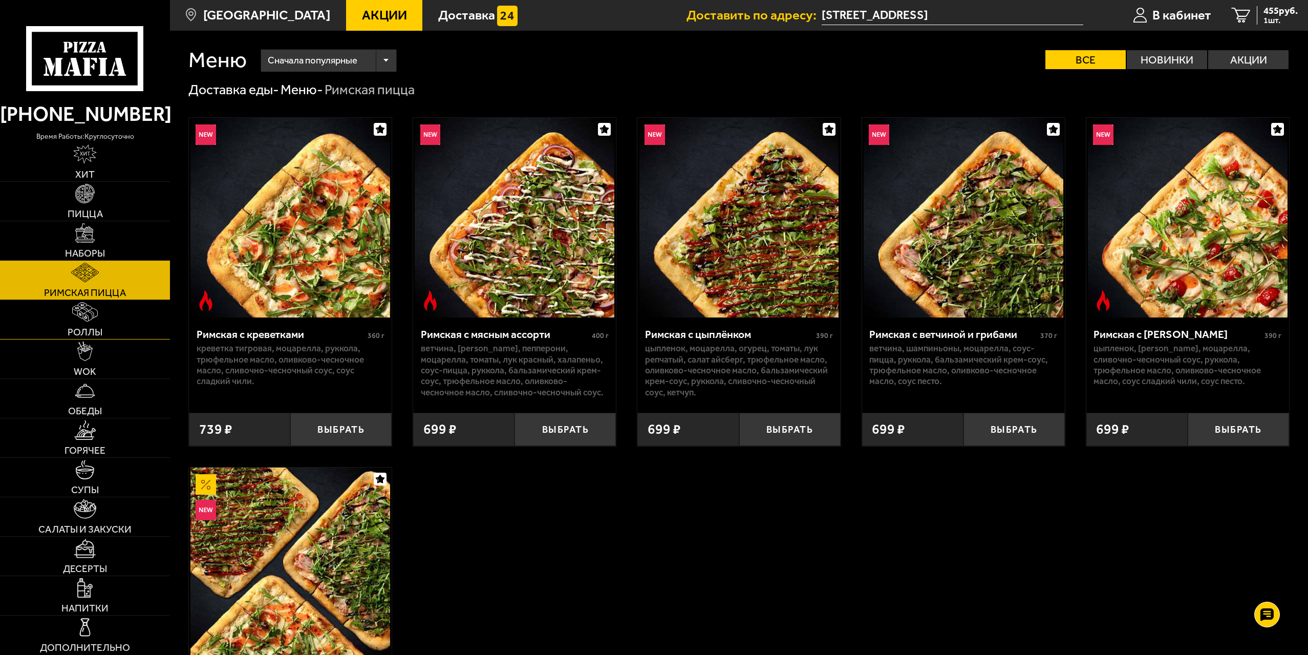
click at [112, 310] on link "Роллы" at bounding box center [85, 319] width 170 height 39
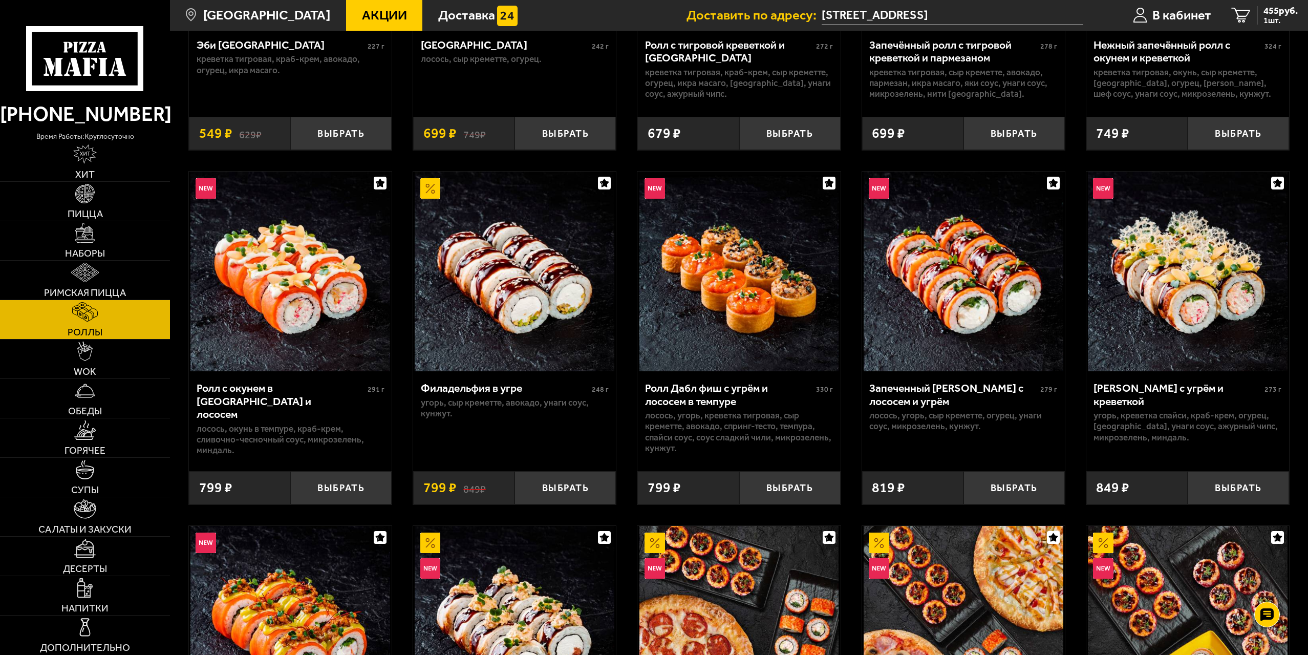
scroll to position [307, 0]
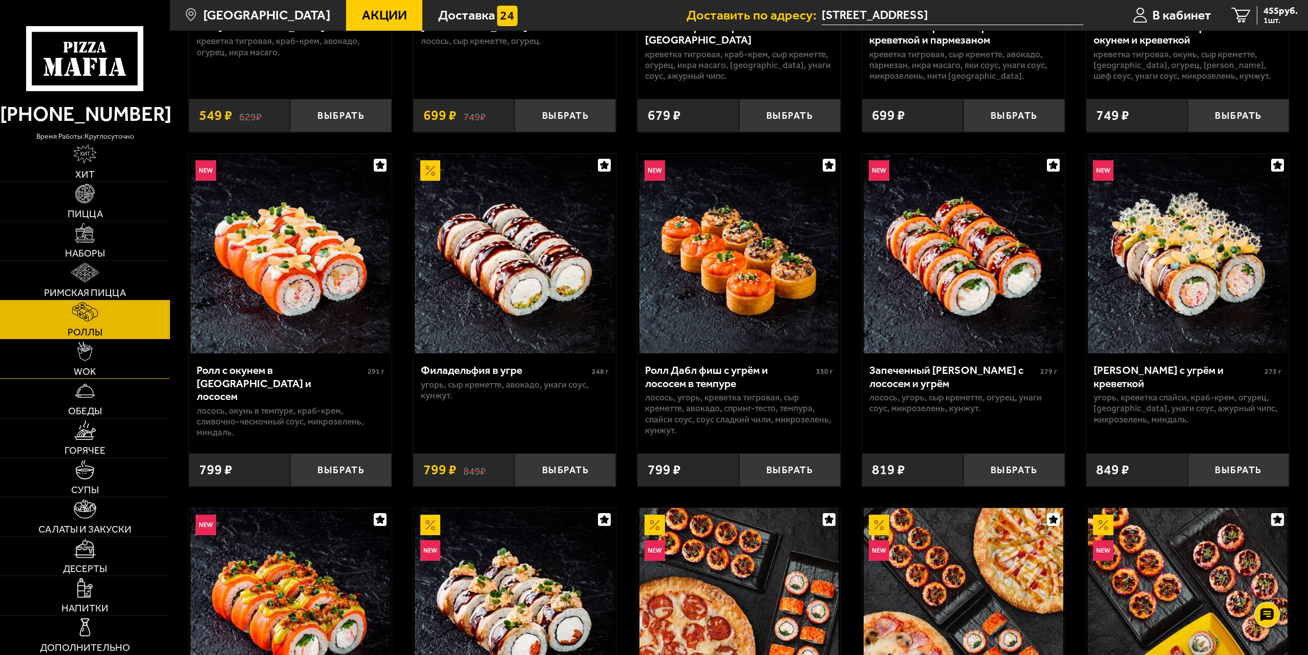
click at [103, 351] on link "WOK" at bounding box center [85, 358] width 170 height 39
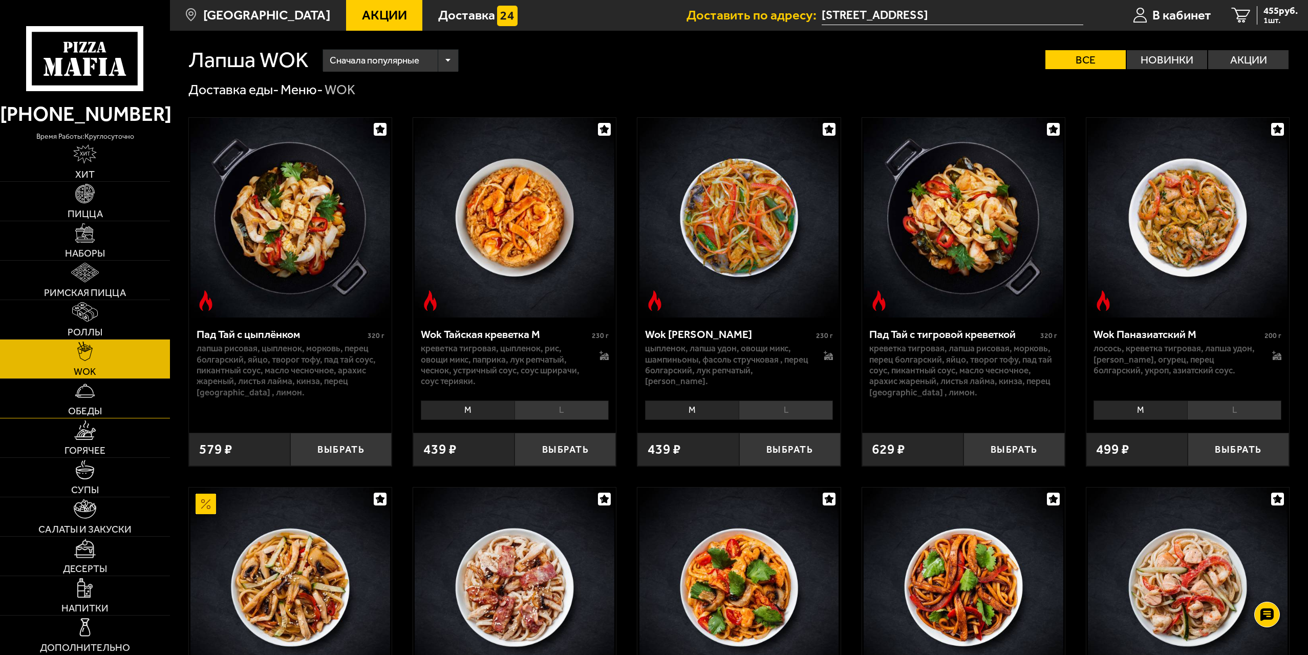
click at [106, 399] on link "Обеды" at bounding box center [85, 398] width 170 height 39
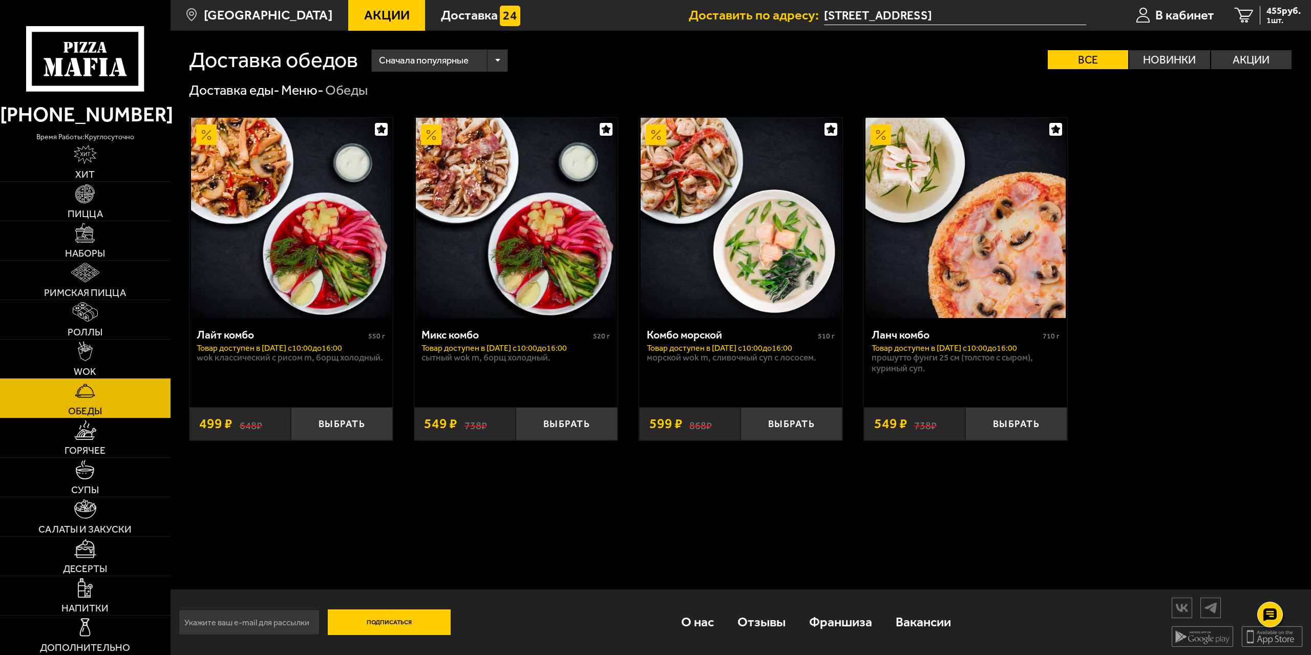
click at [85, 344] on img at bounding box center [85, 350] width 15 height 19
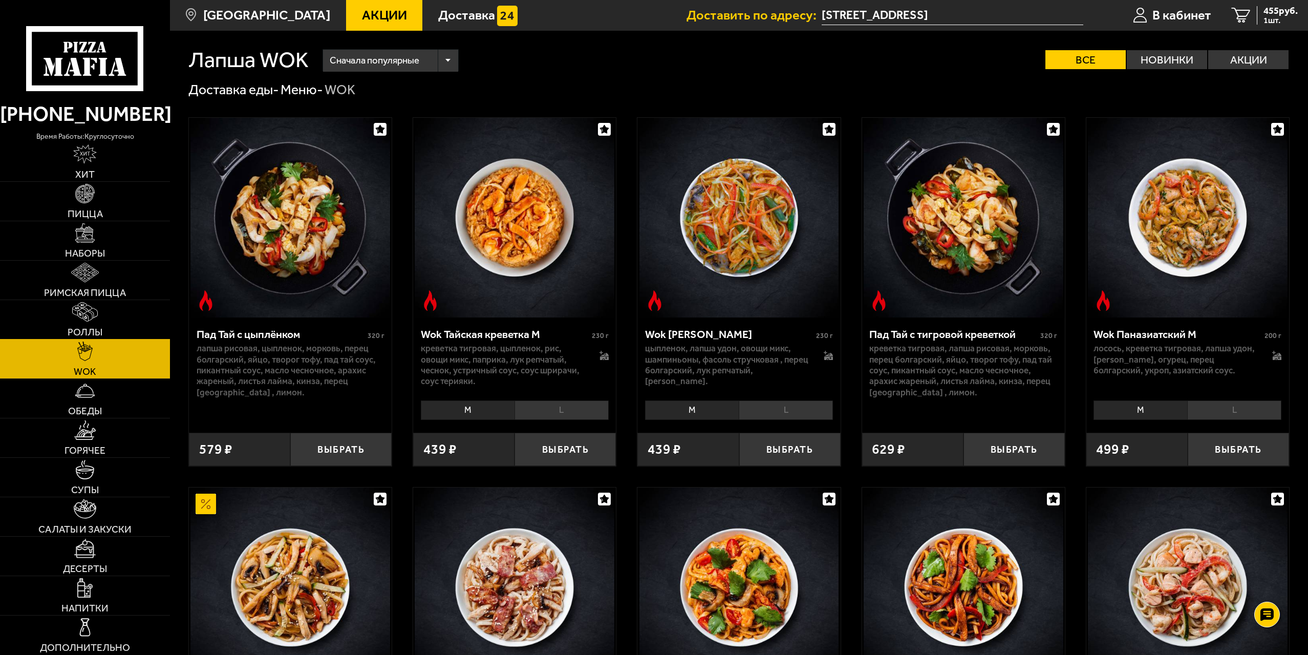
click at [80, 317] on img at bounding box center [84, 311] width 25 height 19
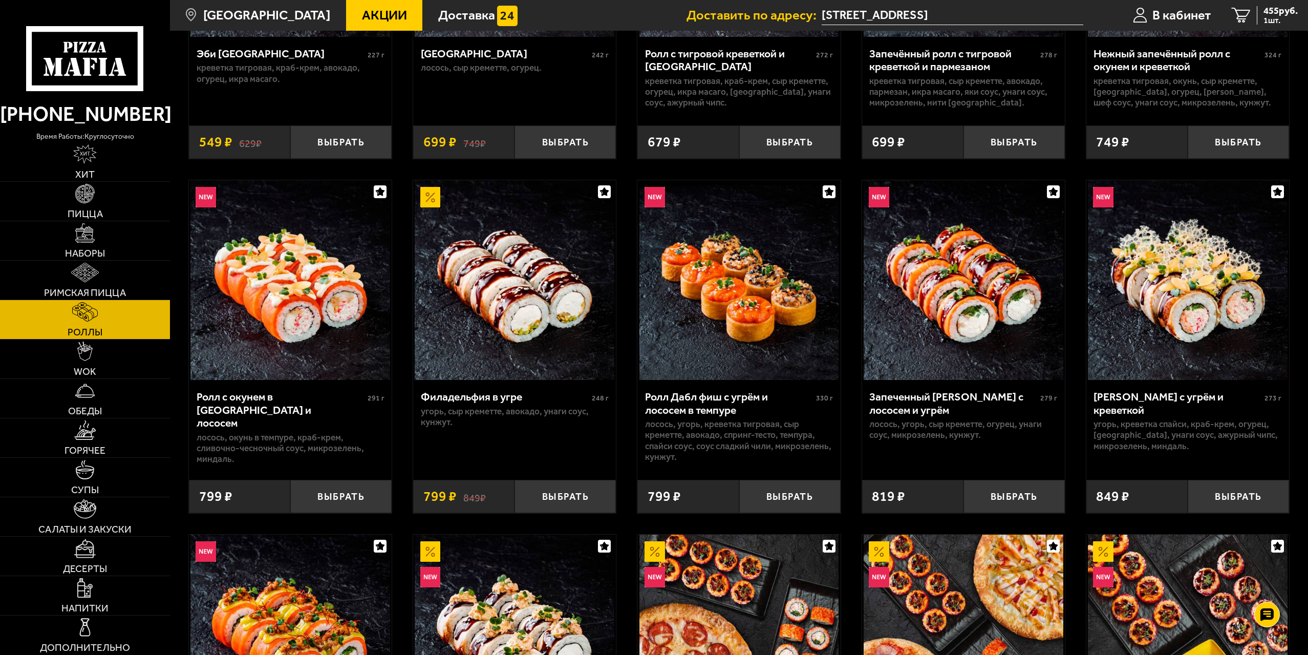
scroll to position [307, 0]
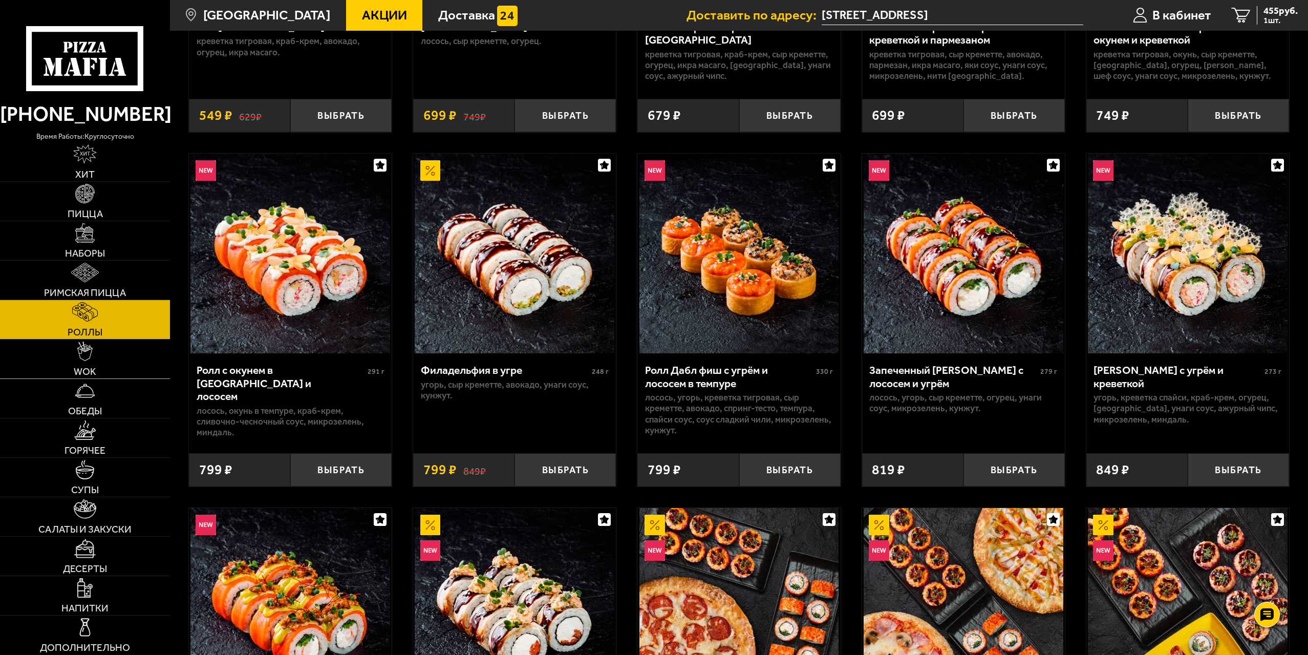
click at [124, 371] on link "WOK" at bounding box center [85, 358] width 170 height 39
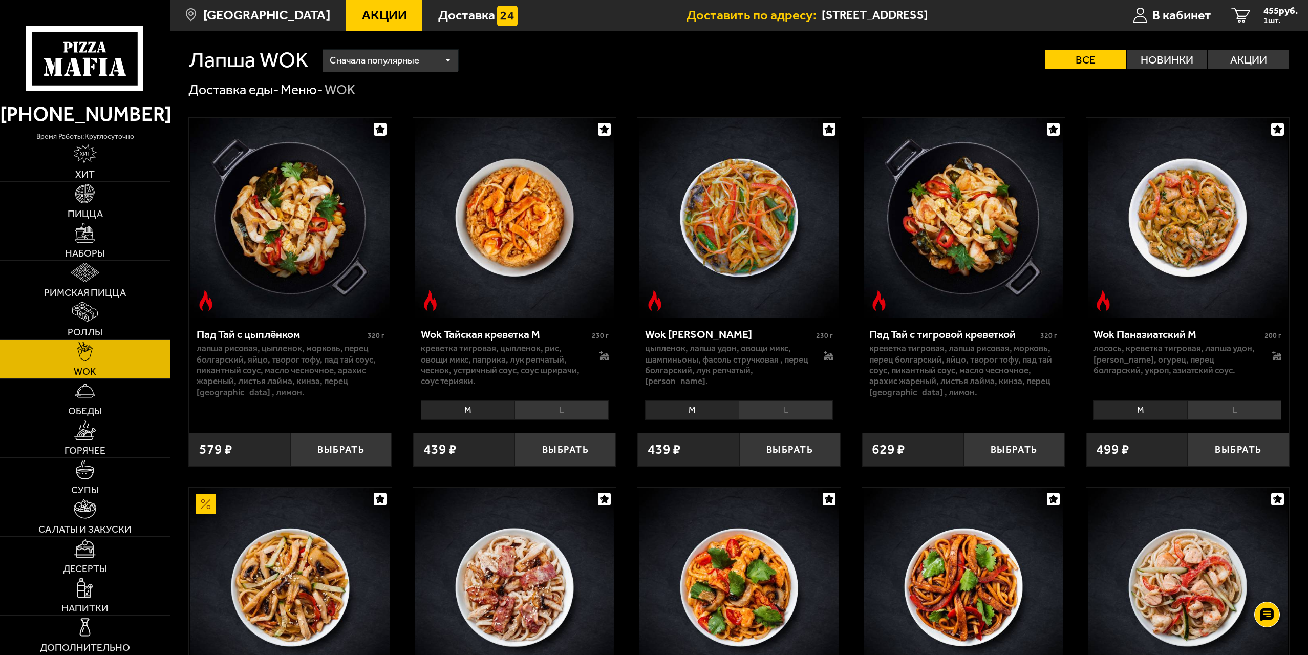
click at [129, 386] on link "Обеды" at bounding box center [85, 398] width 170 height 39
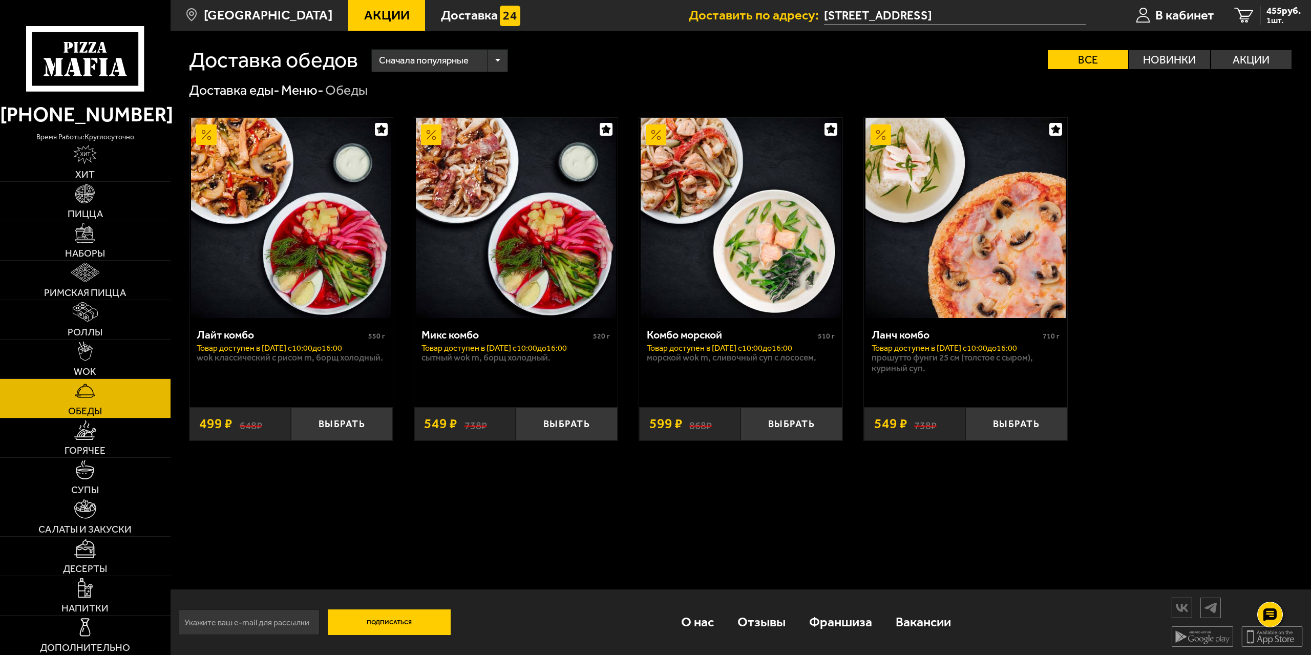
click at [152, 412] on link "Обеды" at bounding box center [85, 398] width 170 height 39
click at [166, 436] on link "Горячее" at bounding box center [85, 437] width 170 height 39
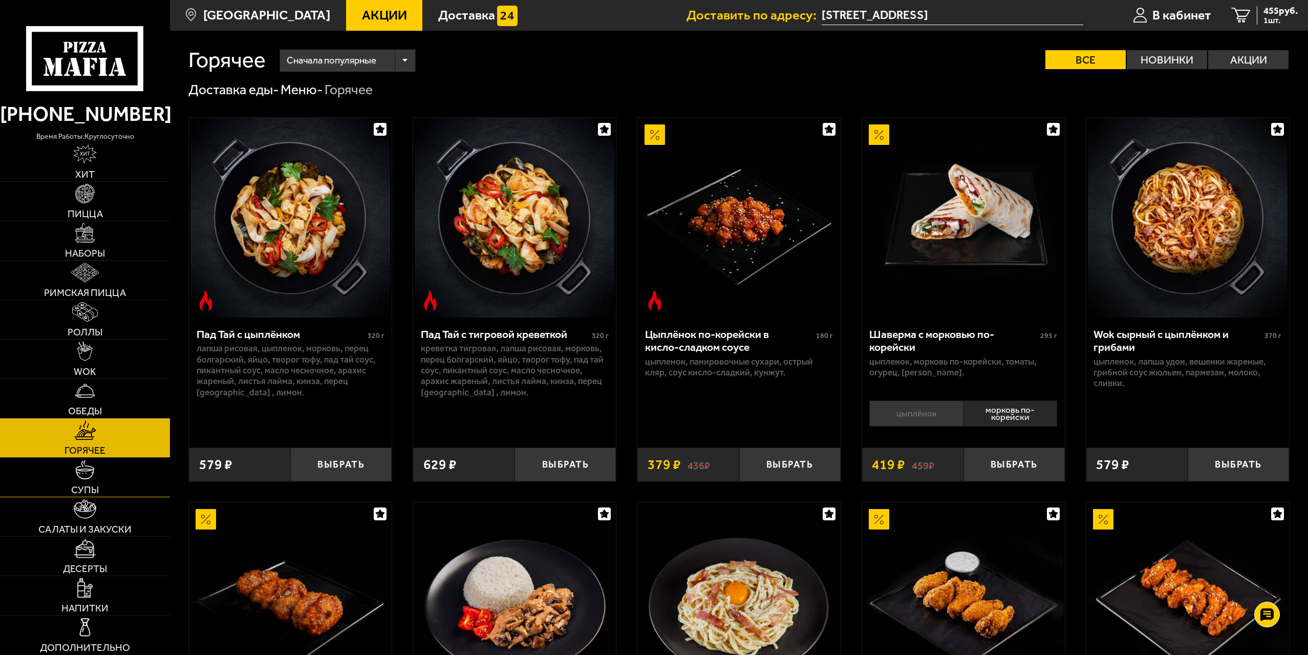
click at [135, 469] on link "Супы" at bounding box center [85, 477] width 170 height 39
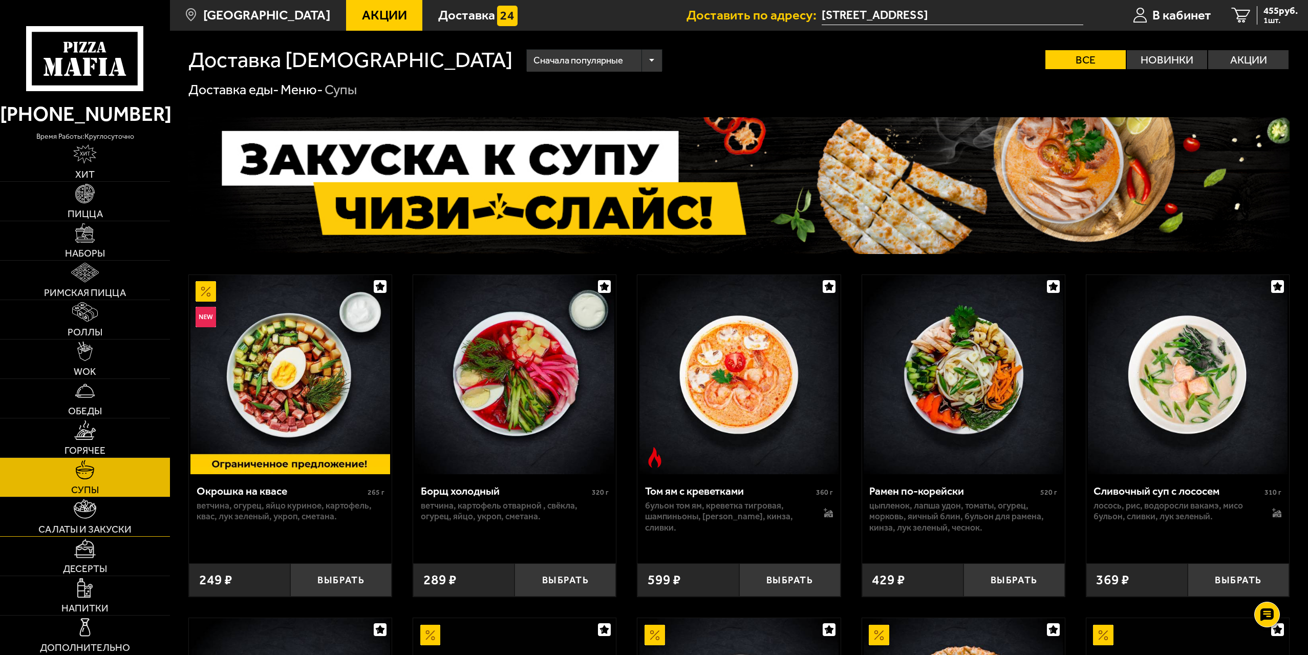
click at [87, 506] on img at bounding box center [85, 508] width 22 height 19
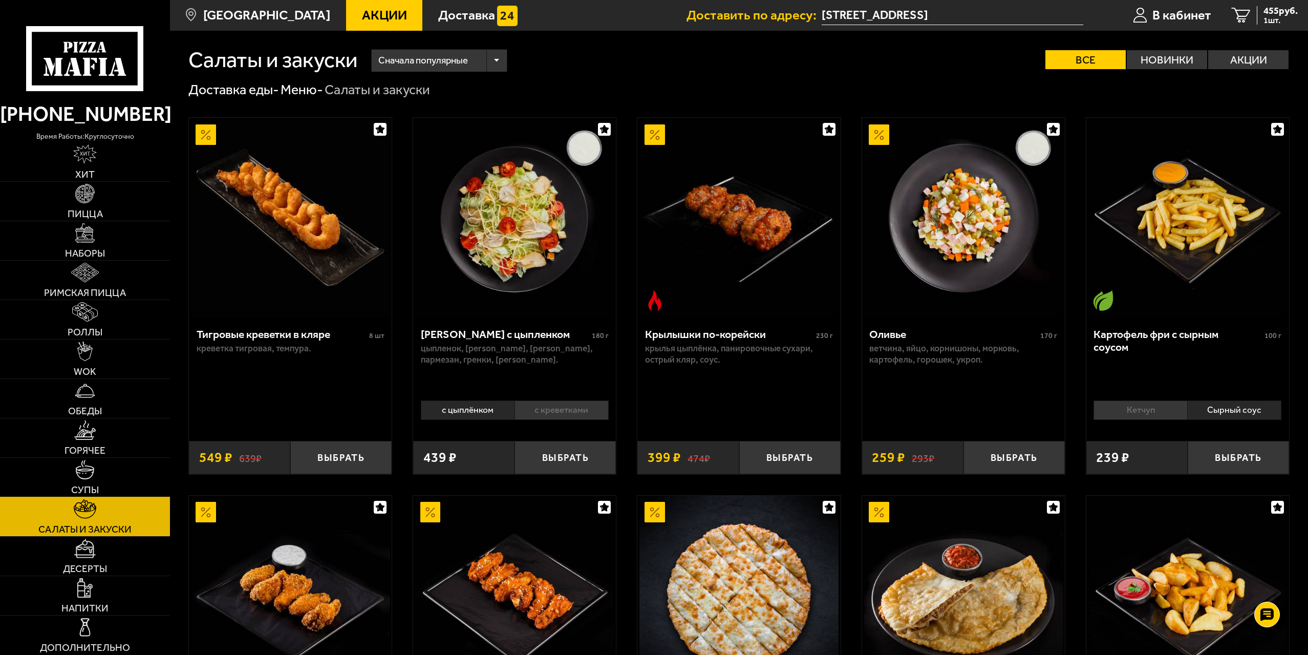
click at [97, 489] on span "Супы" at bounding box center [85, 490] width 28 height 10
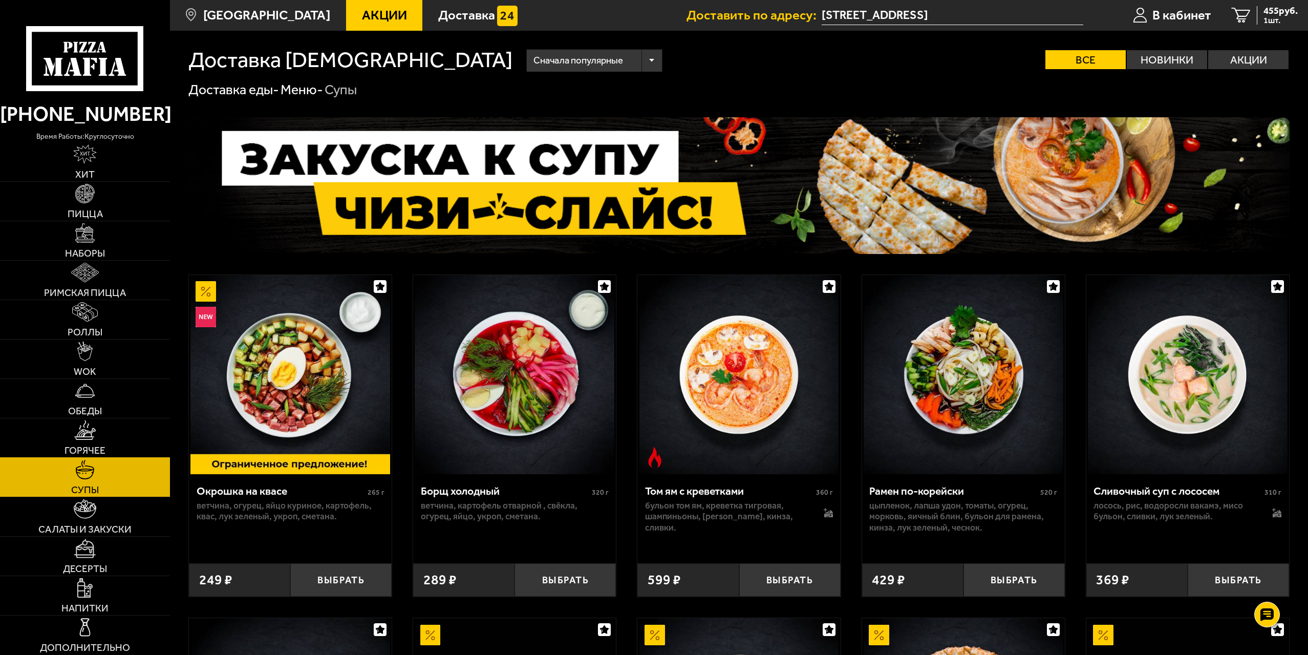
click at [84, 454] on span "Горячее" at bounding box center [85, 450] width 41 height 10
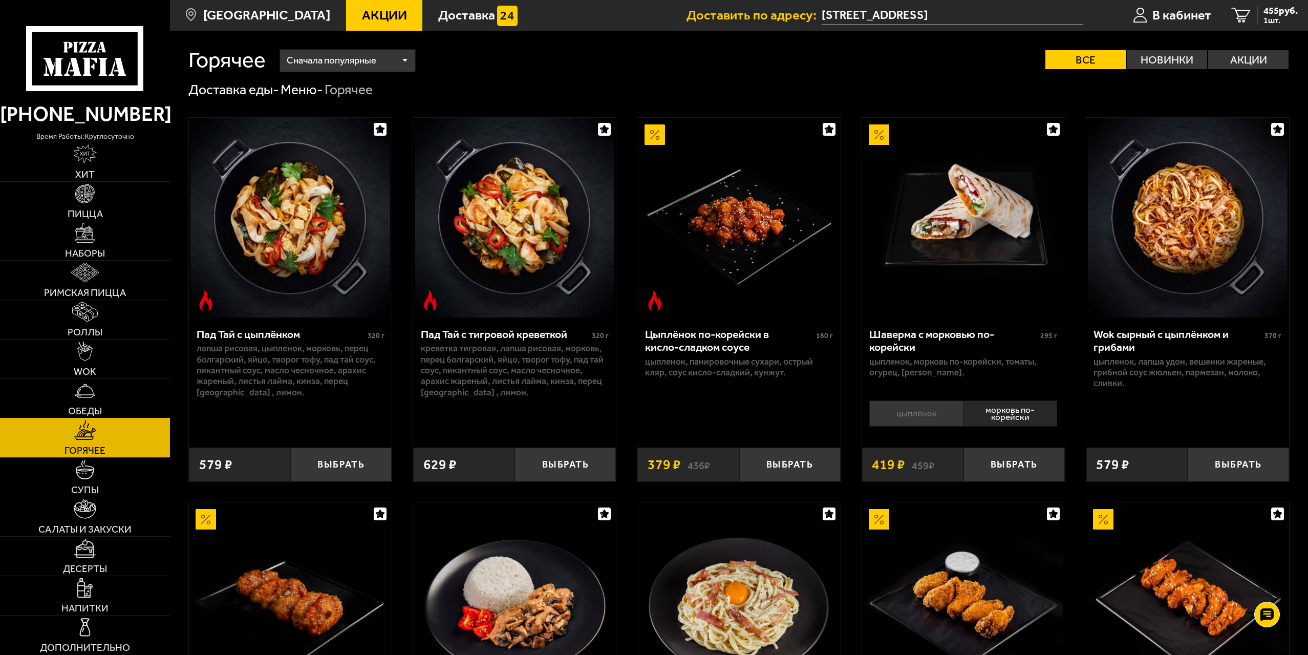
click at [84, 398] on img at bounding box center [84, 390] width 19 height 19
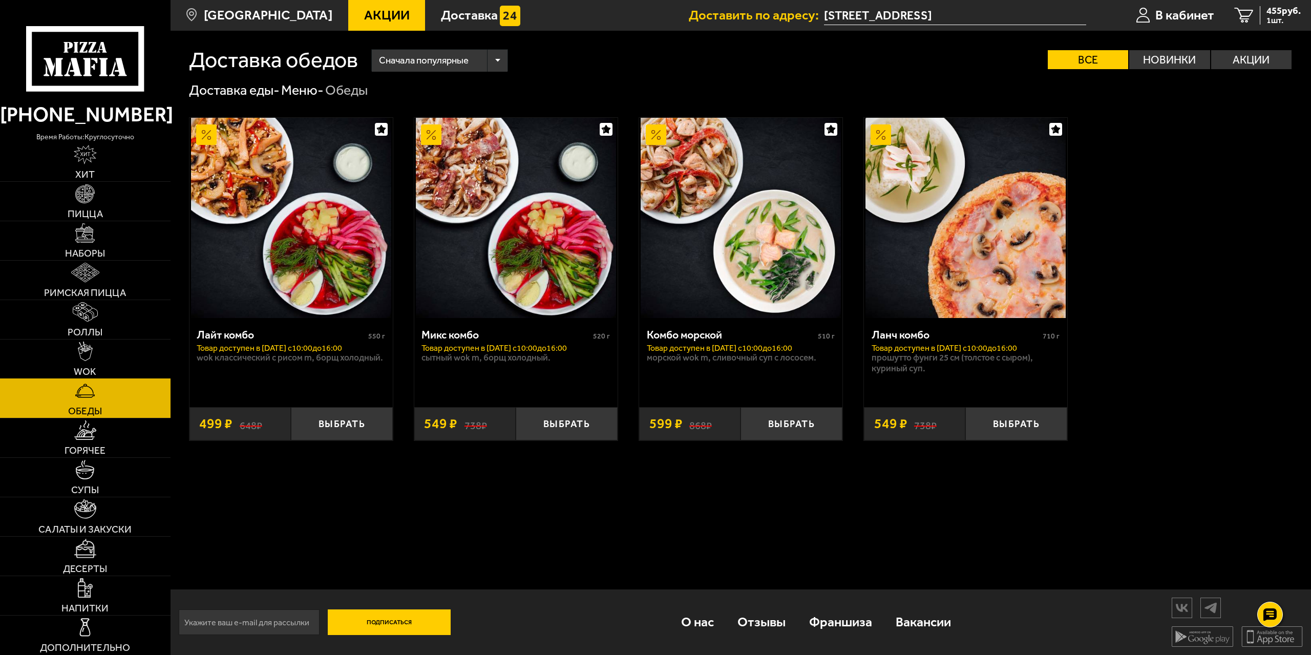
click at [87, 372] on span "WOK" at bounding box center [85, 372] width 23 height 10
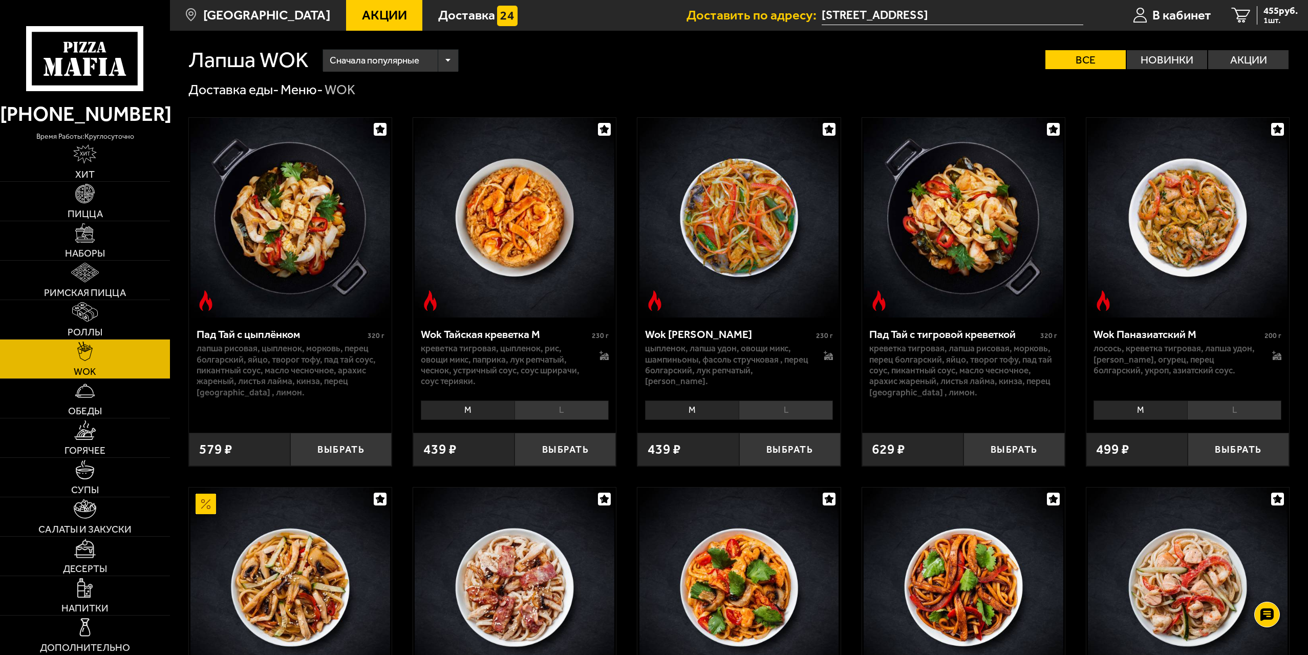
click at [99, 362] on link "WOK" at bounding box center [85, 358] width 170 height 39
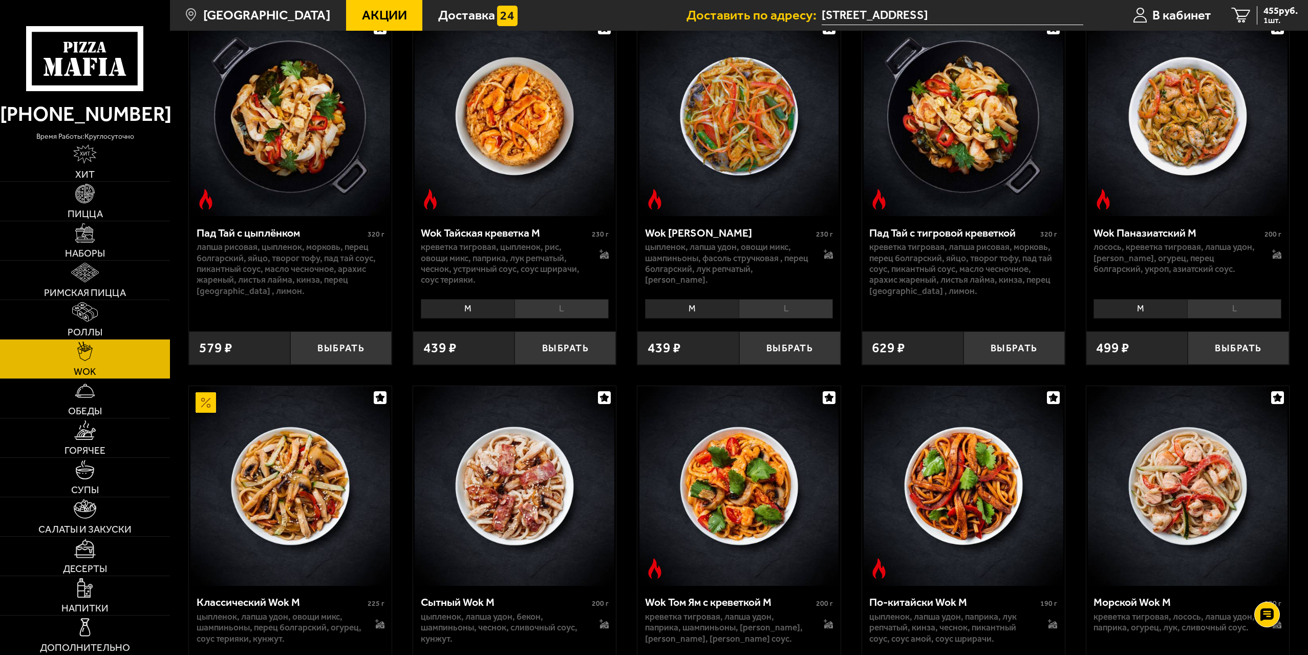
scroll to position [102, 0]
